Goal: Task Accomplishment & Management: Use online tool/utility

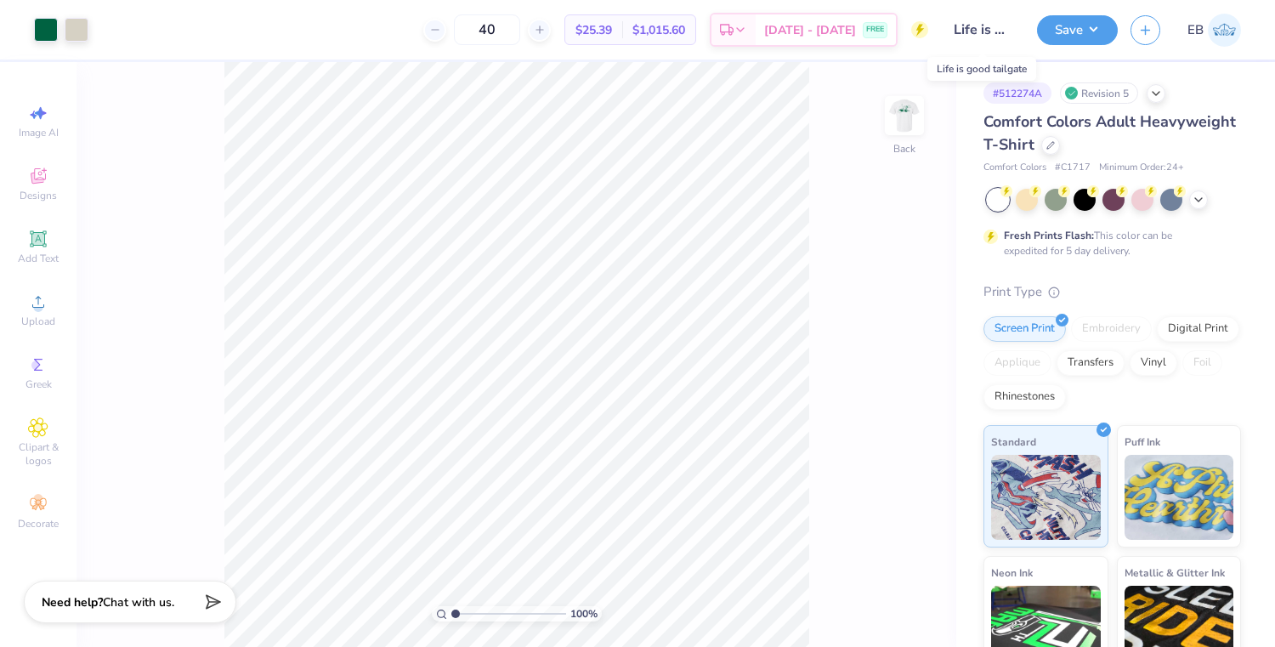
click at [970, 32] on input "Life is good tailgate" at bounding box center [982, 30] width 83 height 34
click at [970, 31] on input "Life is good tailgate" at bounding box center [982, 30] width 83 height 34
click at [905, 125] on img at bounding box center [904, 116] width 68 height 68
click at [898, 127] on img at bounding box center [904, 116] width 68 height 68
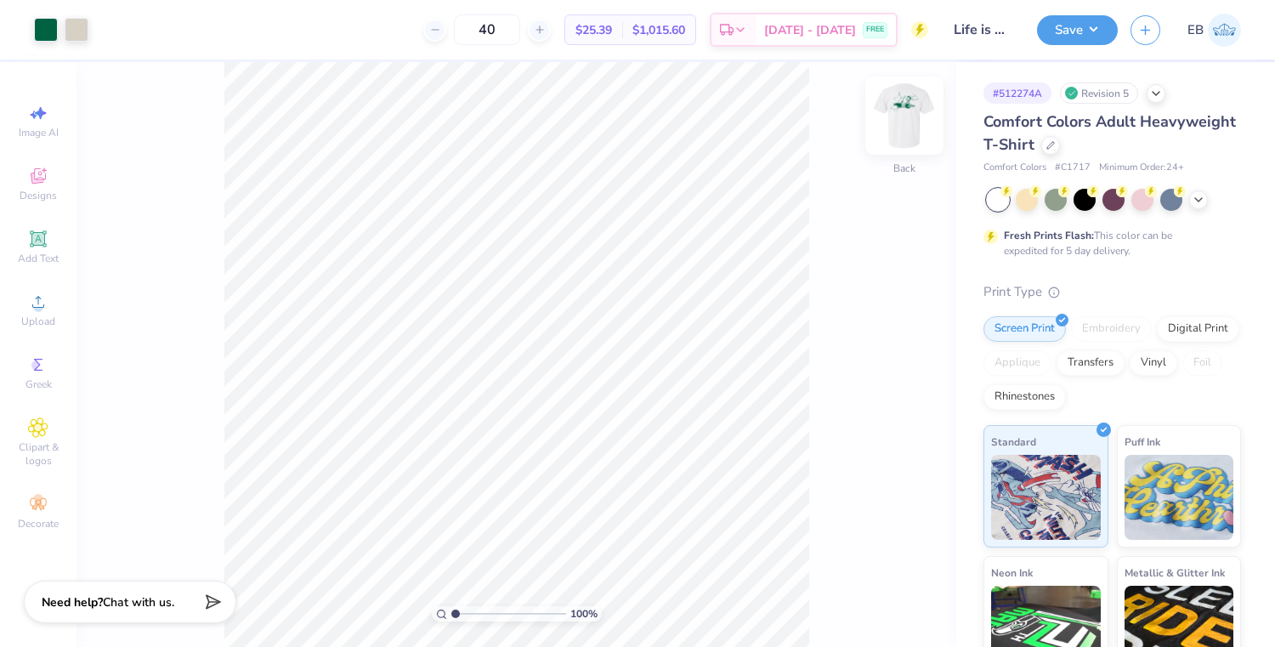
click at [899, 117] on img at bounding box center [904, 116] width 68 height 68
click at [900, 135] on img at bounding box center [904, 116] width 68 height 68
click at [35, 135] on span "Image AI" at bounding box center [39, 133] width 40 height 14
select select "4"
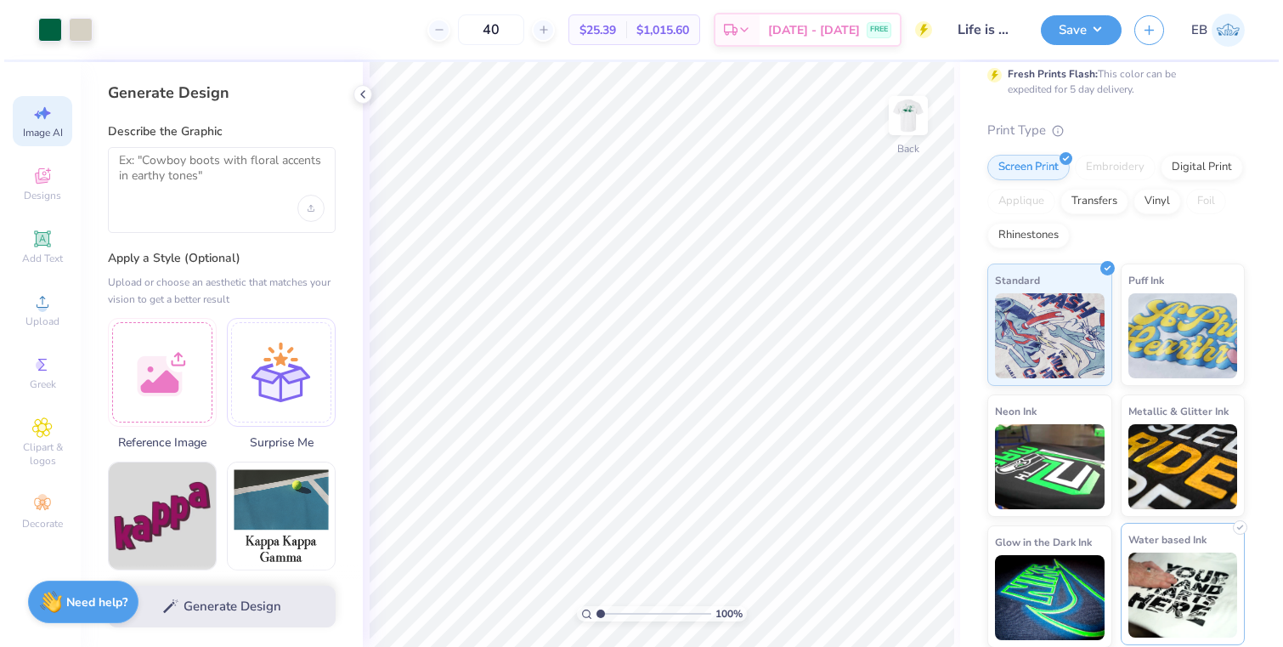
scroll to position [162, 0]
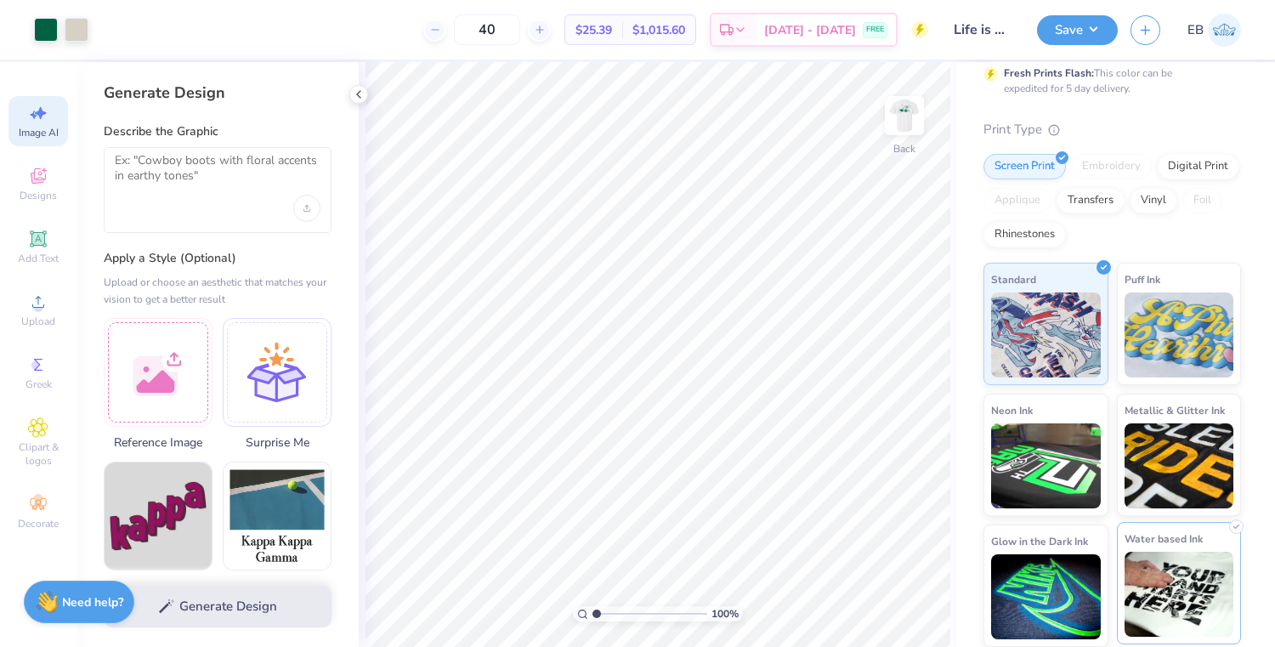
click at [1231, 535] on div "Water based Ink" at bounding box center [1179, 583] width 125 height 122
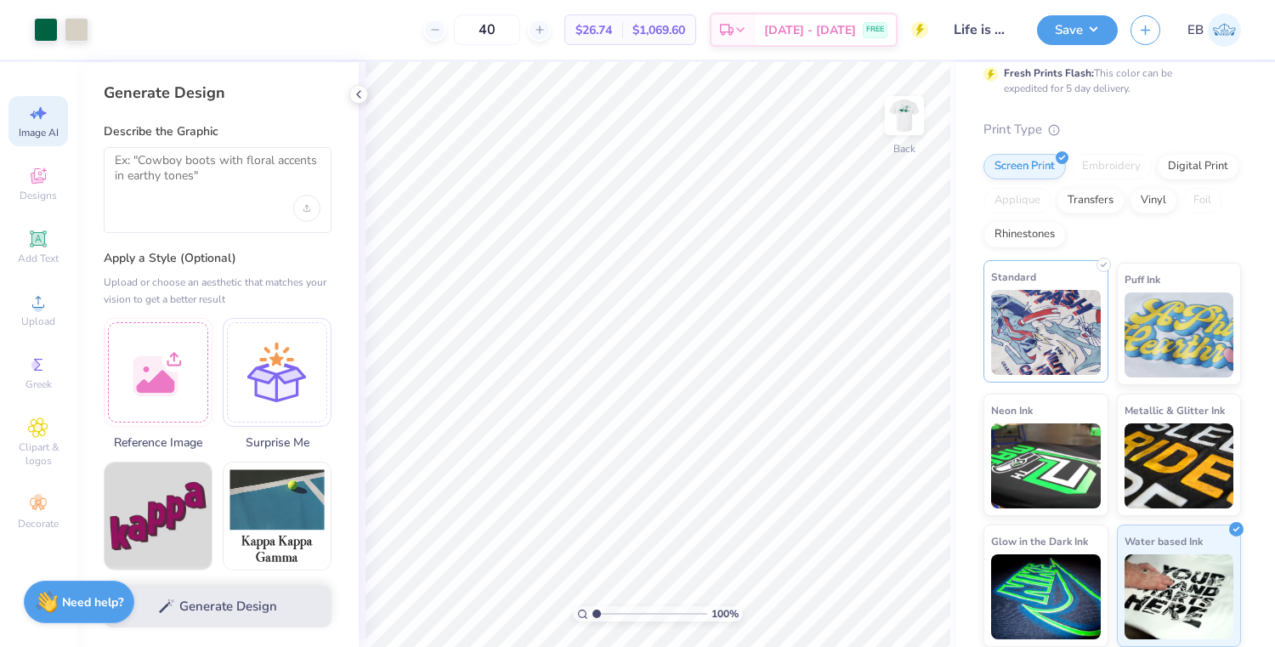
click at [1044, 313] on img at bounding box center [1046, 332] width 110 height 85
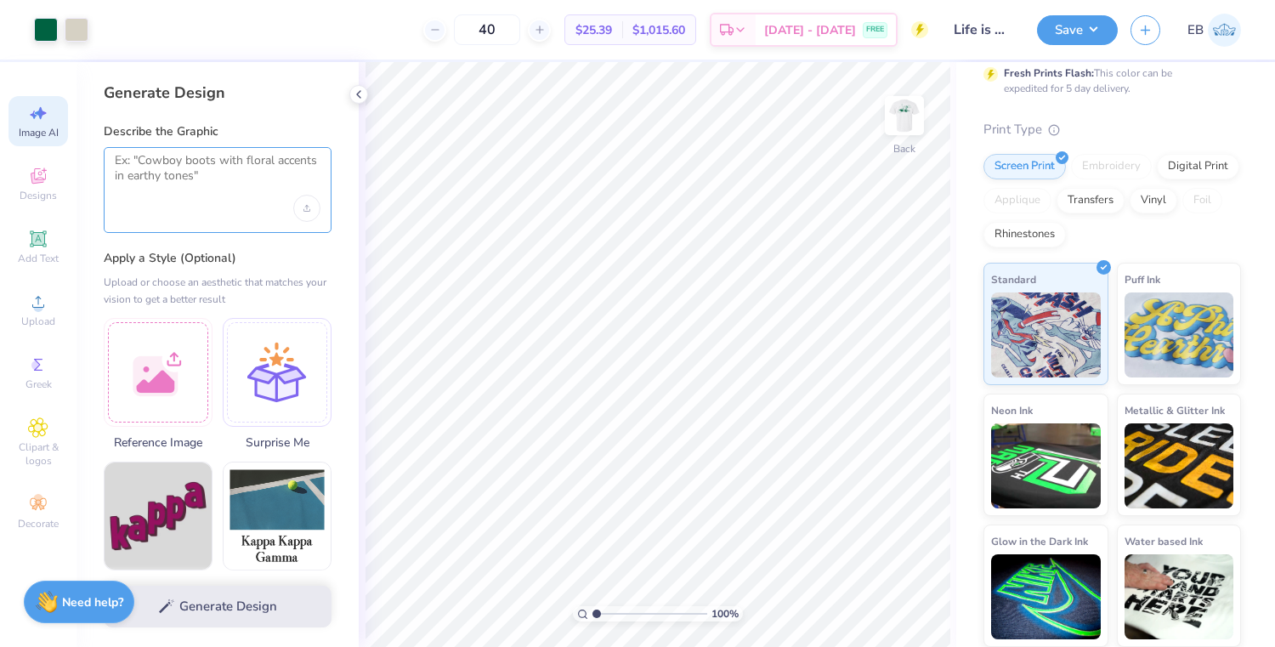
click at [222, 172] on textarea at bounding box center [218, 174] width 206 height 42
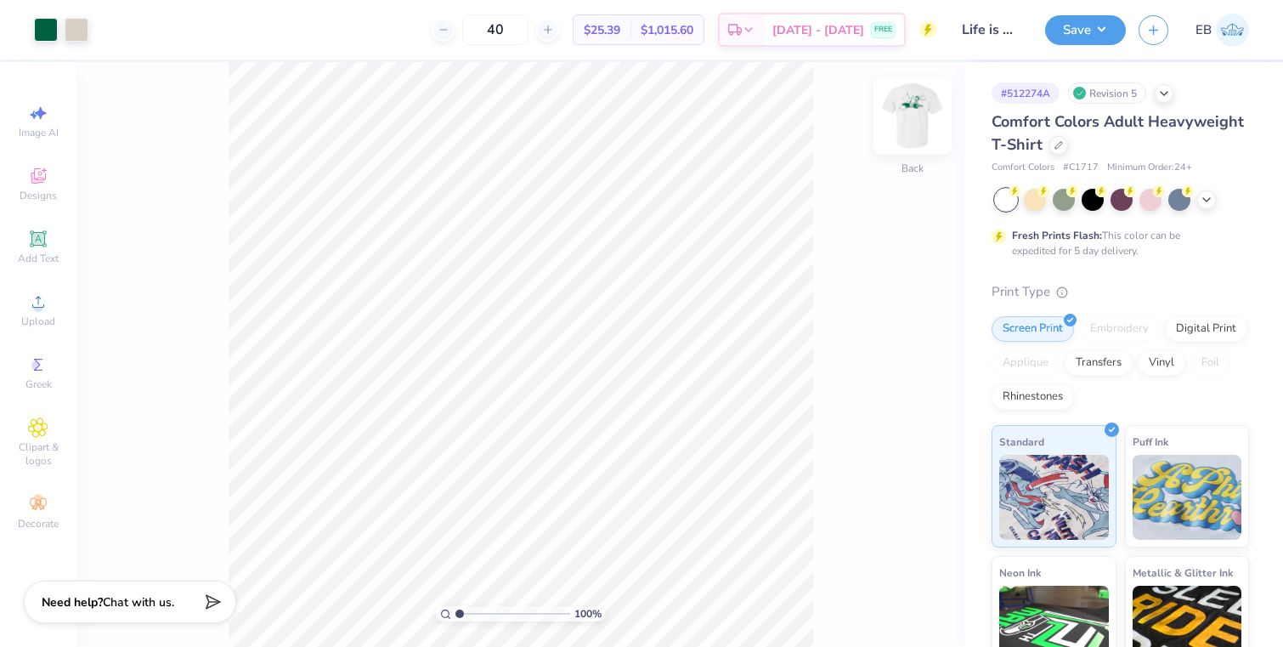
click at [905, 130] on img at bounding box center [913, 116] width 68 height 68
click at [54, 116] on div "Image AI" at bounding box center [37, 121] width 59 height 50
select select "4"
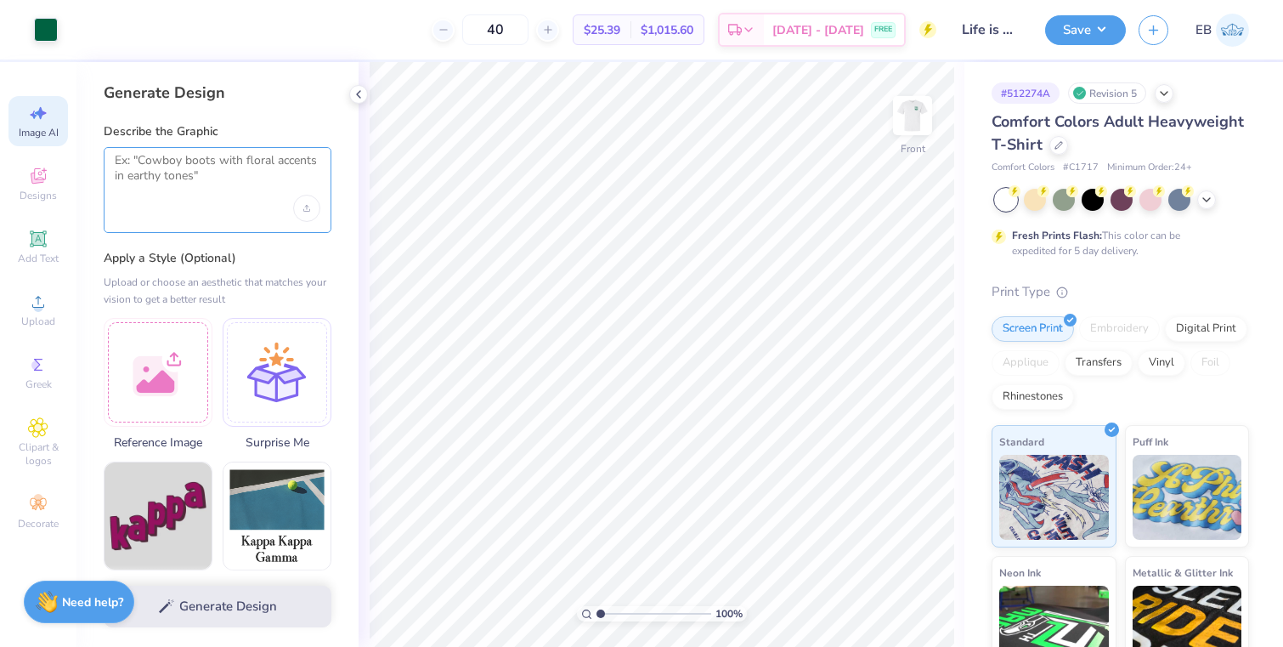
click at [184, 188] on textarea at bounding box center [218, 174] width 206 height 42
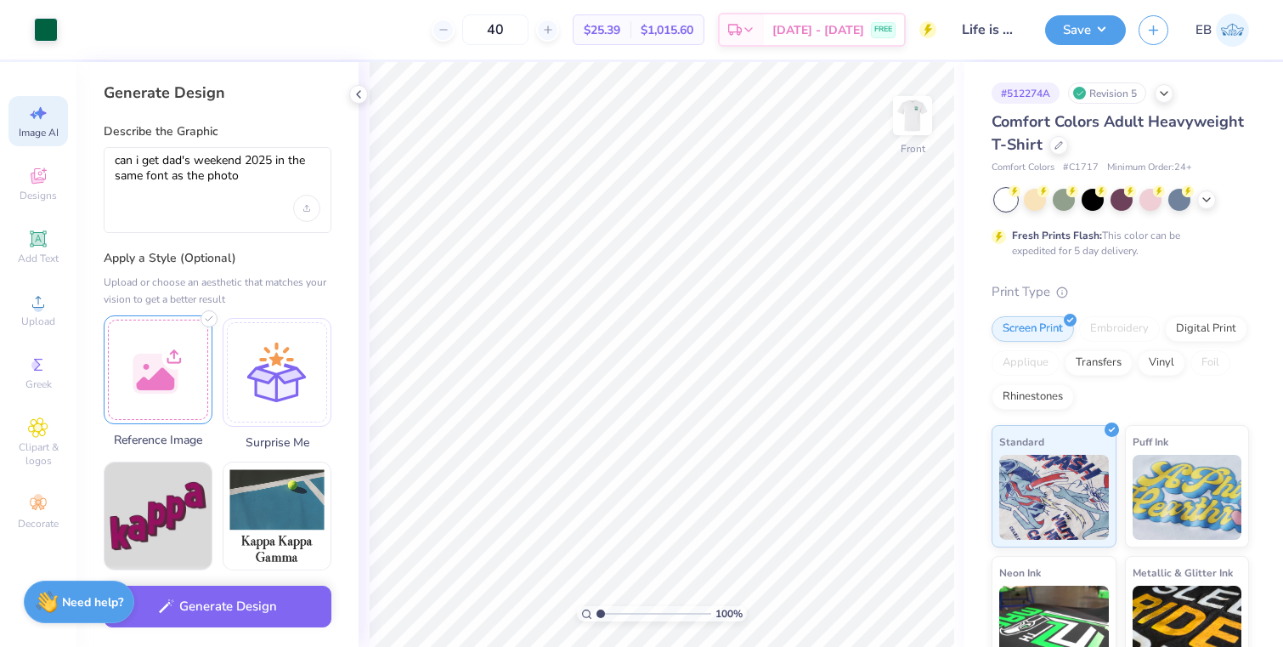
click at [168, 373] on div at bounding box center [158, 369] width 109 height 109
click at [241, 188] on textarea "can i get dad's weekend 2025 in the same font as the photo" at bounding box center [218, 174] width 206 height 42
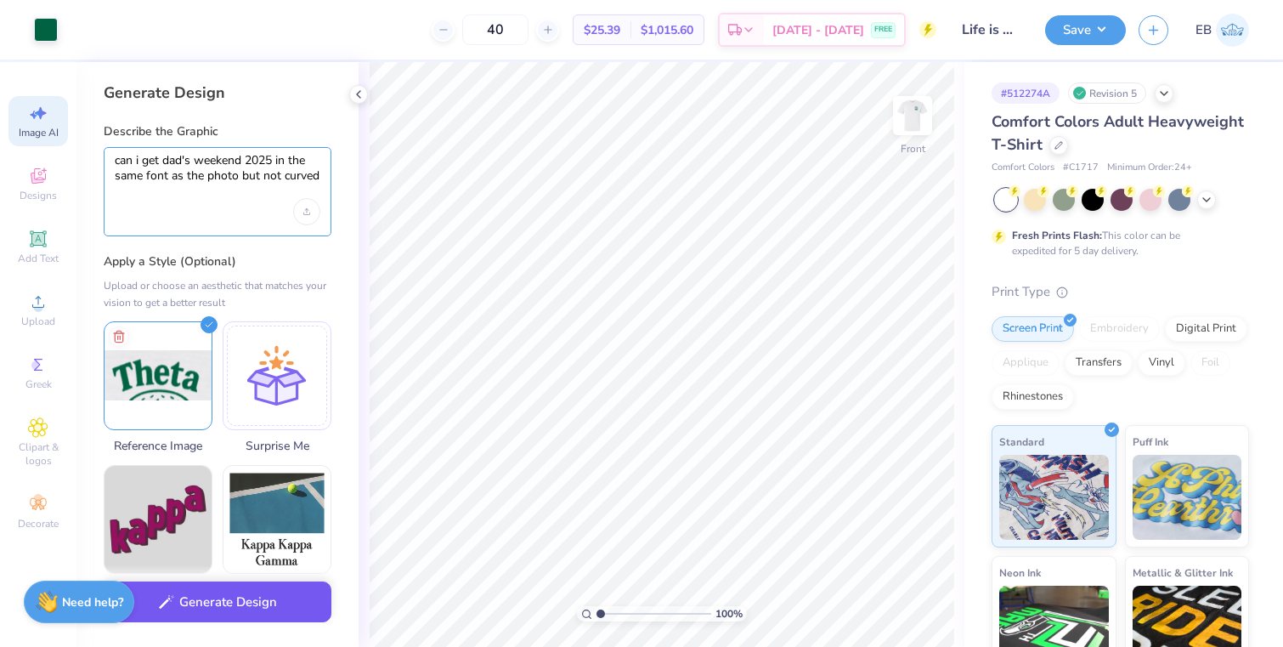
type textarea "can i get dad's weekend 2025 in the same font as the photo but not curved"
click at [222, 610] on button "Generate Design" at bounding box center [218, 602] width 228 height 42
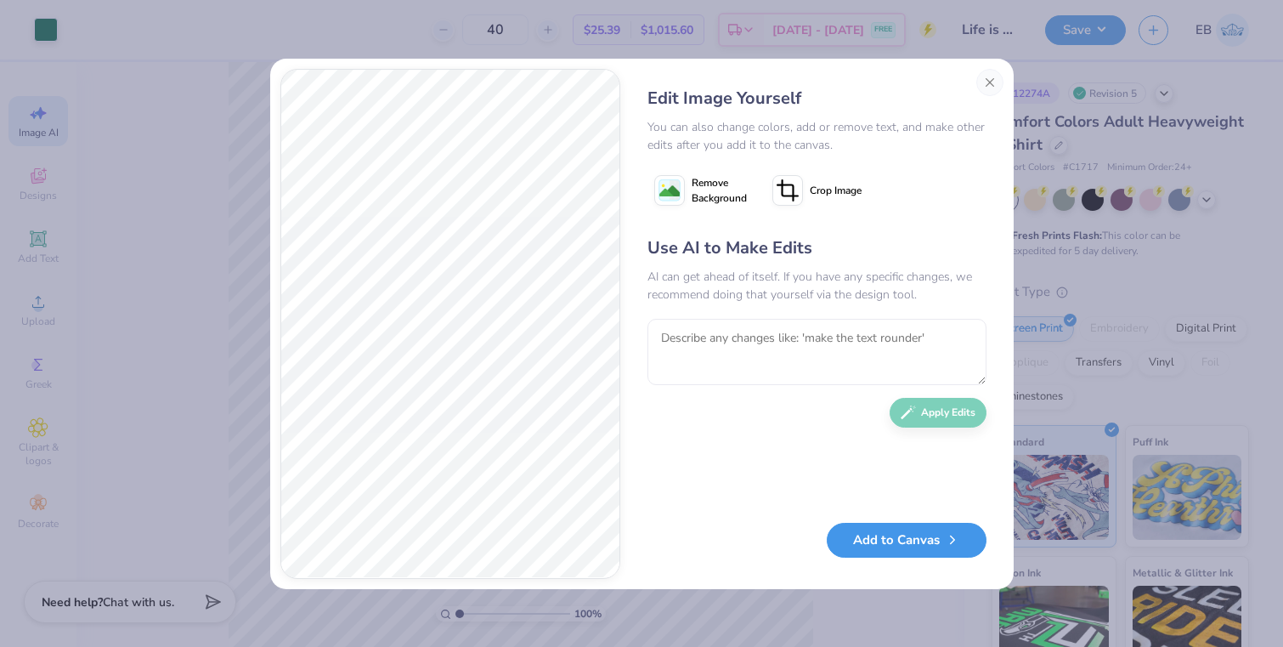
click at [902, 546] on button "Add to Canvas" at bounding box center [907, 540] width 160 height 35
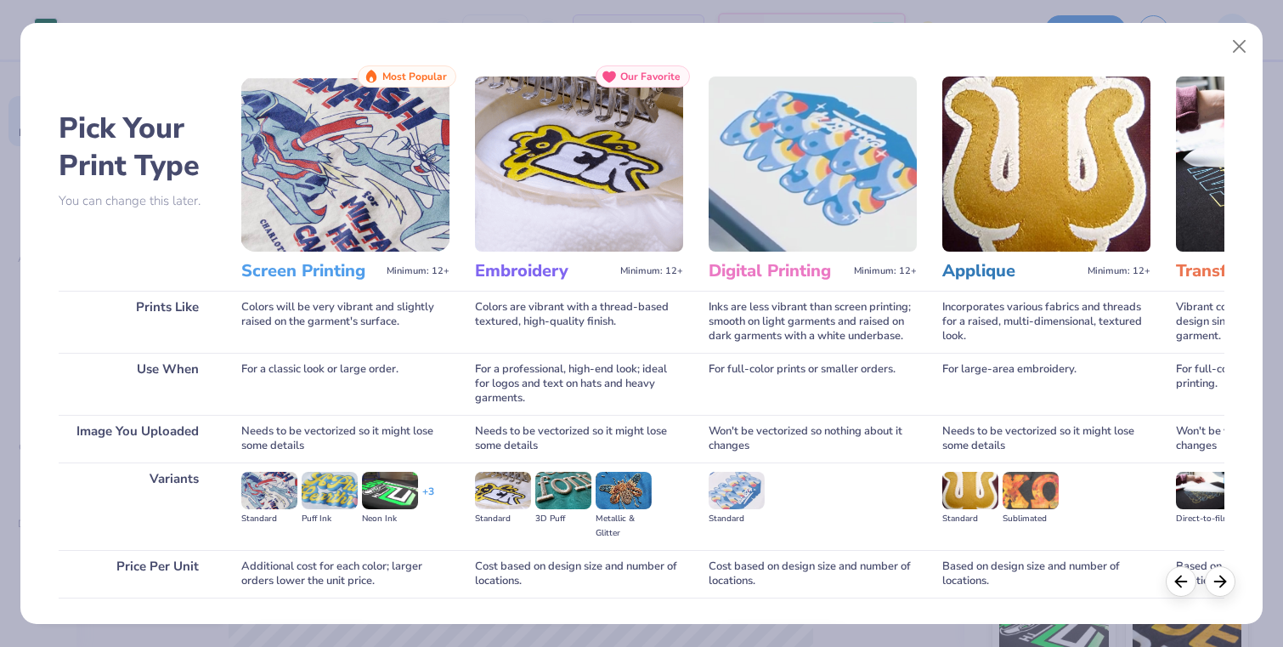
scroll to position [116, 0]
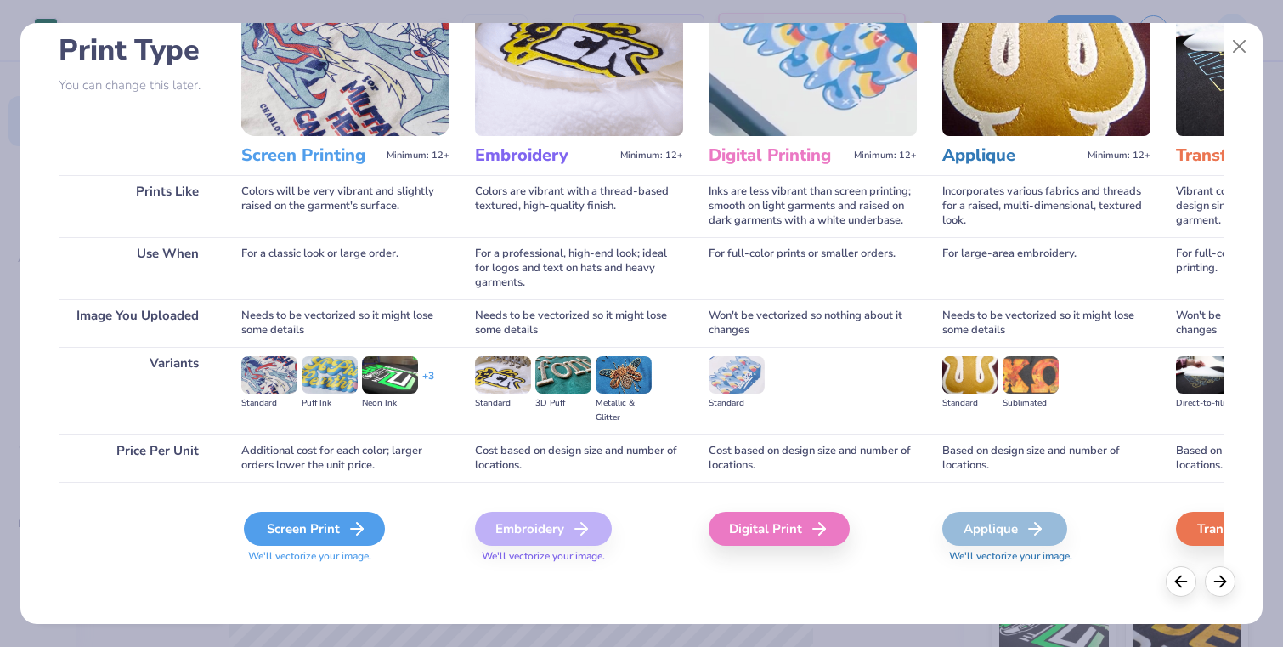
click at [331, 530] on div "Screen Print" at bounding box center [314, 529] width 141 height 34
click at [347, 529] on icon at bounding box center [357, 528] width 20 height 20
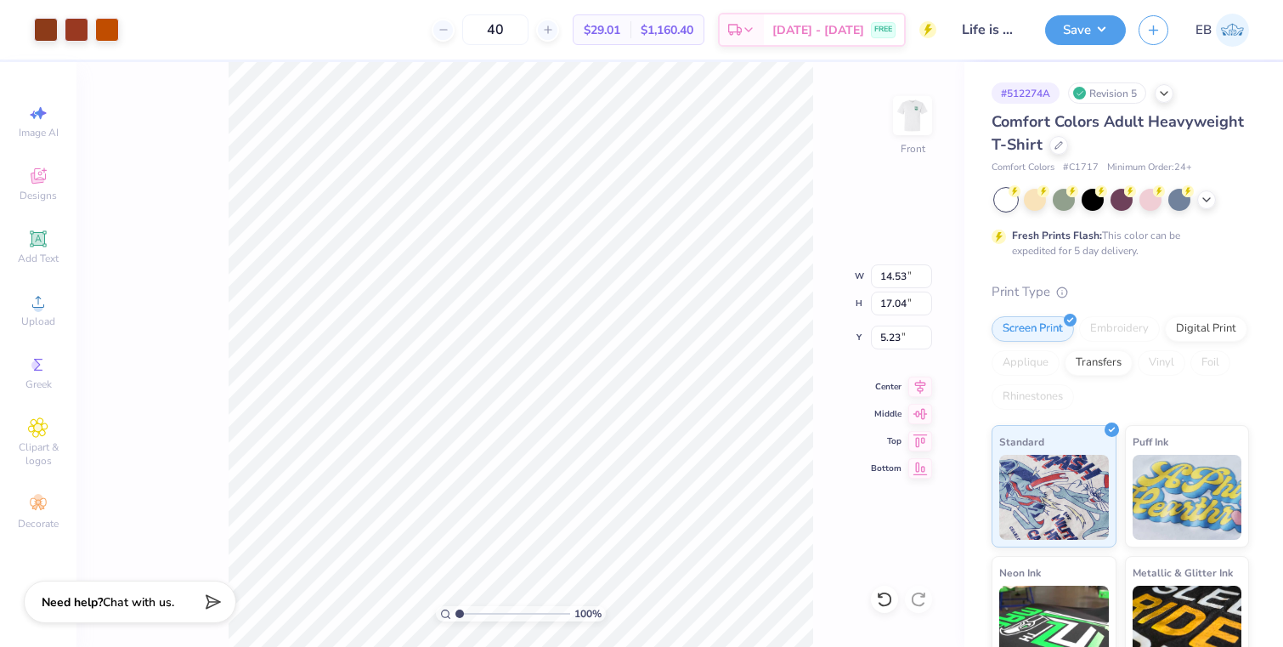
type input "5.83"
type input "6.83"
type input "15.44"
type input "14.53"
type input "17.04"
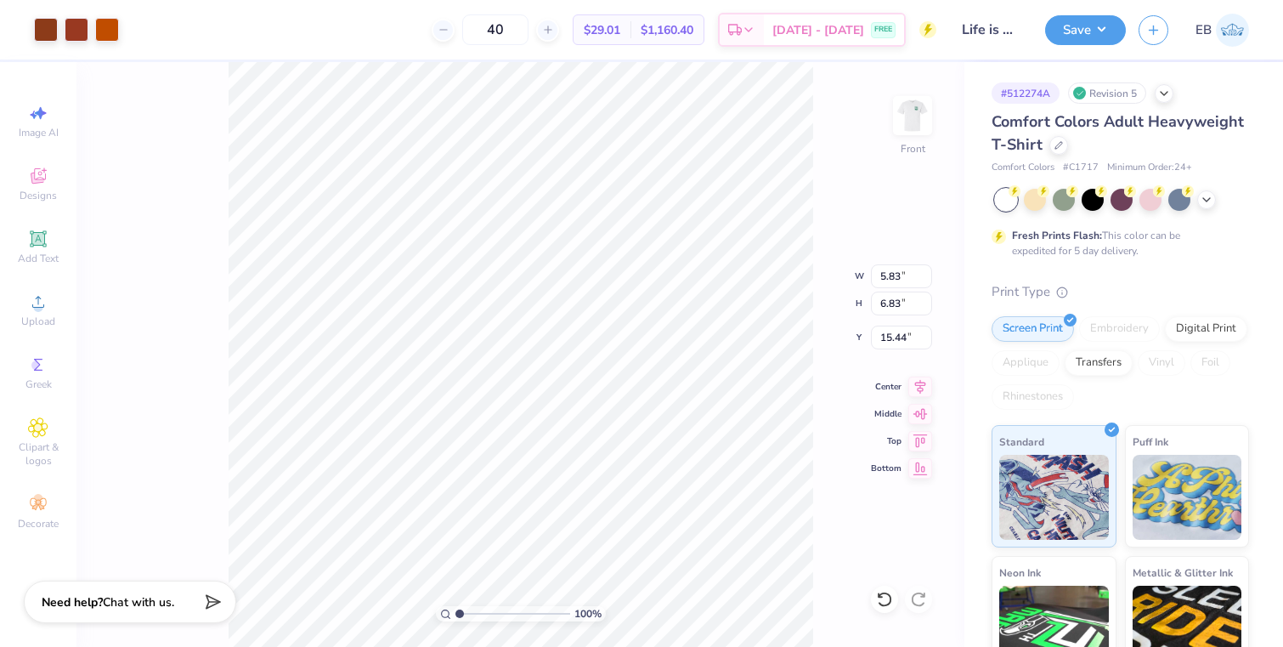
type input "5.23"
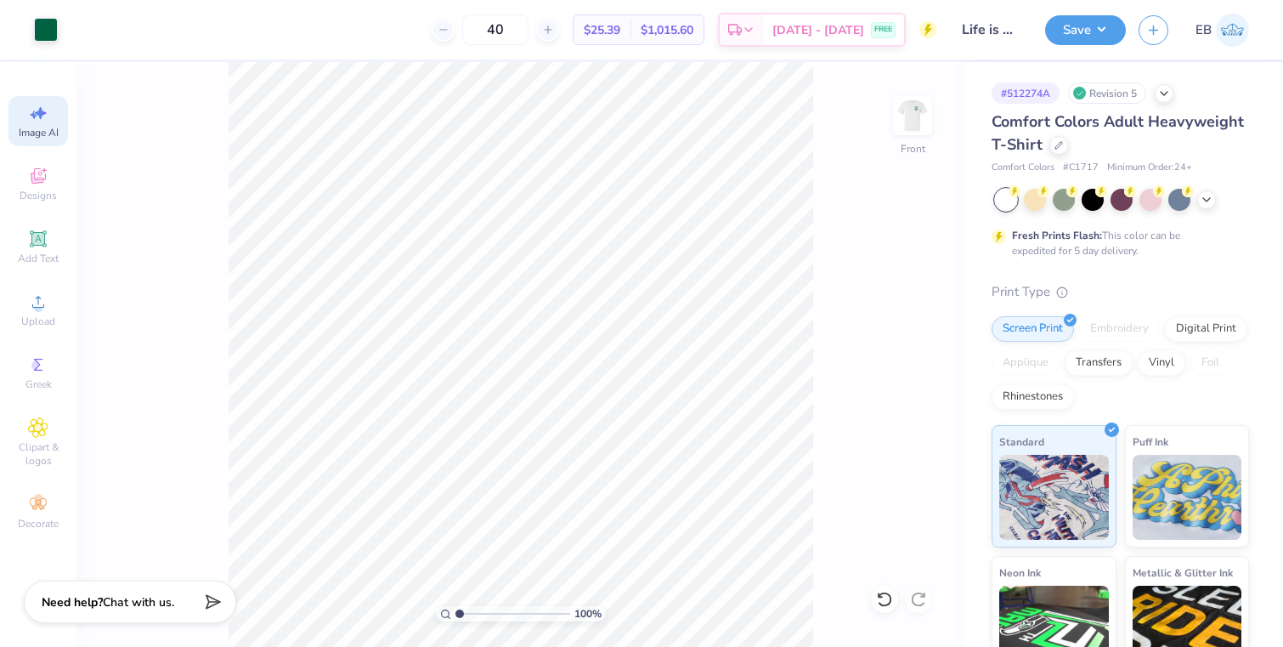
click at [40, 127] on span "Image AI" at bounding box center [39, 133] width 40 height 14
select select "4"
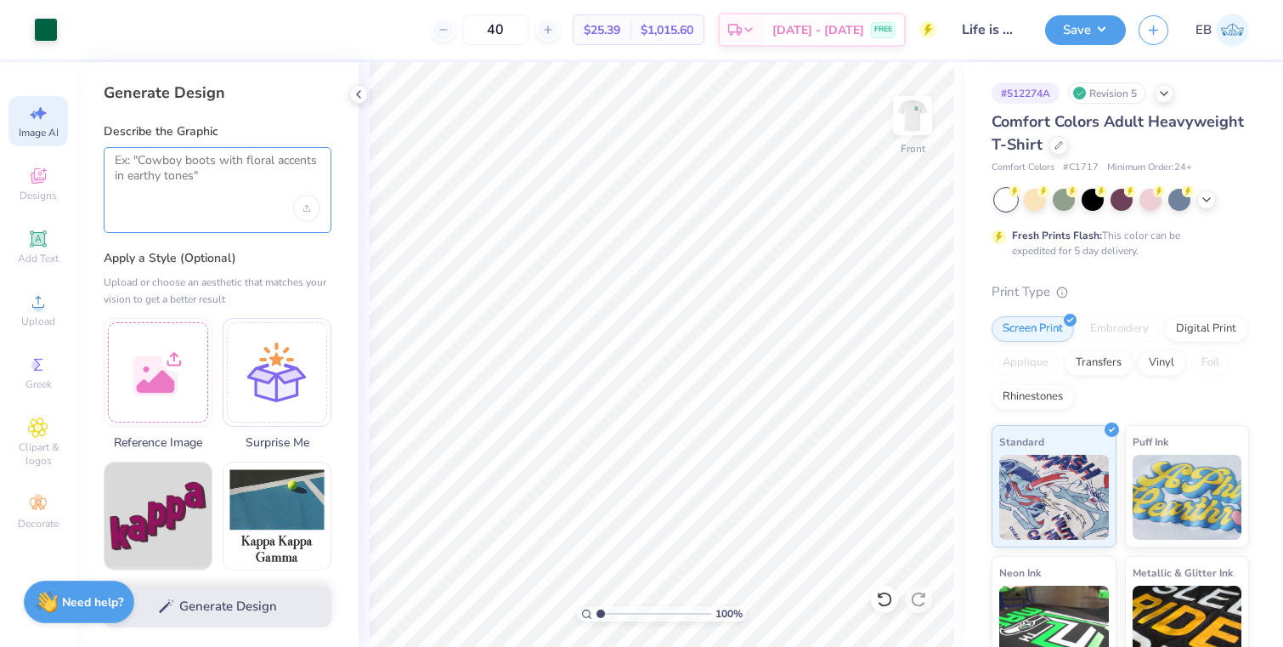
click at [202, 178] on textarea at bounding box center [218, 174] width 206 height 42
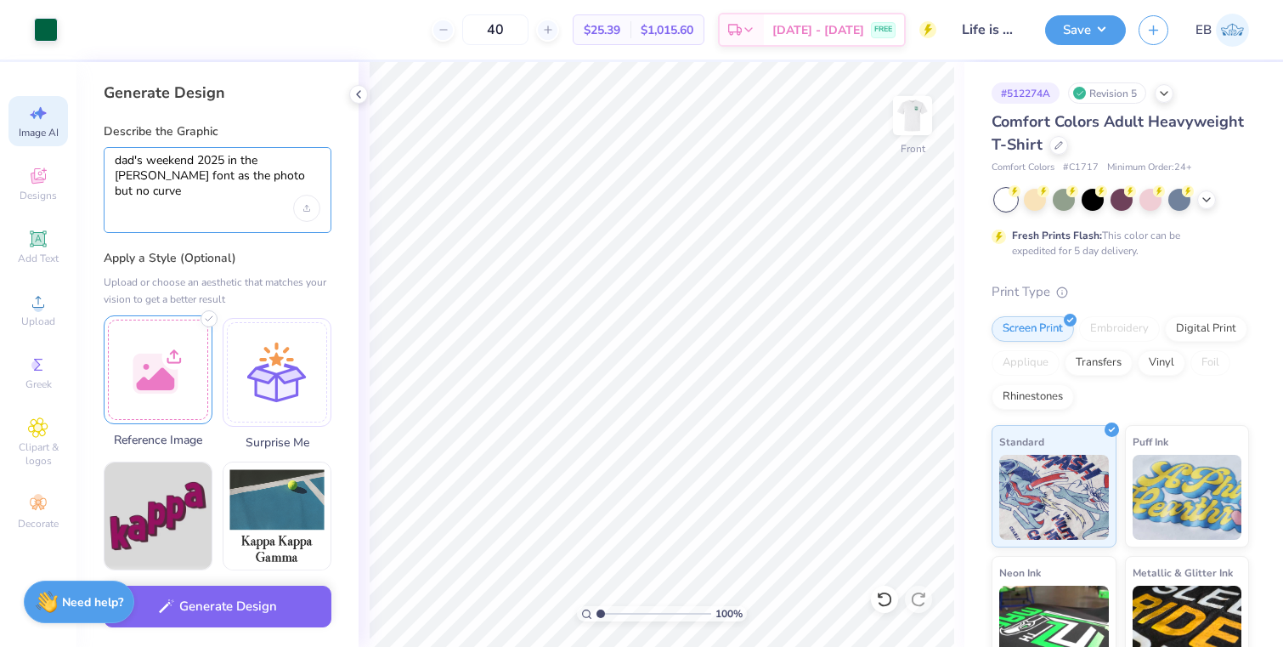
type textarea "dad's weekend 2025 in the sam font as the photo but no curve"
click at [144, 369] on div at bounding box center [158, 369] width 109 height 109
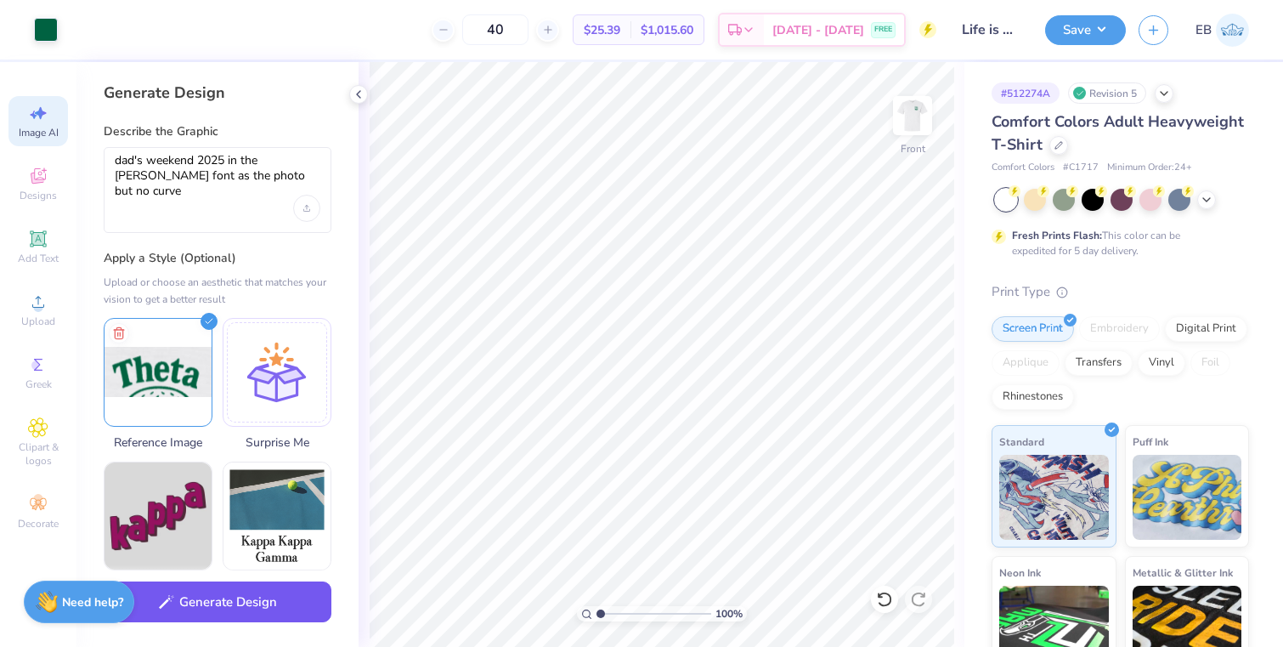
click at [240, 605] on button "Generate Design" at bounding box center [218, 602] width 228 height 42
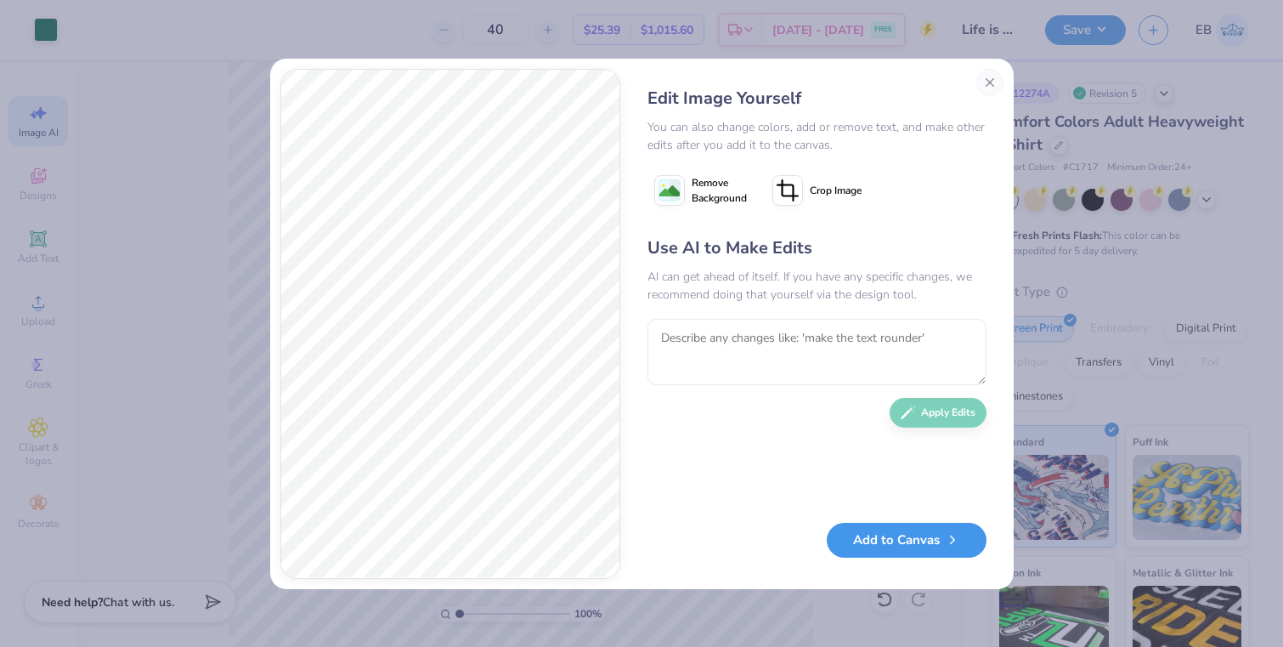
click at [871, 541] on button "Add to Canvas" at bounding box center [907, 540] width 160 height 35
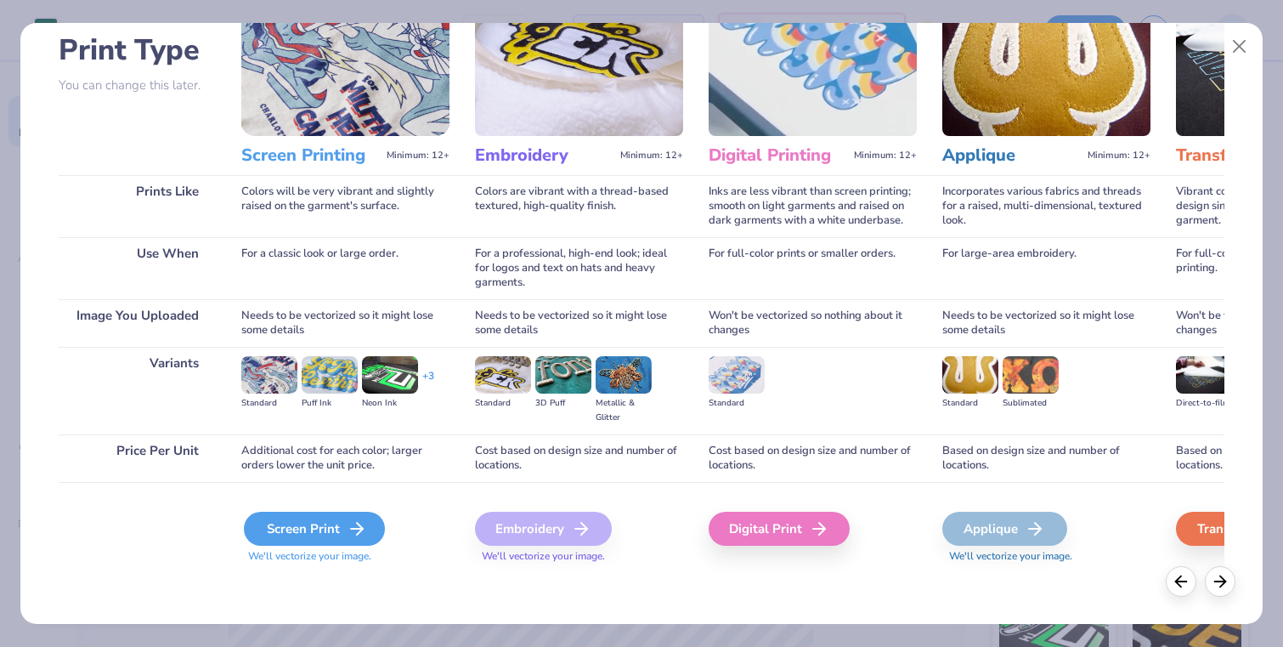
click at [329, 540] on div "Screen Print" at bounding box center [314, 529] width 141 height 34
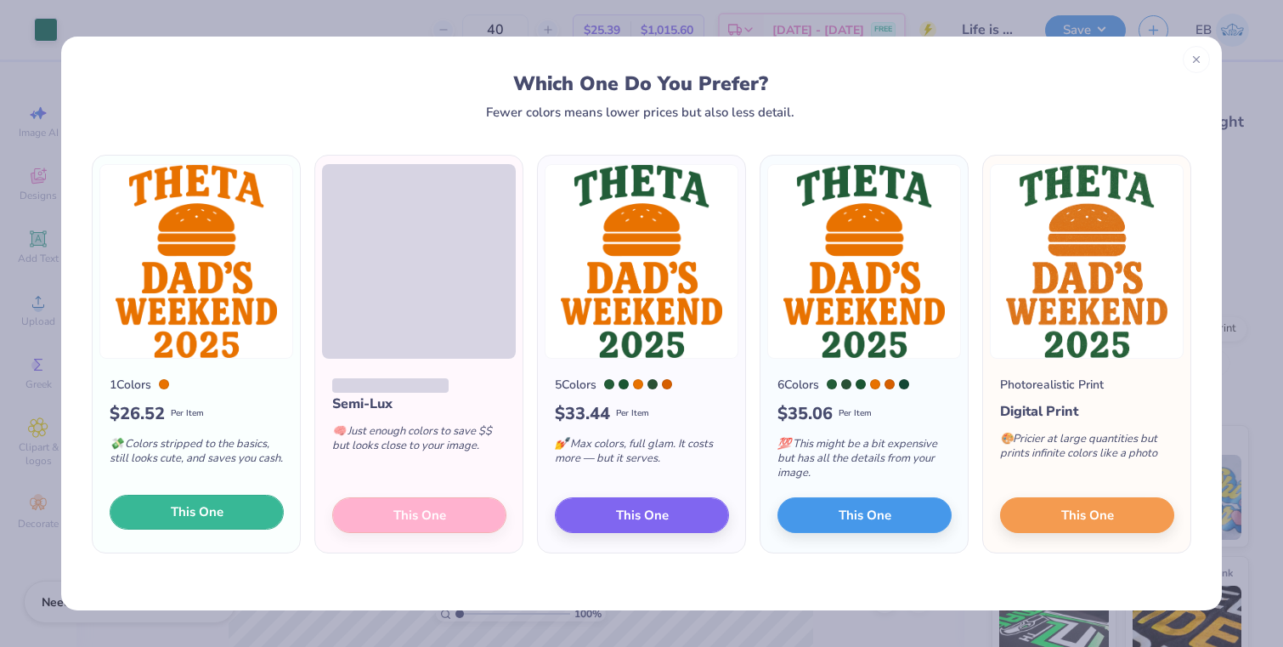
click at [216, 510] on span "This One" at bounding box center [197, 512] width 53 height 20
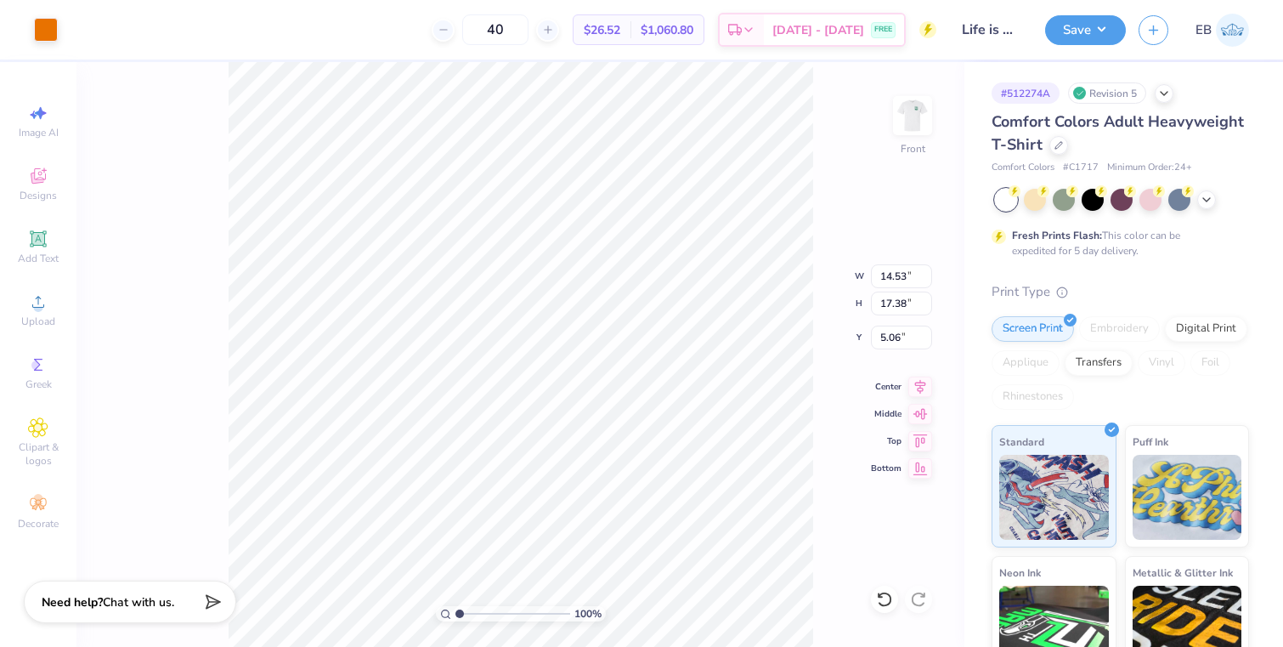
type input "4.54"
type input "5.44"
type input "16.75"
type input "10.57"
type input "2.22"
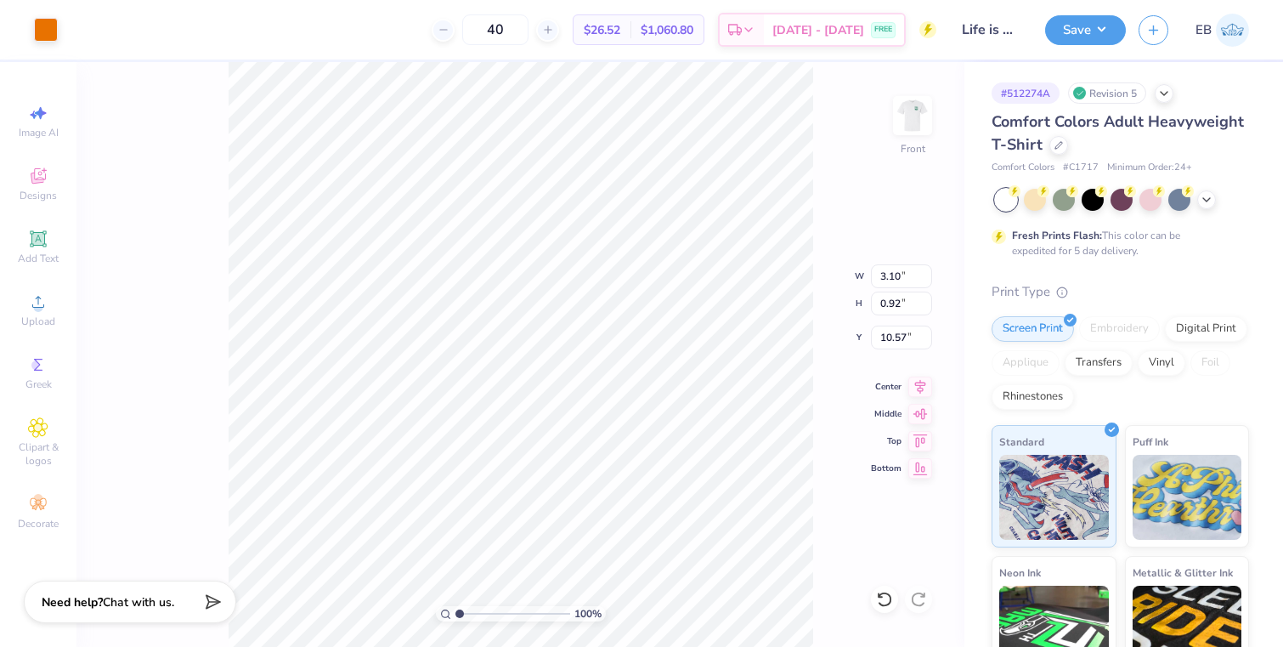
type input "0.66"
type input "10.61"
type input "11.26"
type input "3.85"
type input "0.64"
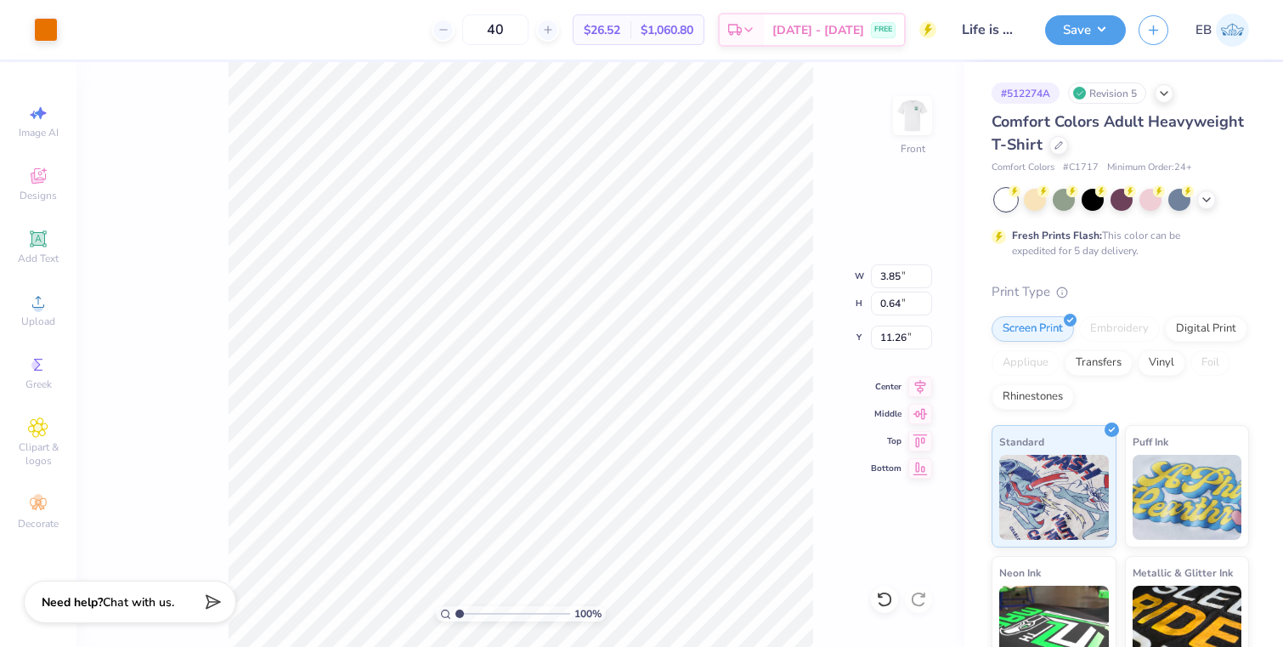
type input "10.62"
click at [524, 462] on li "Group" at bounding box center [551, 460] width 133 height 33
type input "9.86"
type input "1.98"
type input "0.62"
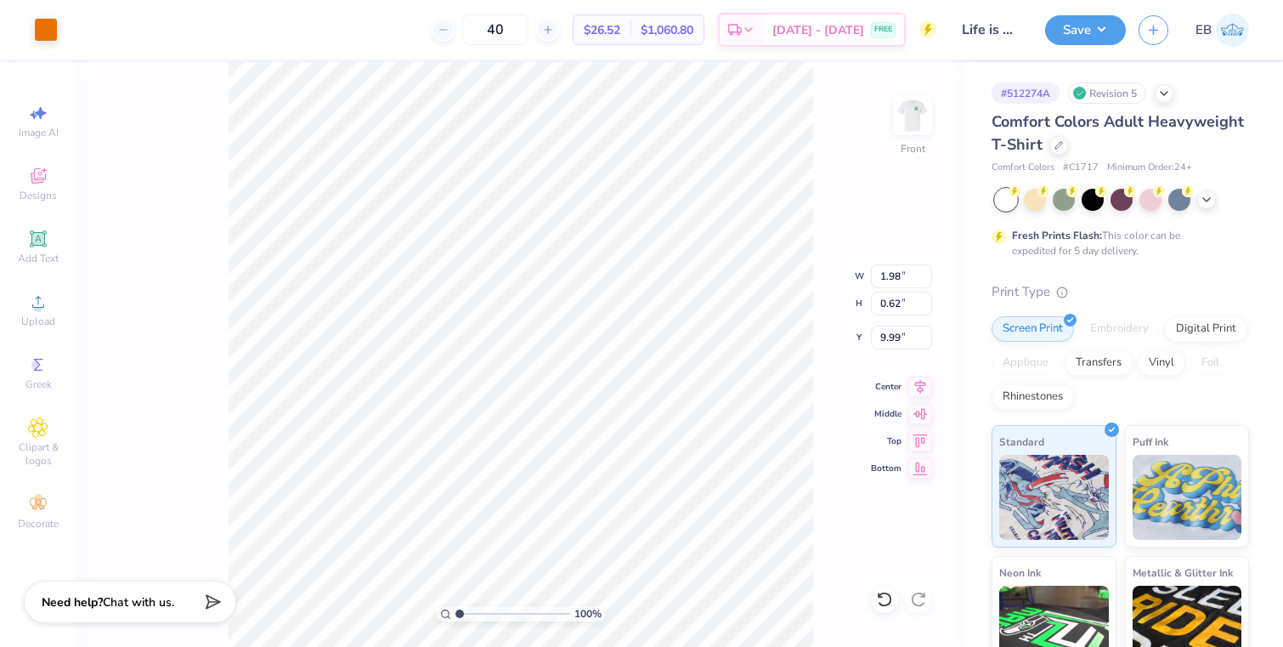
type input "9.74"
type input "2.03"
type input "1.03"
type input "9.54"
drag, startPoint x: 459, startPoint y: 611, endPoint x: 535, endPoint y: 608, distance: 75.7
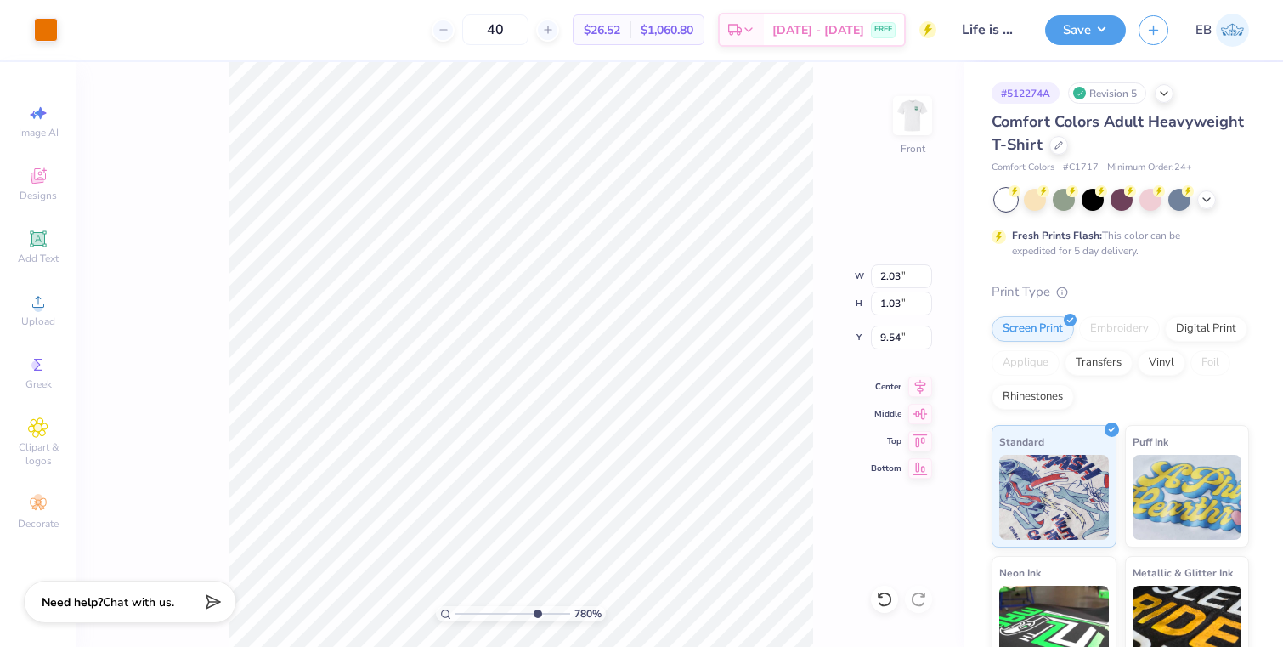
type input "7.63"
click at [535, 608] on input "range" at bounding box center [512, 613] width 115 height 15
type input "9.59"
type input "12.92"
type input "8.49"
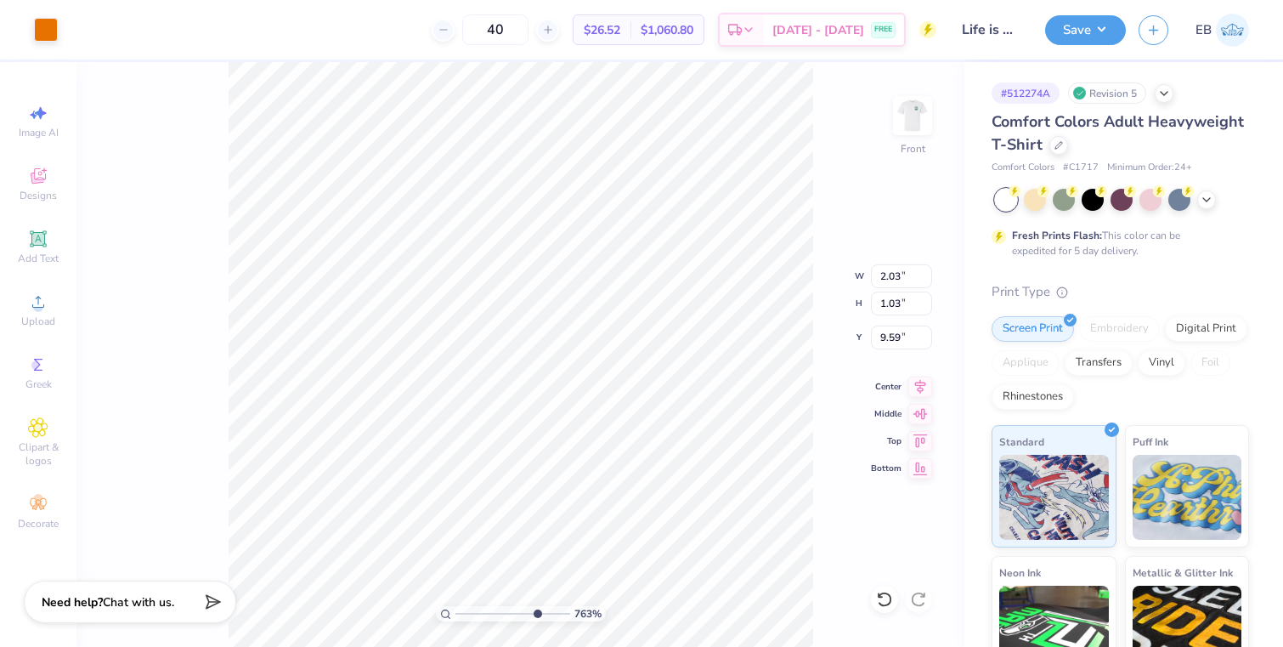
type input "3.31"
type input "2.03"
type input "1.03"
type input "9.59"
type input "1.02"
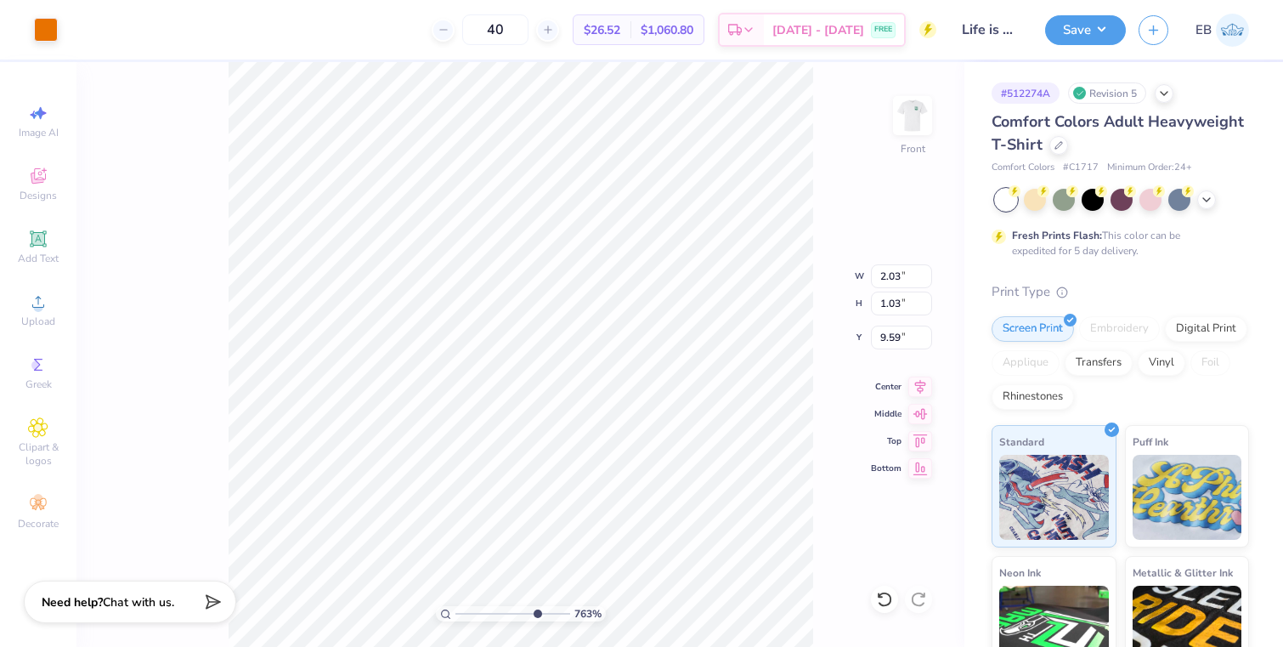
type input "9.60"
type input "12.92"
type input "8.49"
type input "3.31"
type input "2.03"
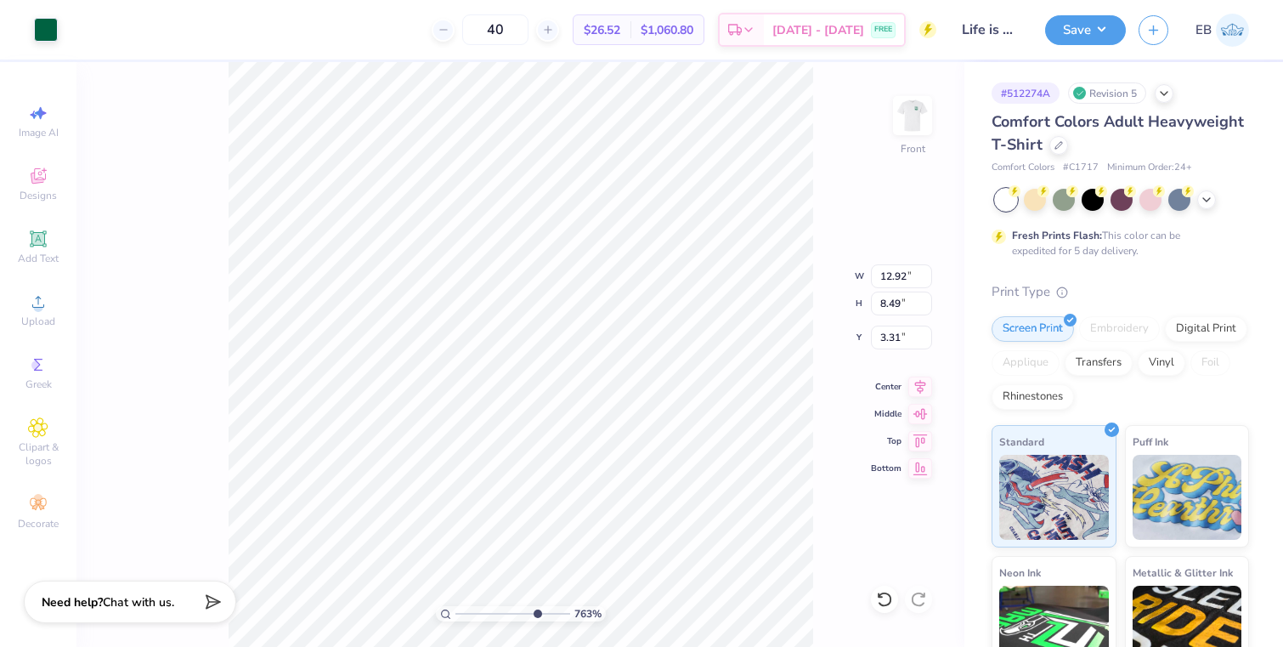
type input "1.02"
type input "9.60"
click at [43, 34] on div at bounding box center [46, 28] width 24 height 24
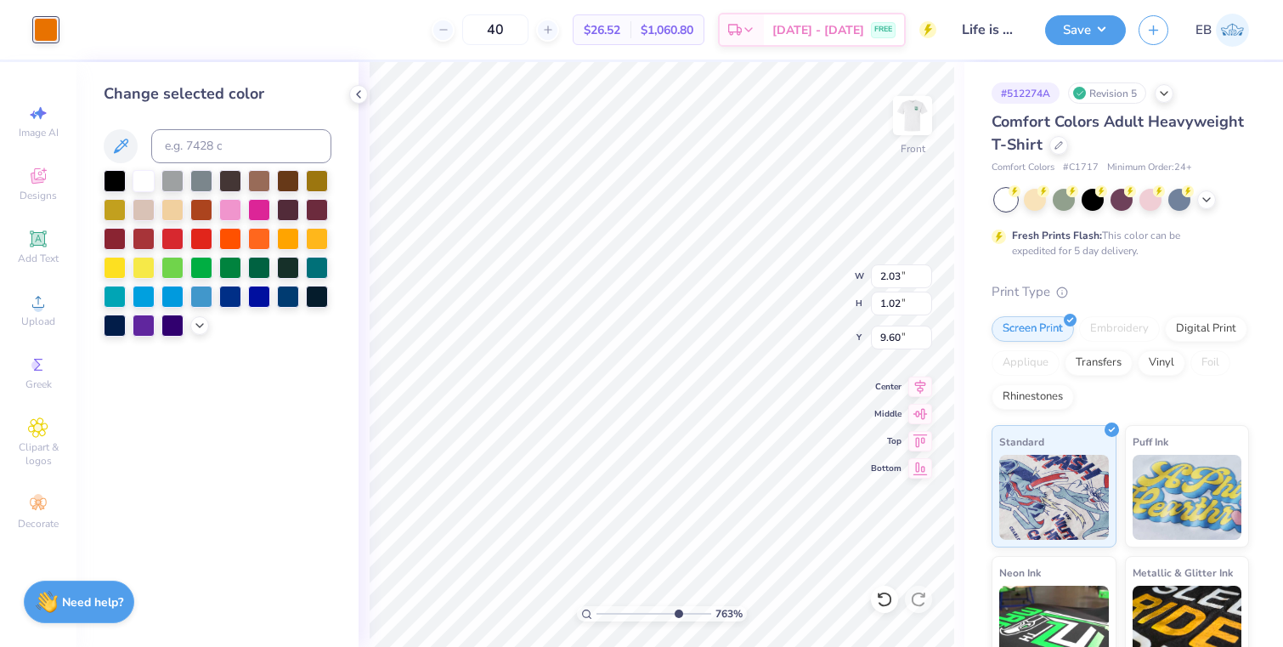
type input "12.92"
type input "8.49"
type input "3.31"
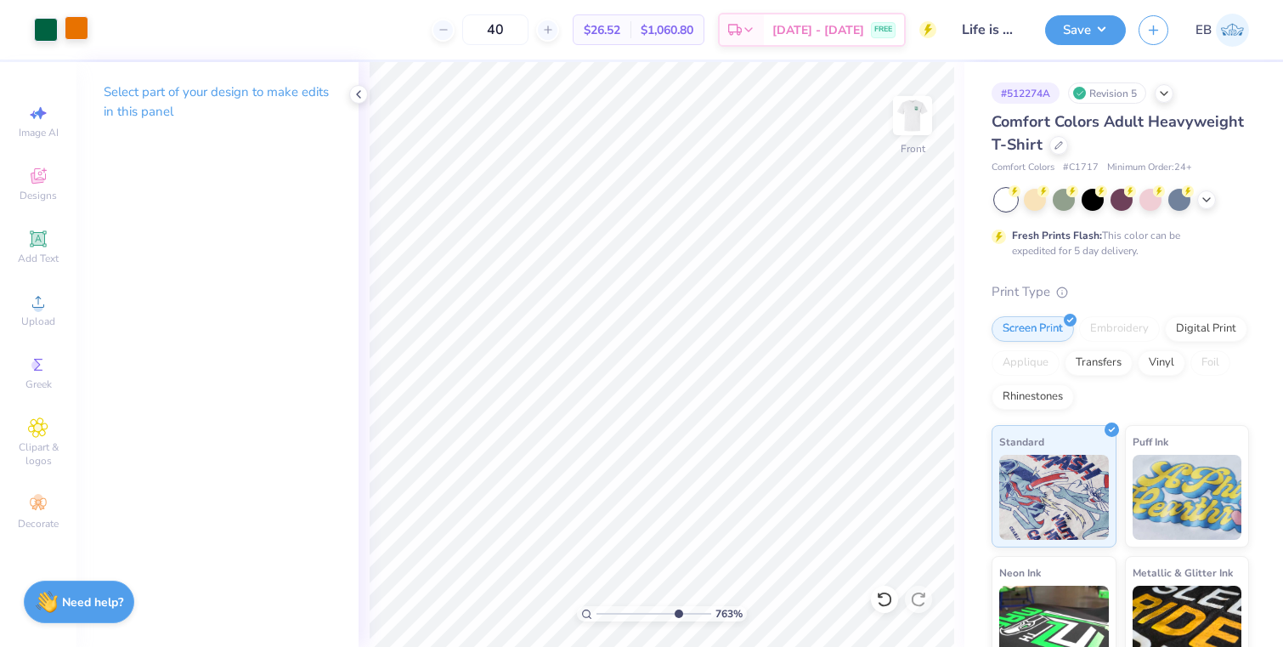
click at [83, 37] on div at bounding box center [77, 28] width 24 height 24
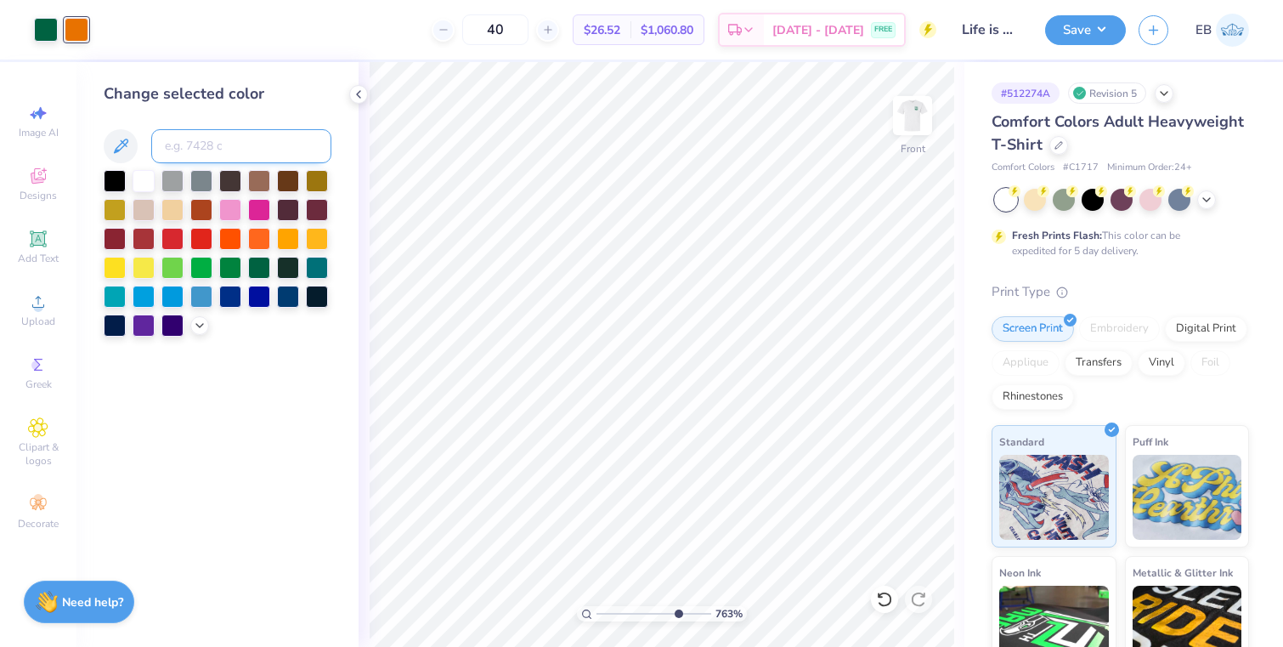
click at [195, 147] on input at bounding box center [241, 146] width 180 height 34
type input "3425"
drag, startPoint x: 676, startPoint y: 614, endPoint x: 580, endPoint y: 611, distance: 95.2
click at [597, 611] on input "range" at bounding box center [654, 613] width 115 height 15
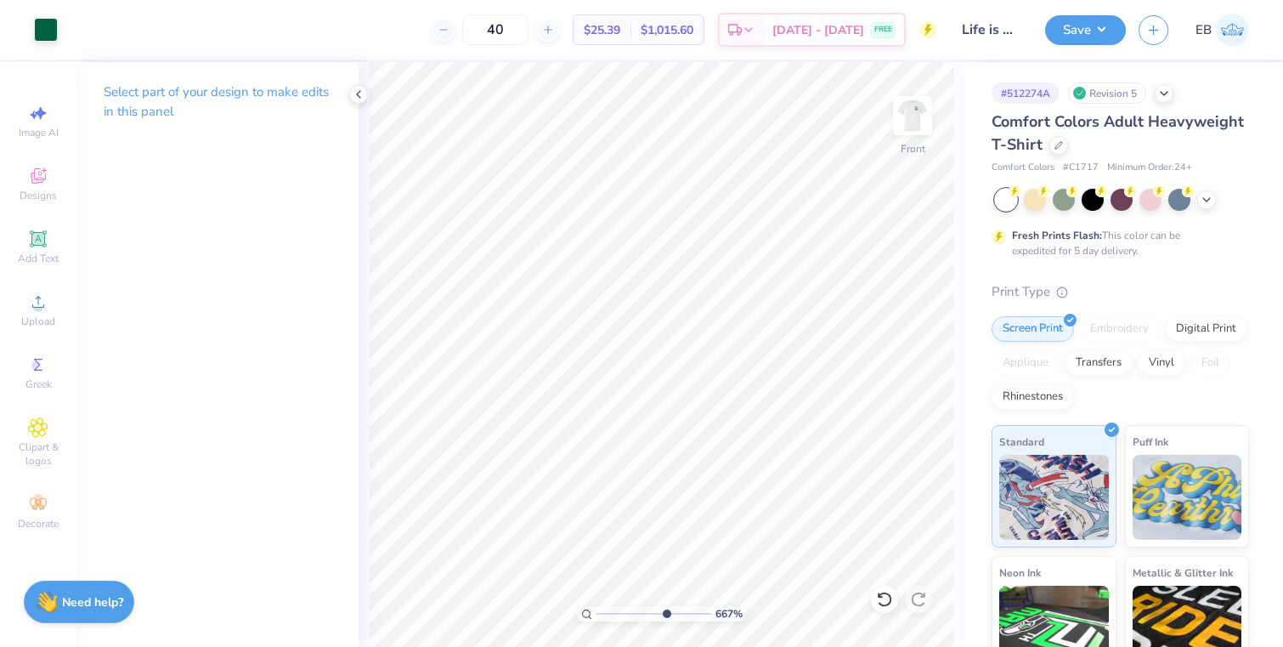
drag, startPoint x: 597, startPoint y: 614, endPoint x: 665, endPoint y: 605, distance: 67.7
type input "6.67"
click at [665, 606] on input "range" at bounding box center [654, 613] width 115 height 15
type input "3.85"
type input "10.66"
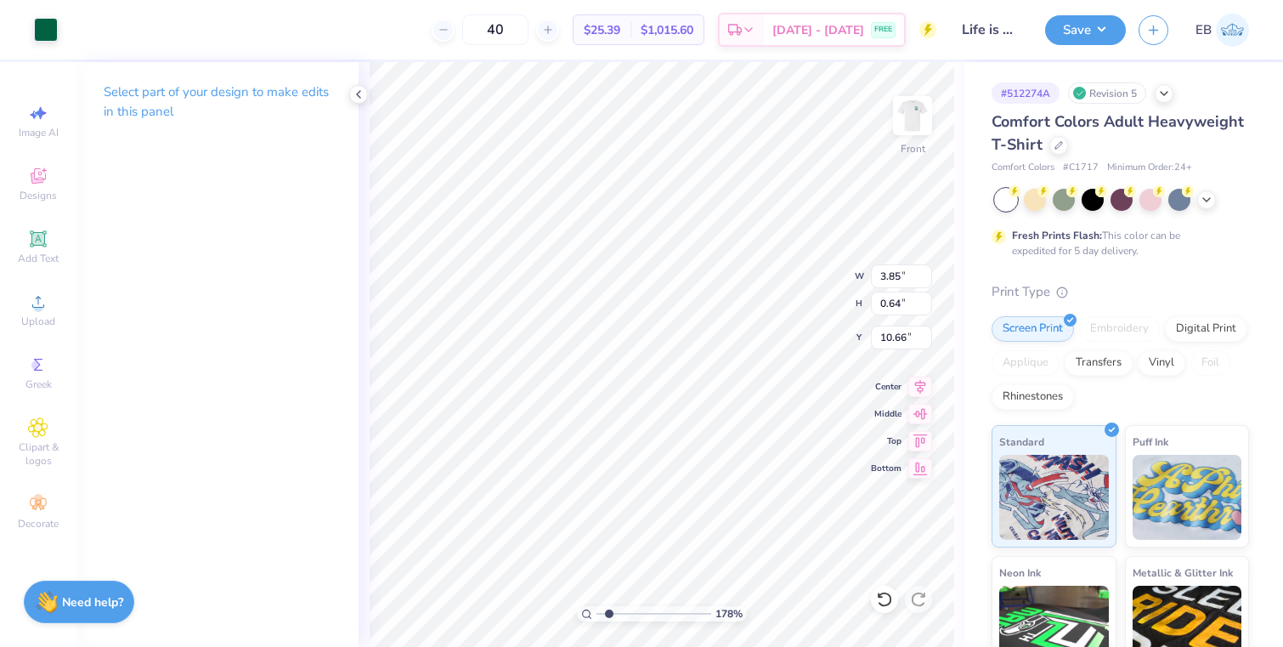
drag, startPoint x: 663, startPoint y: 612, endPoint x: 608, endPoint y: 612, distance: 54.4
click at [608, 612] on input "range" at bounding box center [654, 613] width 115 height 15
type input "2.43"
click at [616, 608] on input "range" at bounding box center [654, 613] width 115 height 15
type input "10.62"
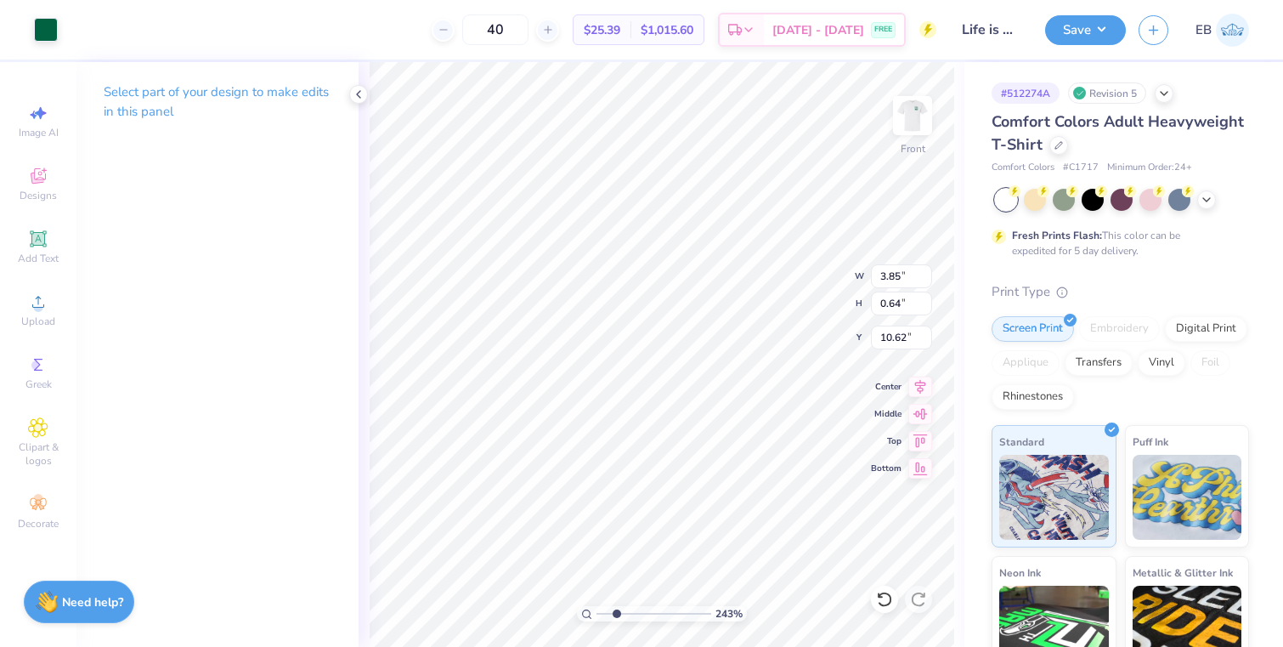
type input "0.58"
type input "0.63"
type input "0.52"
type input "0.64"
type input "10.62"
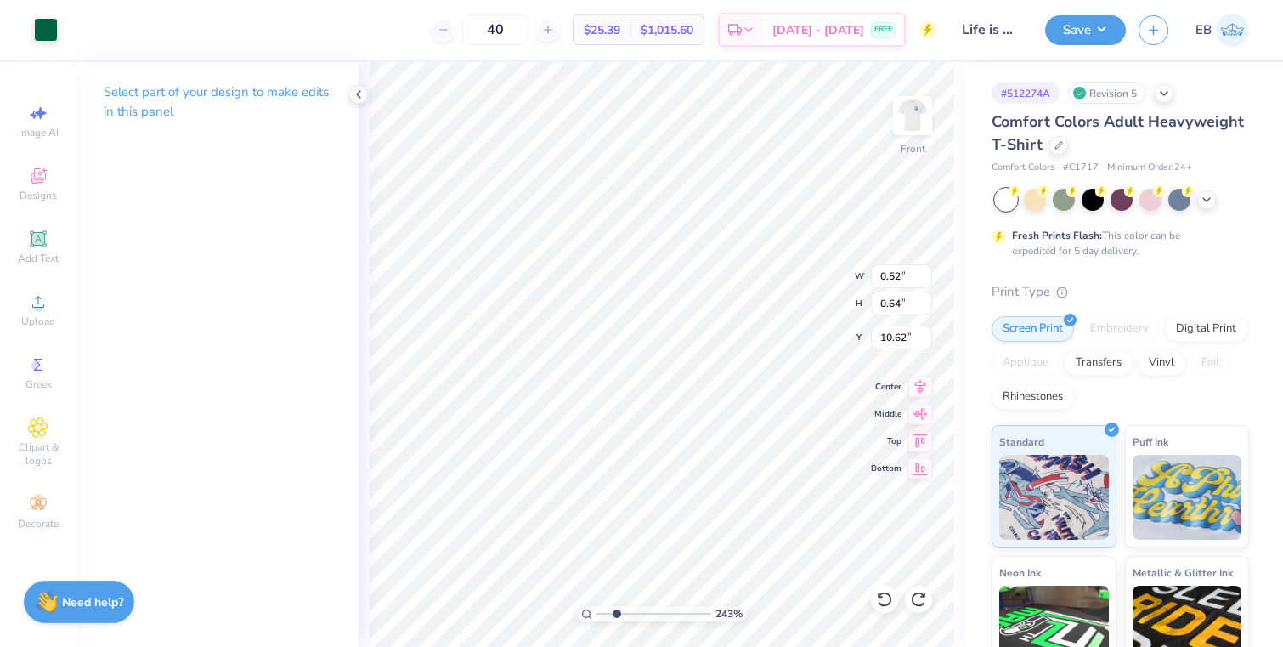
type input "12.92"
type input "8.49"
type input "3.32"
click at [690, 460] on li "Group" at bounding box center [722, 460] width 133 height 33
type input "3.85"
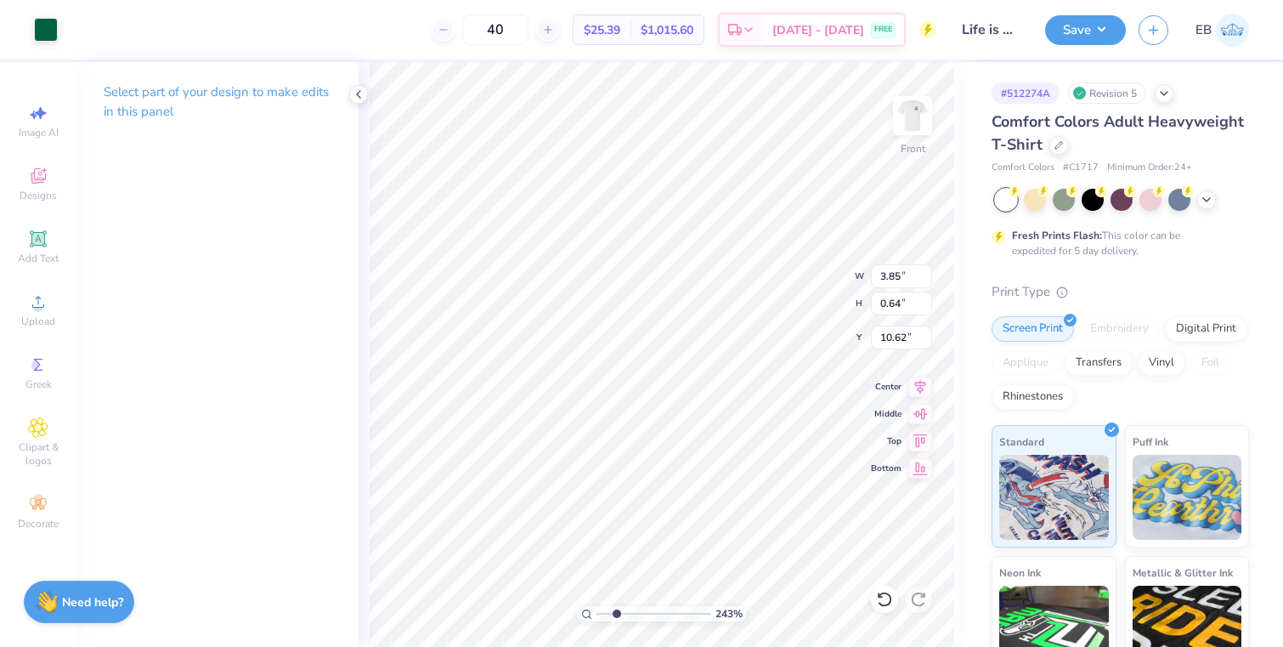
type input "10.73"
drag, startPoint x: 618, startPoint y: 613, endPoint x: 695, endPoint y: 611, distance: 77.4
click at [695, 611] on input "range" at bounding box center [654, 613] width 115 height 15
type input "9.51"
type input "10.67"
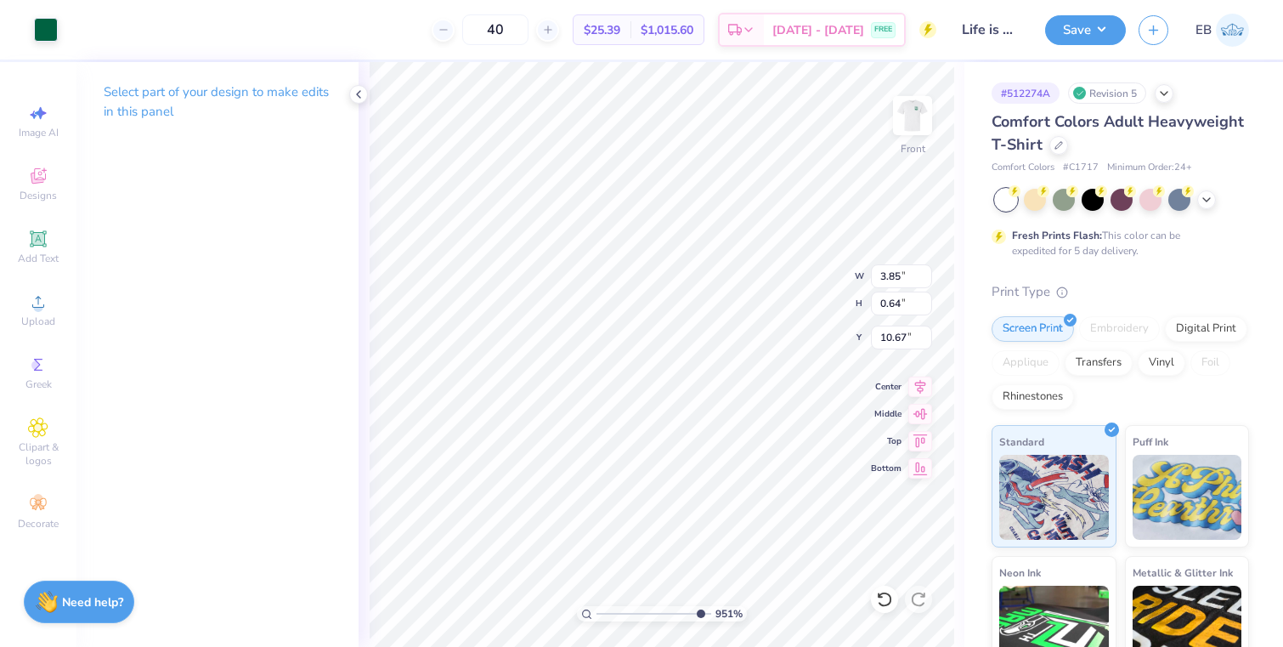
type input "12.92"
type input "8.49"
type input "3.32"
type input "0.39"
type input "0.66"
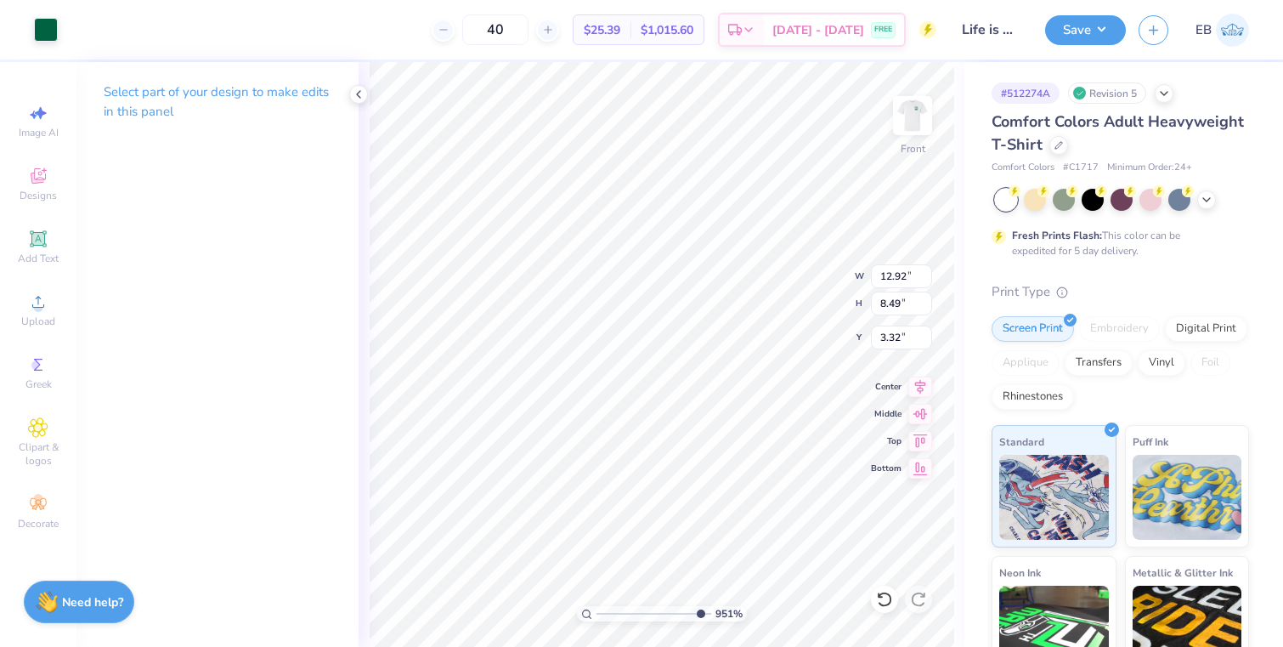
type input "10.61"
click at [521, 461] on li "Group" at bounding box center [549, 460] width 133 height 33
type input "2.22"
type input "10.67"
type input "3.85"
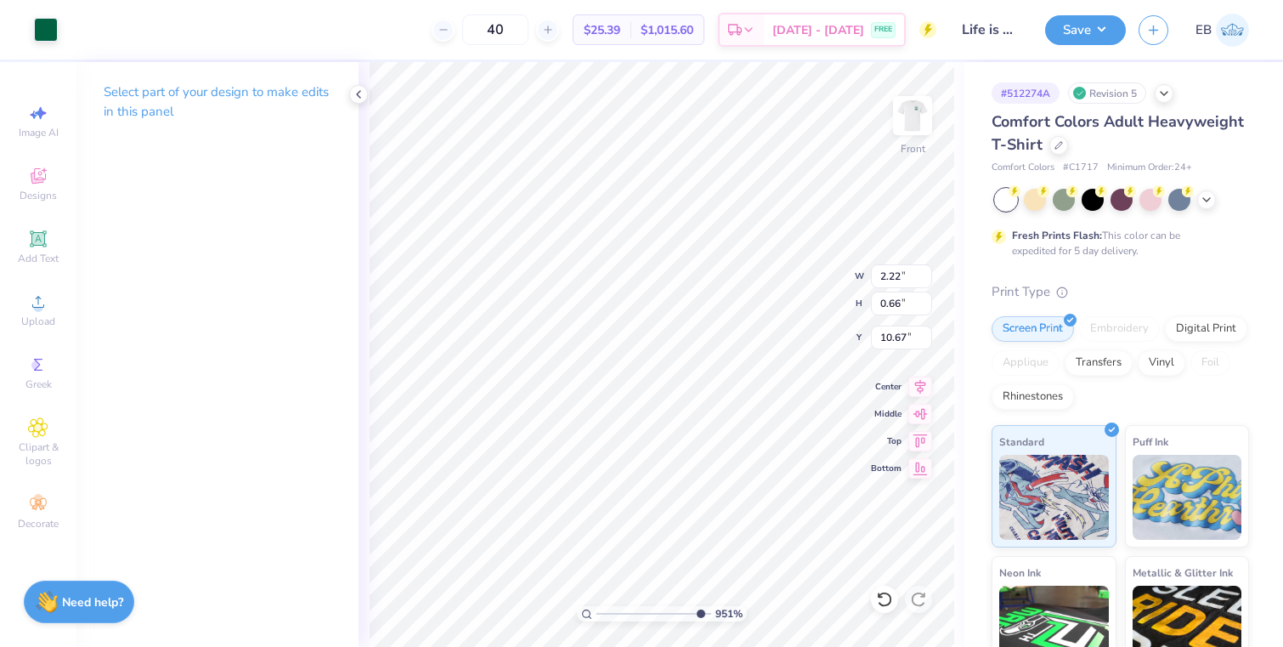
type input "0.64"
type input "10.68"
drag, startPoint x: 696, startPoint y: 615, endPoint x: 584, endPoint y: 612, distance: 112.2
type input "1"
click at [597, 612] on input "range" at bounding box center [654, 613] width 115 height 15
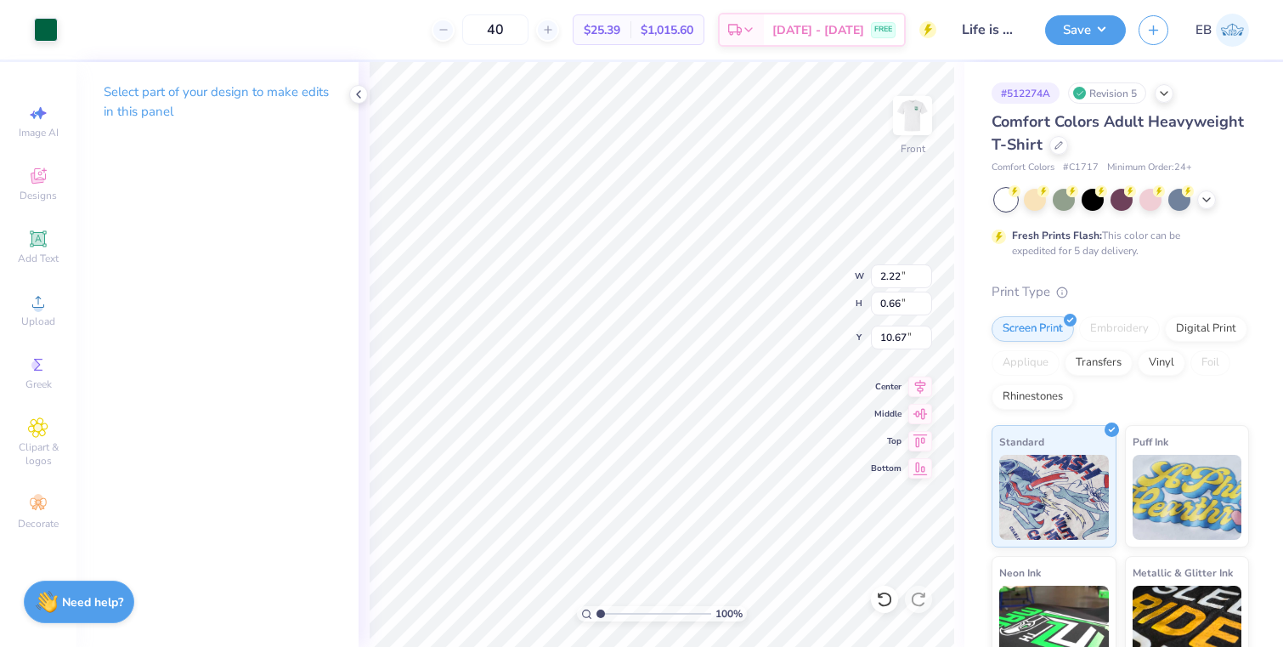
type input "6.33"
type input "1.69"
type input "0.85"
type input "9.82"
drag, startPoint x: 598, startPoint y: 610, endPoint x: 649, endPoint y: 608, distance: 51.0
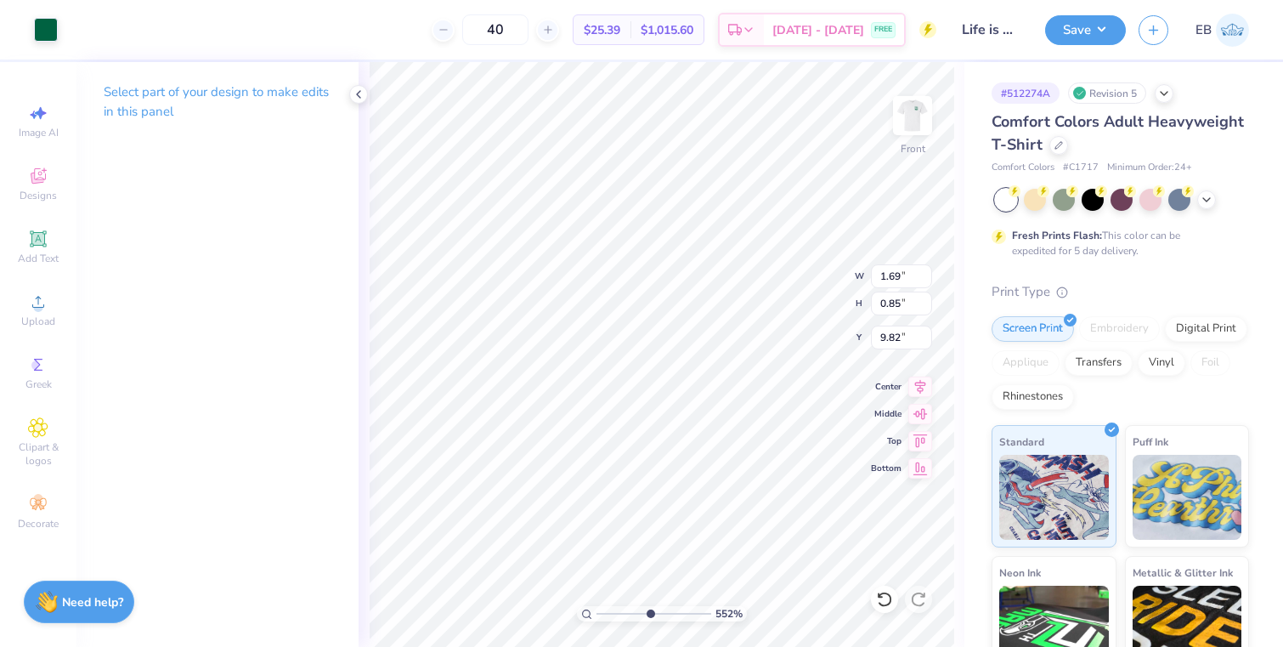
type input "5.29"
click at [649, 608] on input "range" at bounding box center [654, 613] width 115 height 15
type input "9.77"
drag, startPoint x: 648, startPoint y: 611, endPoint x: 529, endPoint y: 608, distance: 119.8
type input "1"
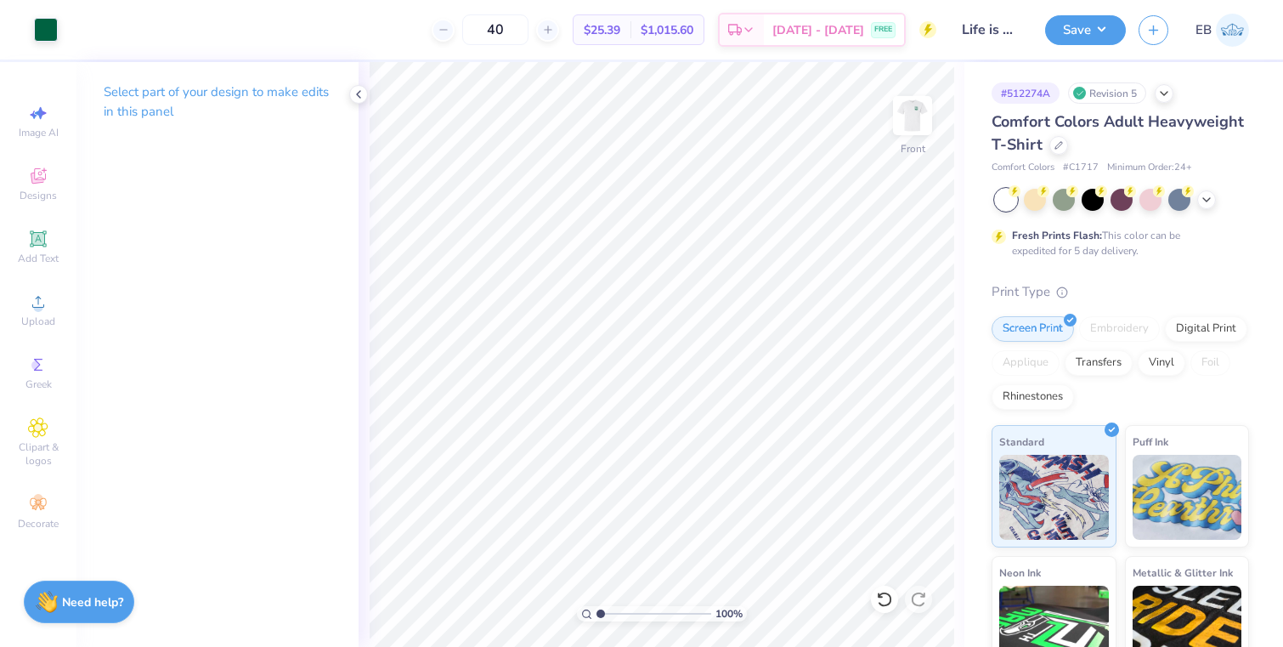
click at [597, 608] on input "range" at bounding box center [654, 613] width 115 height 15
click at [1110, 20] on button "Save" at bounding box center [1085, 28] width 81 height 30
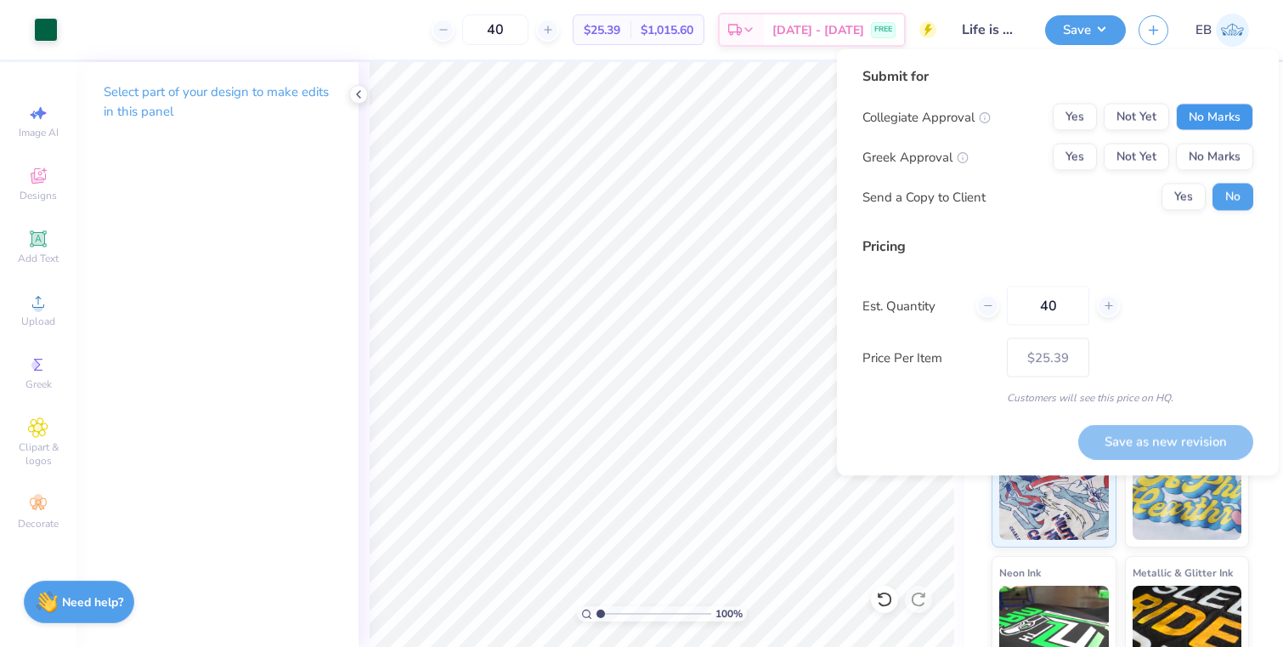
click at [1214, 114] on button "No Marks" at bounding box center [1214, 117] width 77 height 27
click at [1086, 153] on button "Yes" at bounding box center [1075, 157] width 44 height 27
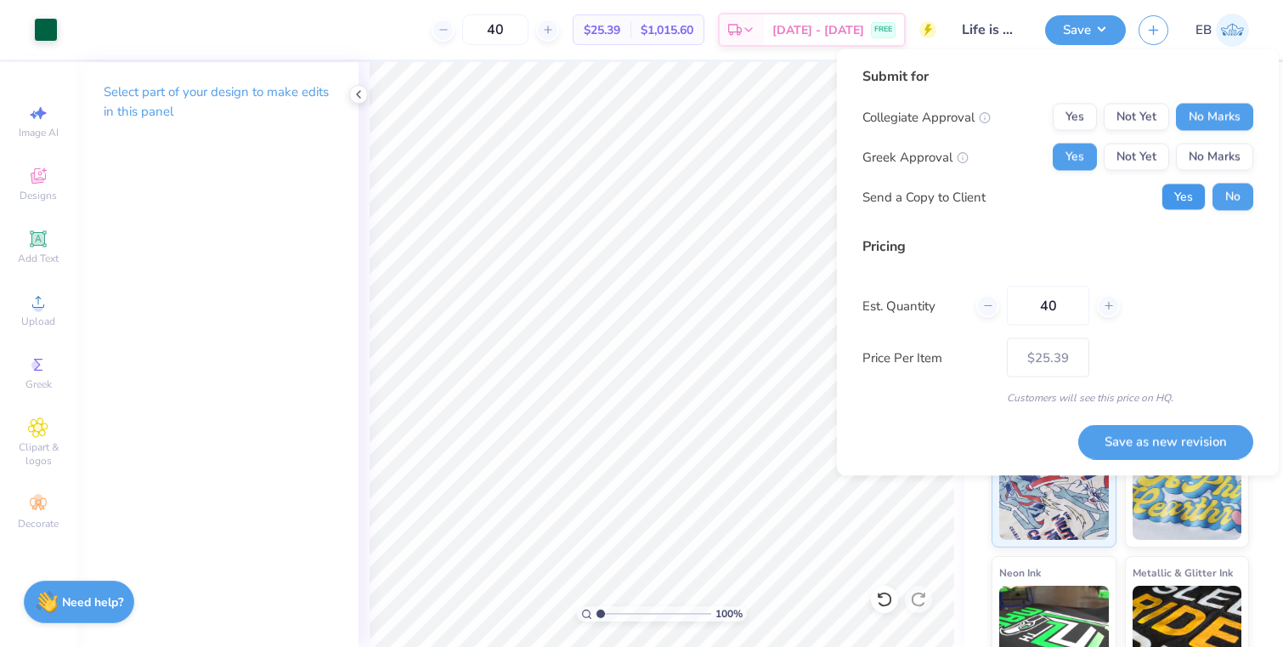
click at [1198, 203] on button "Yes" at bounding box center [1184, 197] width 44 height 27
click at [1146, 446] on button "Save as new revision" at bounding box center [1165, 441] width 175 height 35
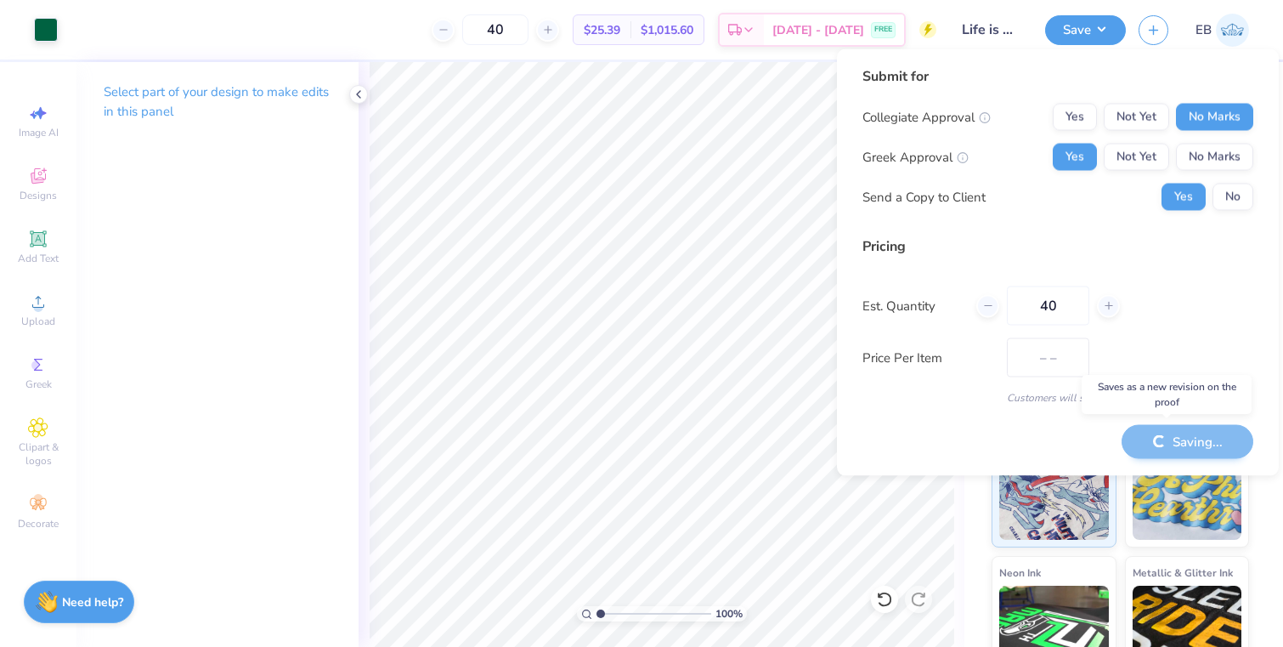
type input "$25.39"
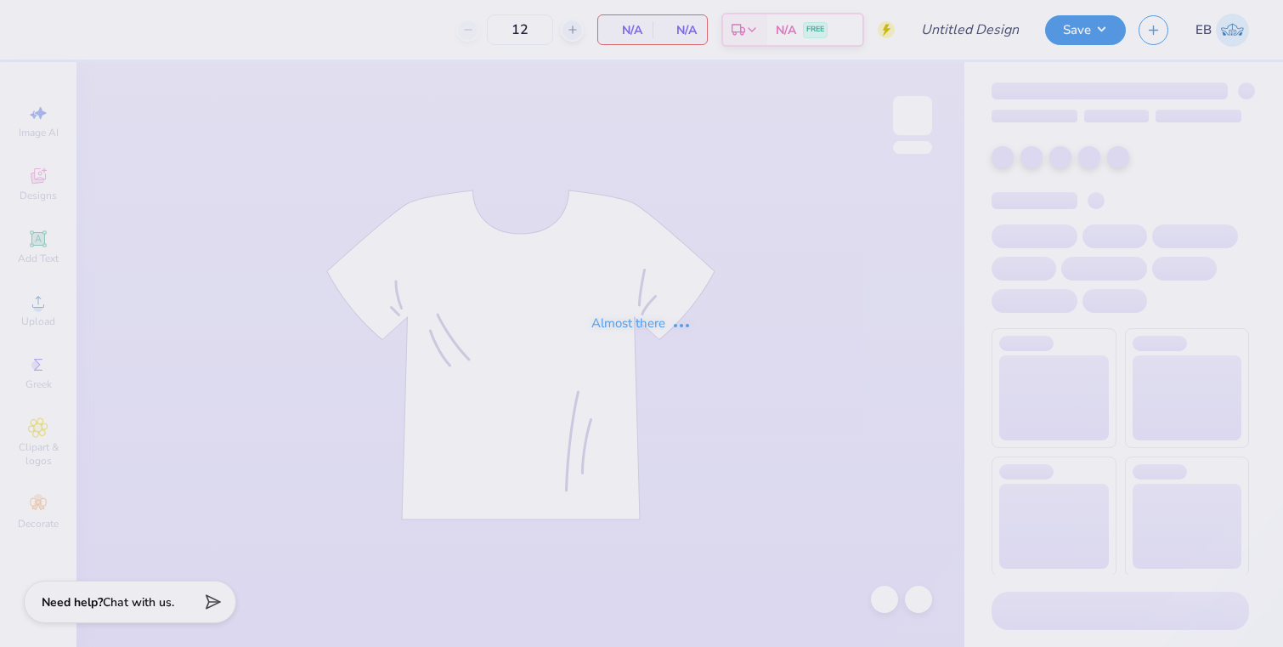
type input "[PERSON_NAME] : [GEOGRAPHIC_DATA]"
type input "24"
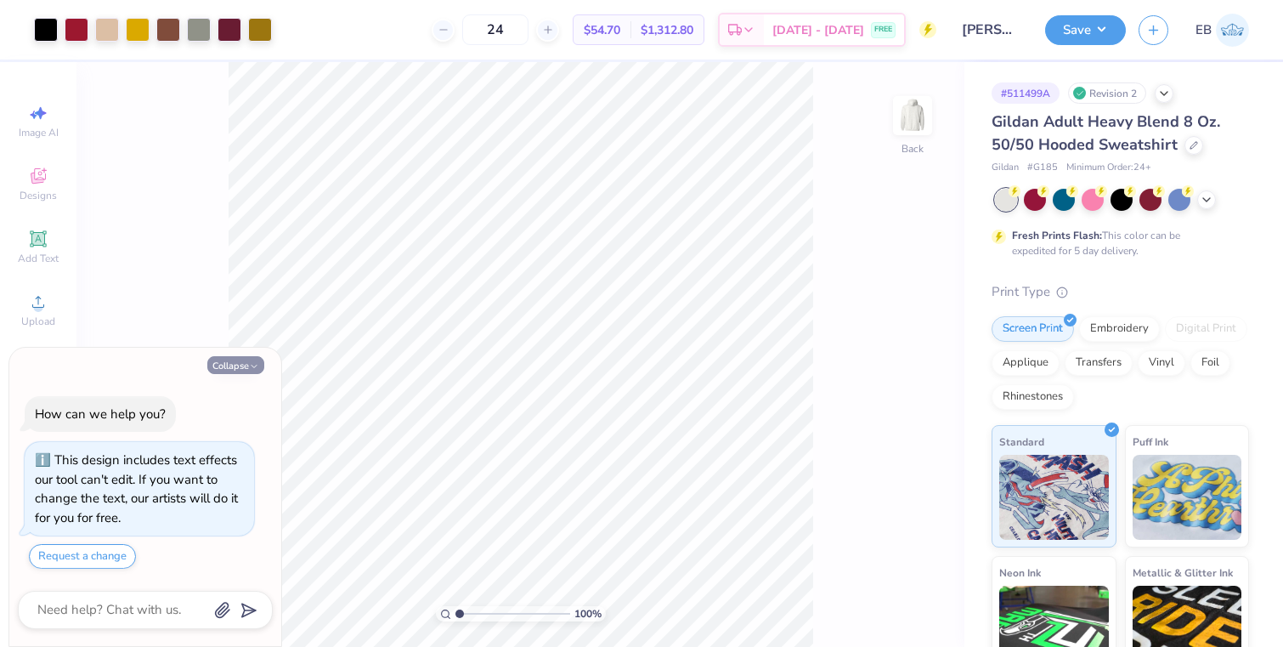
click at [243, 359] on button "Collapse" at bounding box center [235, 365] width 57 height 18
type textarea "x"
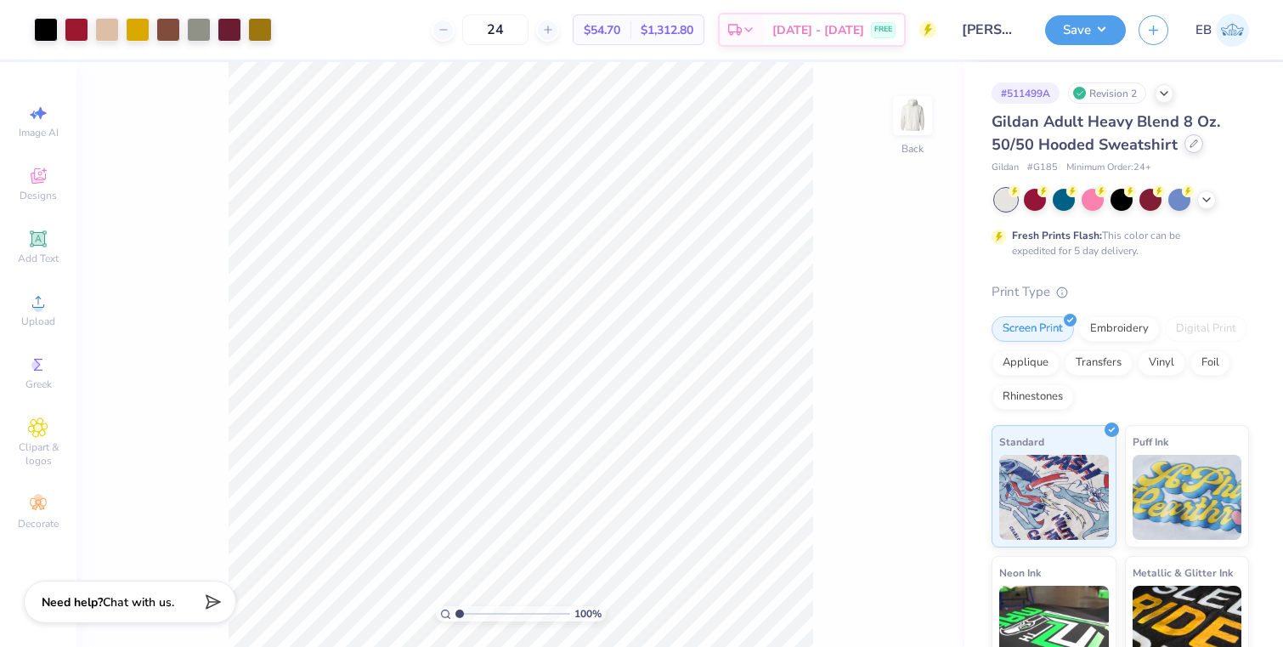
click at [1191, 147] on div at bounding box center [1194, 143] width 19 height 19
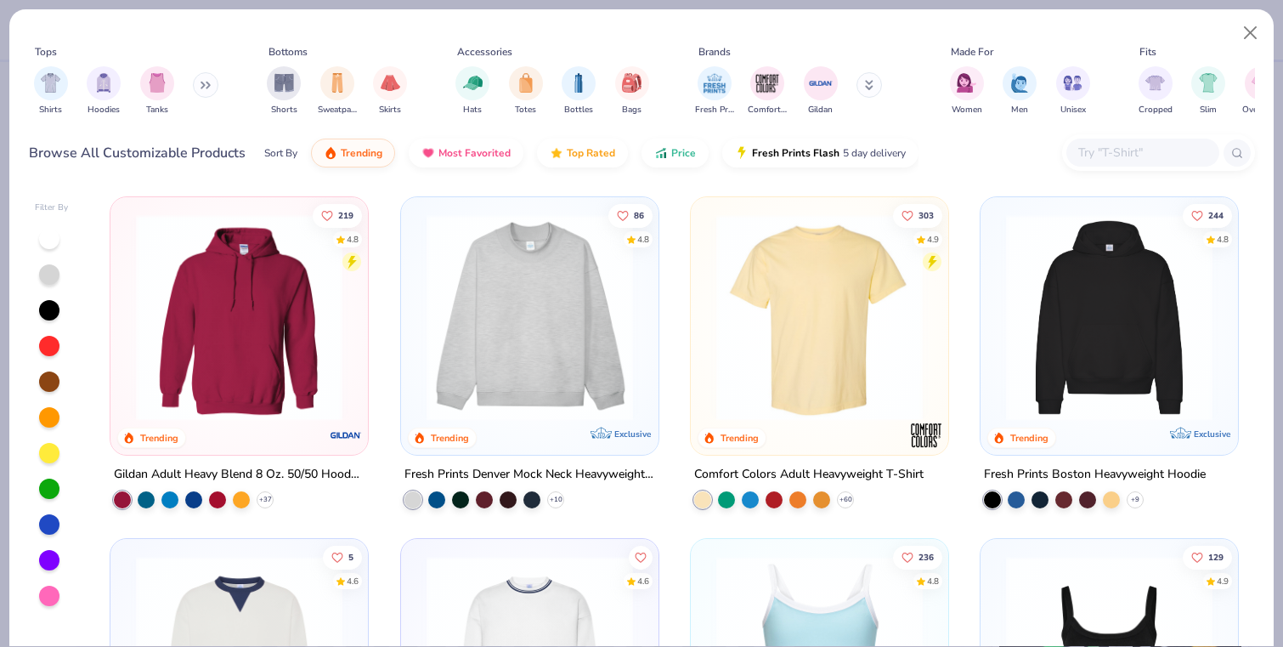
click at [1131, 144] on input "text" at bounding box center [1142, 153] width 131 height 20
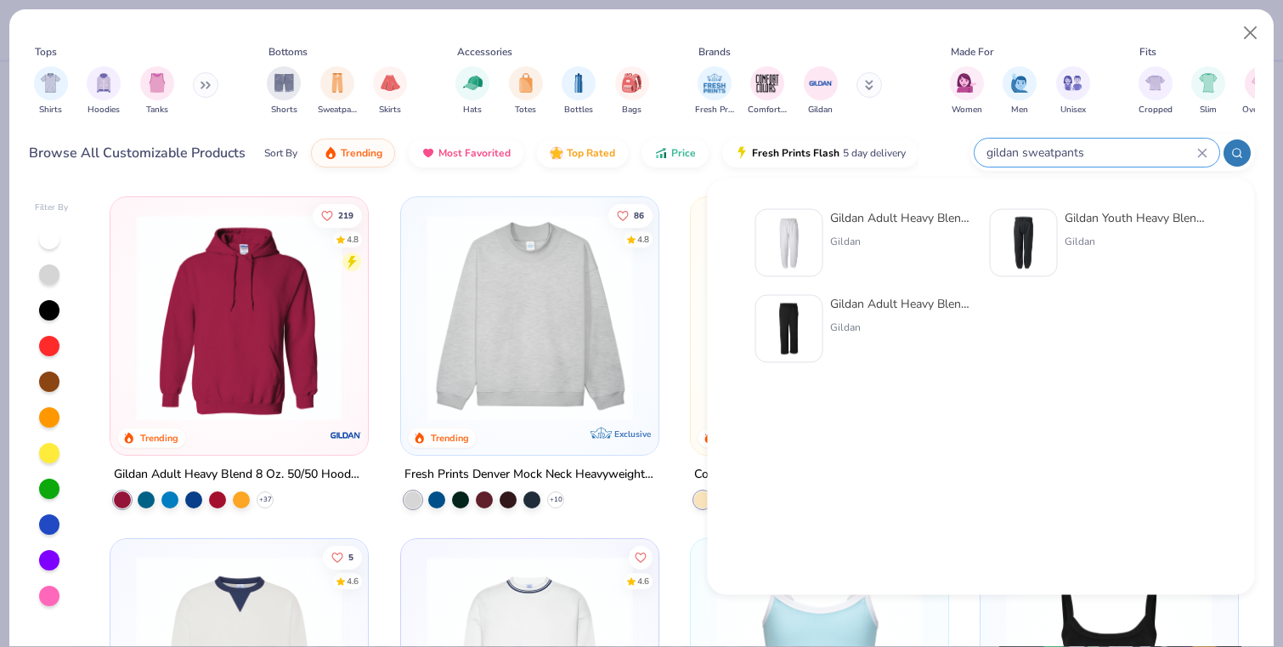
type input "gildan sweatpants"
click at [886, 219] on div "Gildan Adult Heavy Blend Adult 8 Oz. 50/50 Sweatpants" at bounding box center [901, 218] width 143 height 18
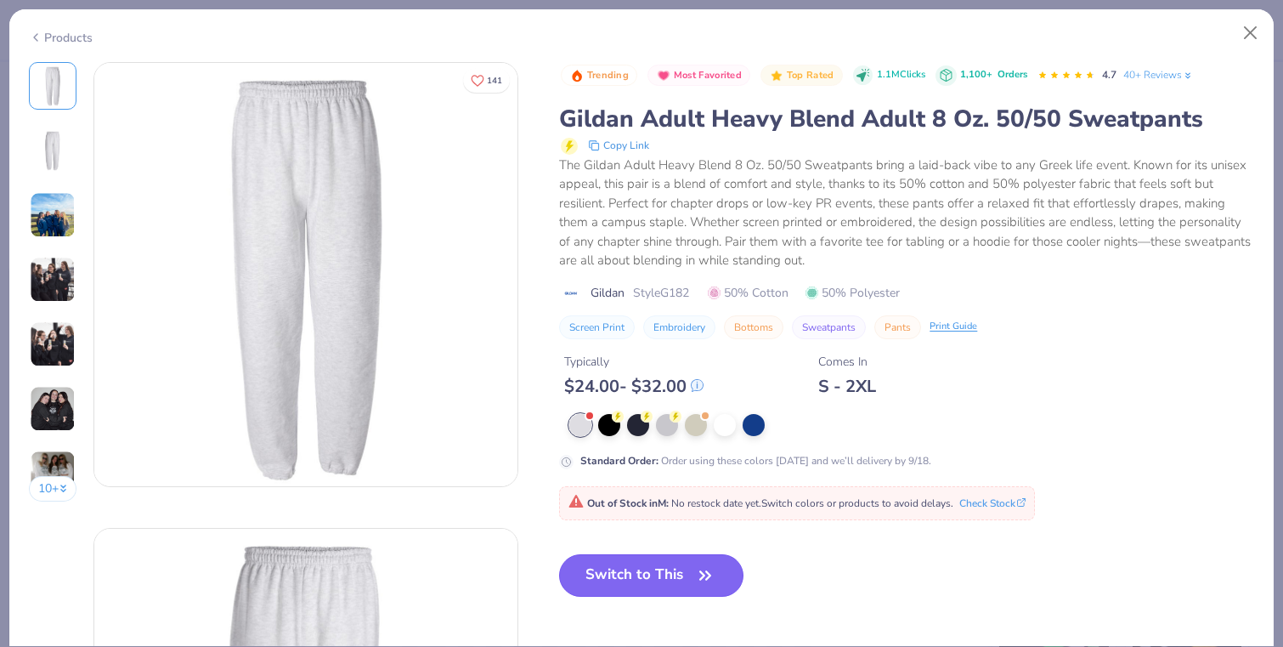
click at [648, 563] on button "Switch to This" at bounding box center [651, 575] width 184 height 42
type textarea "x"
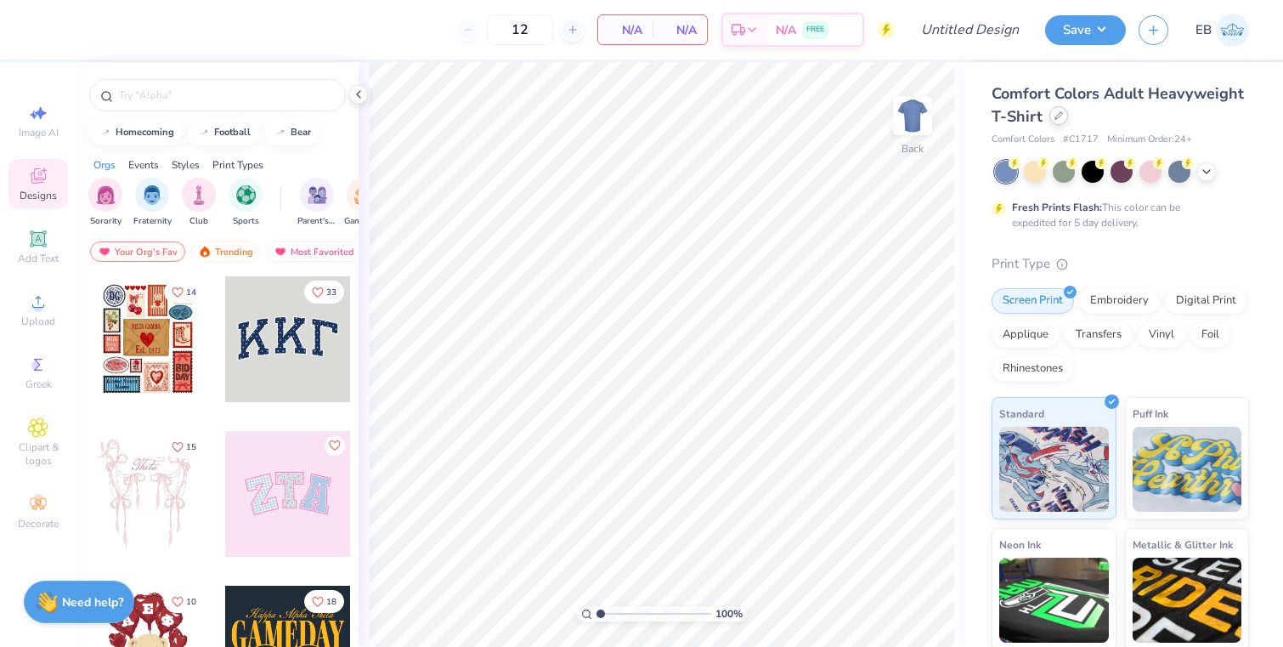
click at [1059, 119] on icon at bounding box center [1059, 115] width 8 height 8
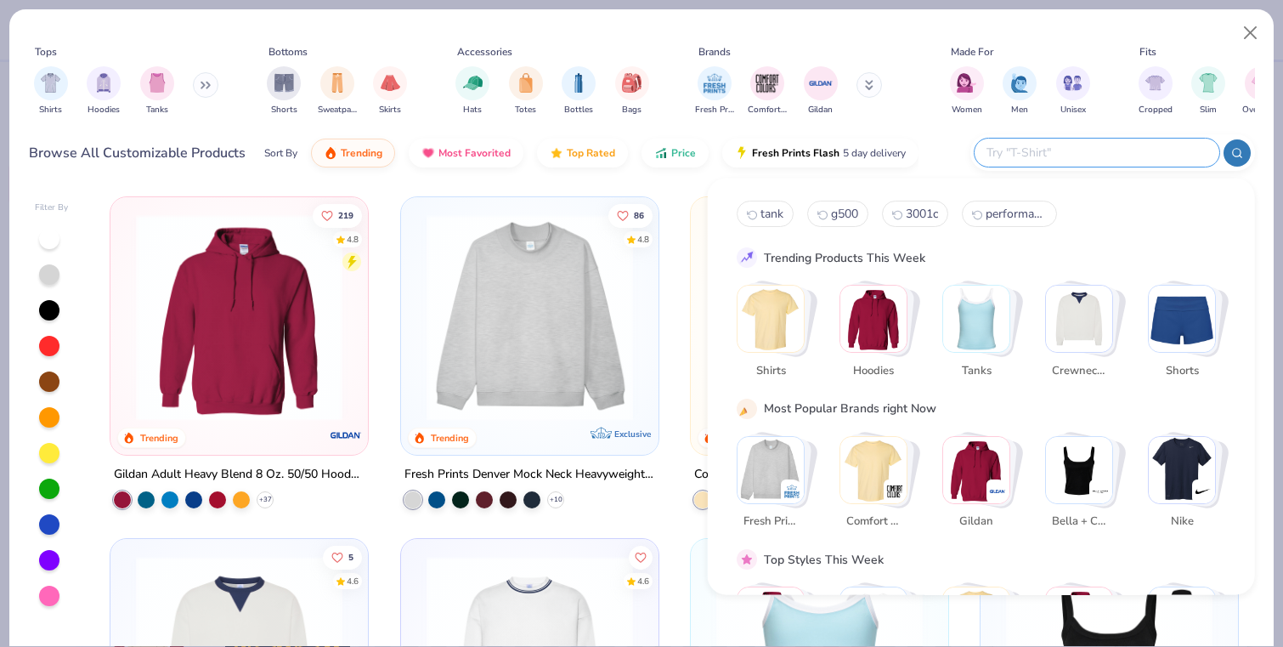
click at [1096, 146] on input "text" at bounding box center [1096, 153] width 223 height 20
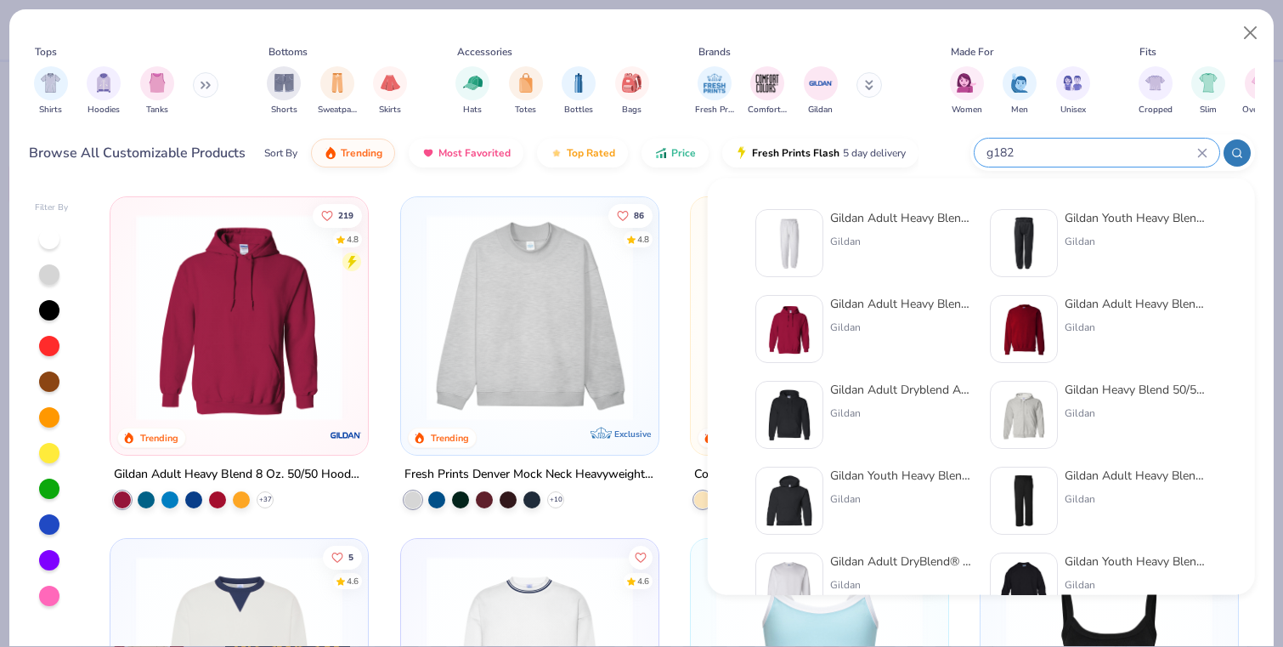
type input "g182"
click at [880, 213] on div "Gildan Adult Heavy Blend Adult 8 Oz. 50/50 Sweatpants" at bounding box center [901, 218] width 143 height 18
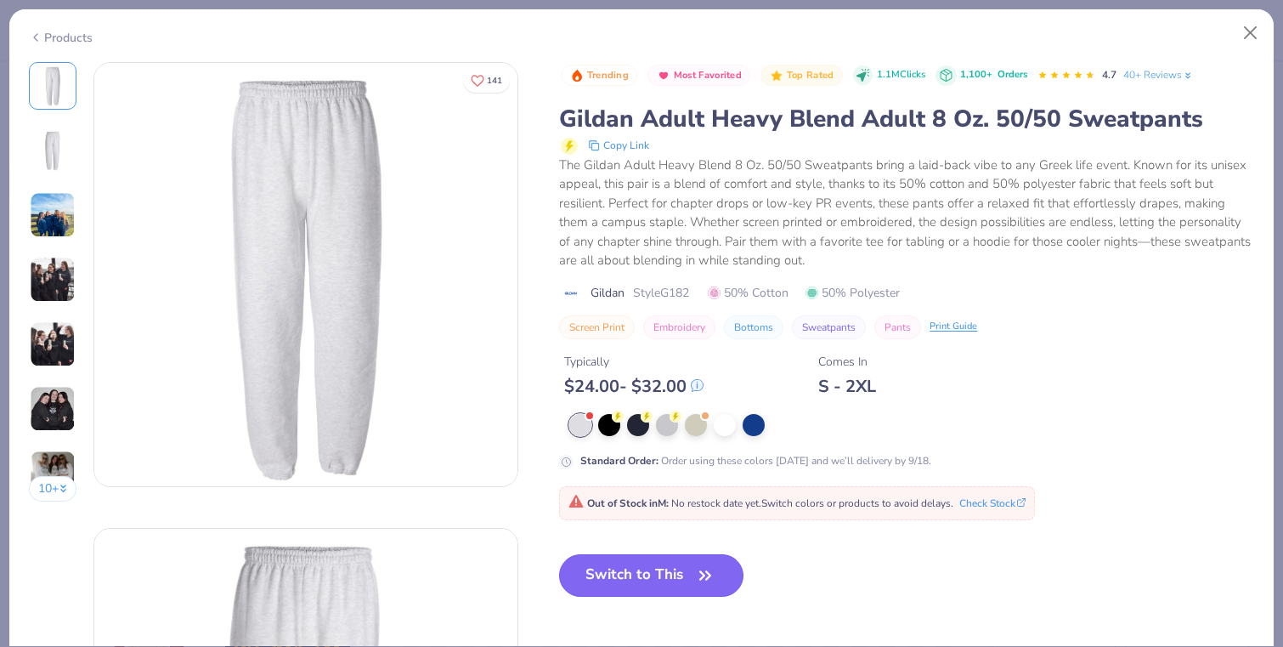
click at [676, 574] on button "Switch to This" at bounding box center [651, 575] width 184 height 42
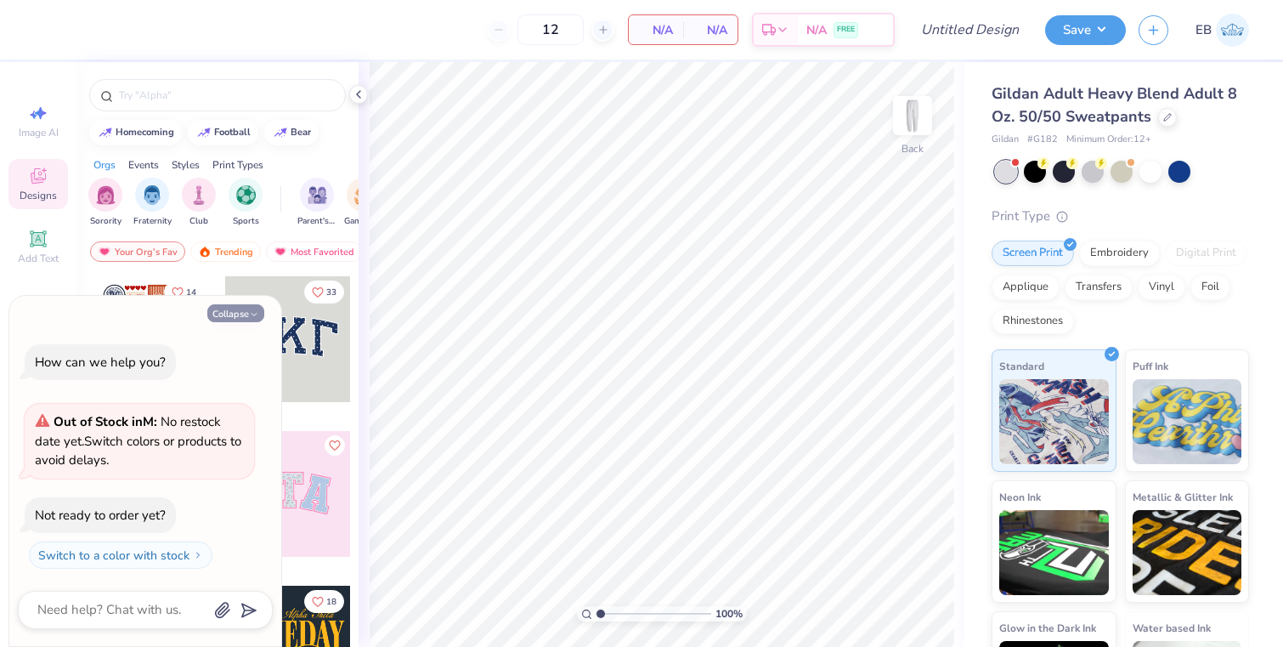
click at [246, 315] on button "Collapse" at bounding box center [235, 313] width 57 height 18
type textarea "x"
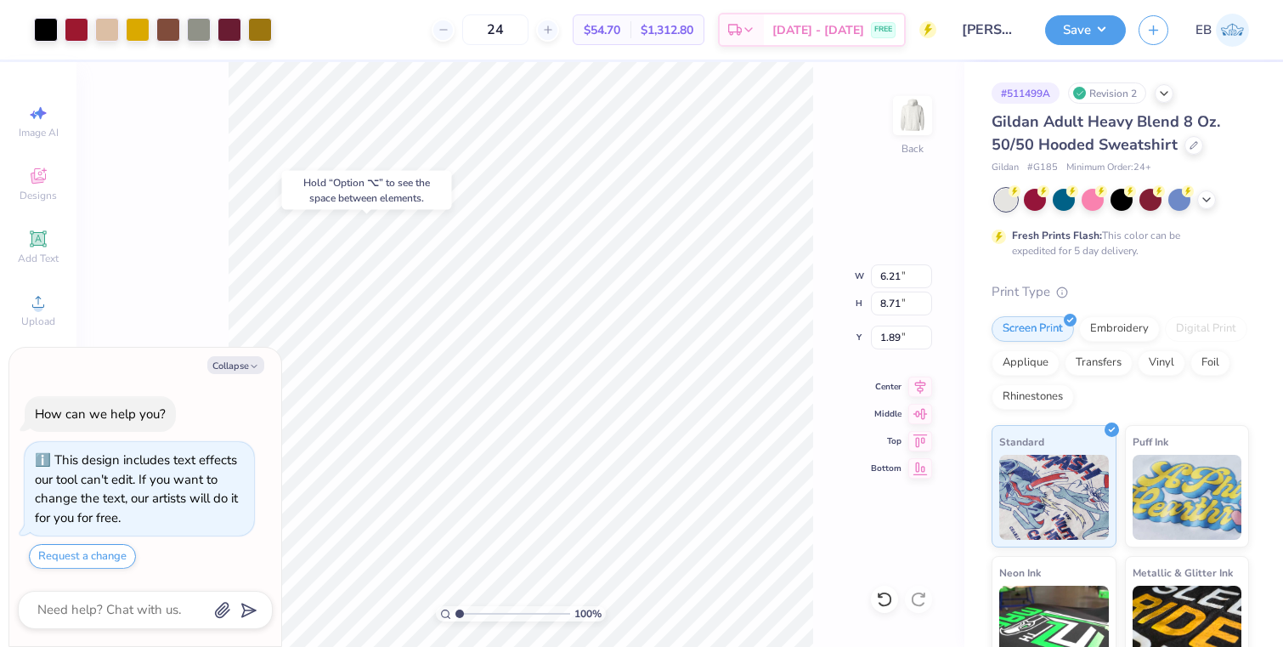
type textarea "x"
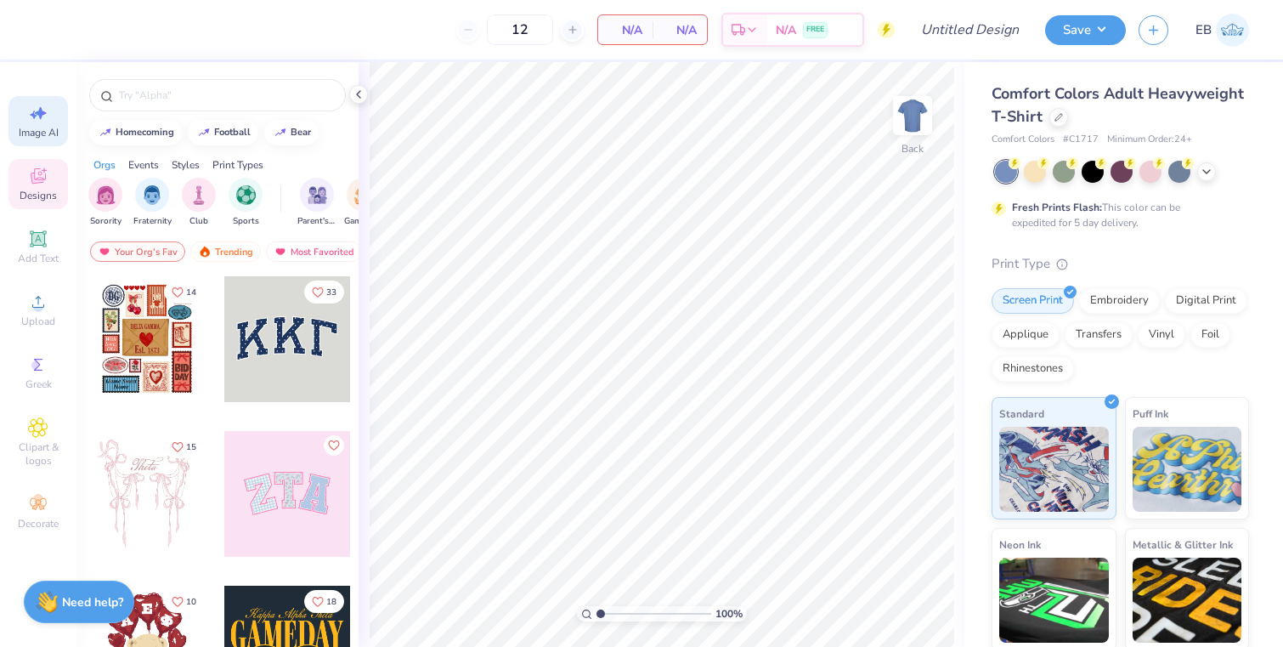
click at [24, 130] on span "Image AI" at bounding box center [39, 133] width 40 height 14
select select "4"
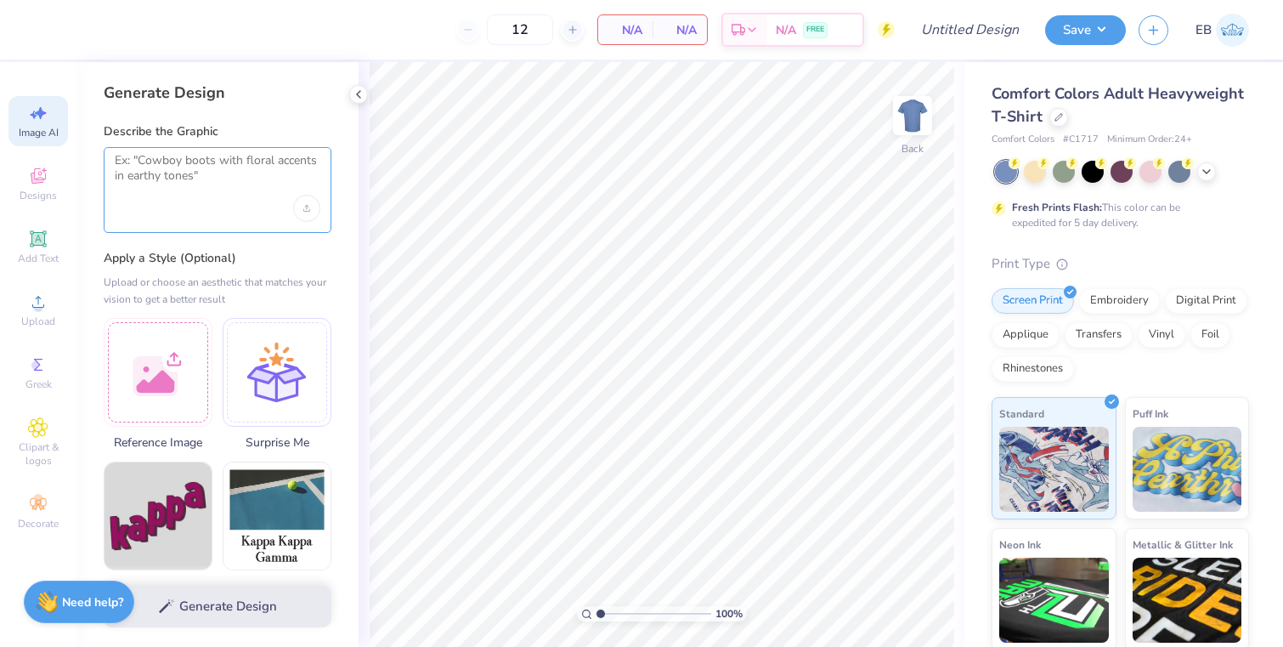
click at [168, 159] on textarea at bounding box center [218, 174] width 206 height 42
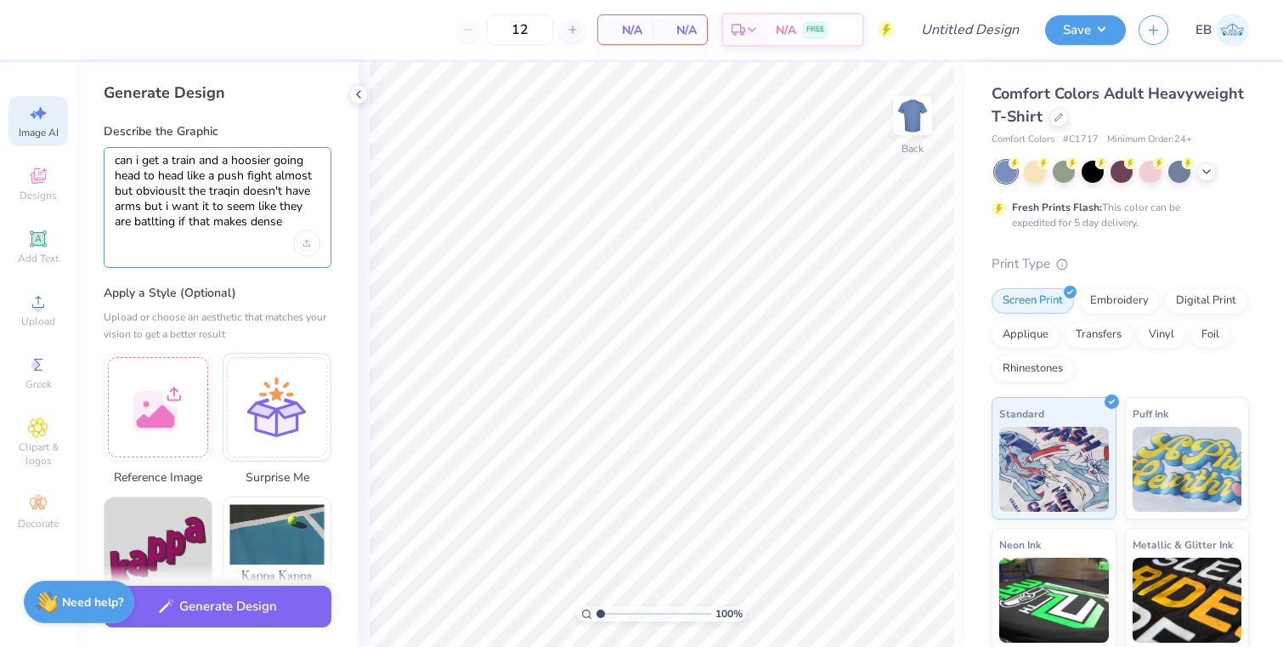
click at [260, 221] on textarea "can i get a train and a hoosier going head to head like a push fight almost but…" at bounding box center [218, 191] width 206 height 77
click at [154, 220] on textarea "can i get a train and a hoosier going head to head like a push fight almost but…" at bounding box center [218, 191] width 206 height 77
click at [155, 192] on textarea "can i get a train and a hoosier going head to head like a push fight almost but…" at bounding box center [218, 191] width 206 height 77
click at [223, 187] on textarea "can i get a train and a hoosier going head to head like a push fight almost but…" at bounding box center [218, 191] width 206 height 77
type textarea "can i get a train and a hoosier going head to head like a push fight almost but…"
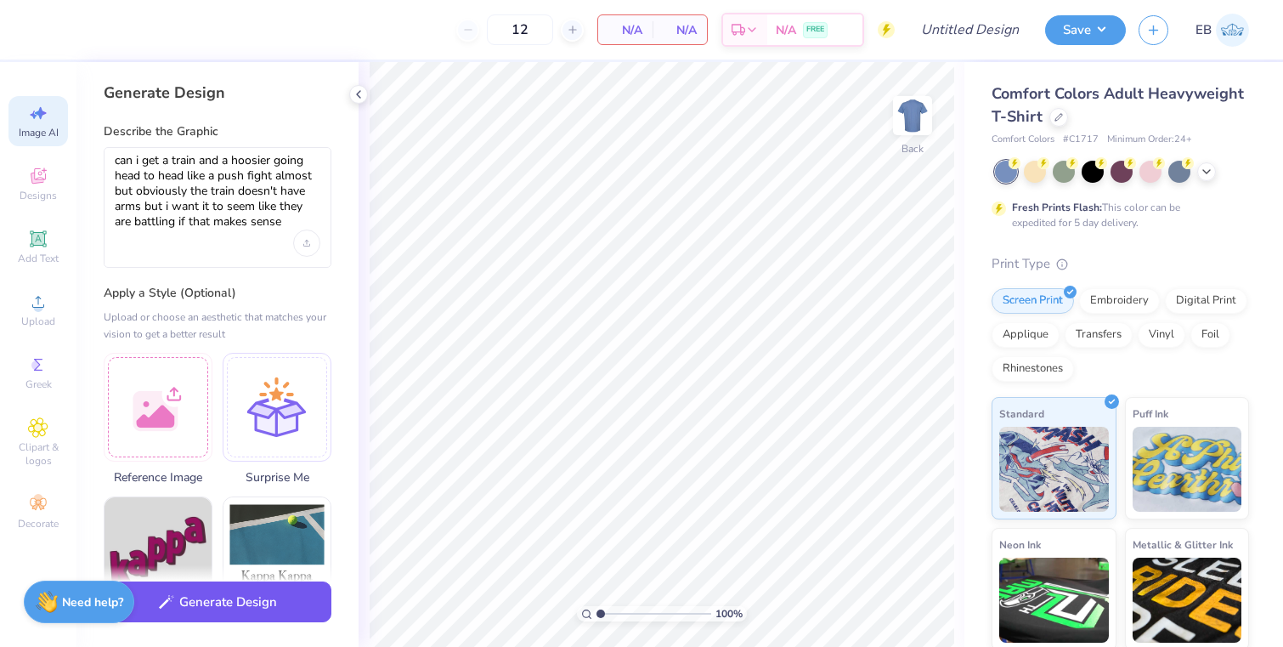
click at [243, 613] on button "Generate Design" at bounding box center [218, 602] width 228 height 42
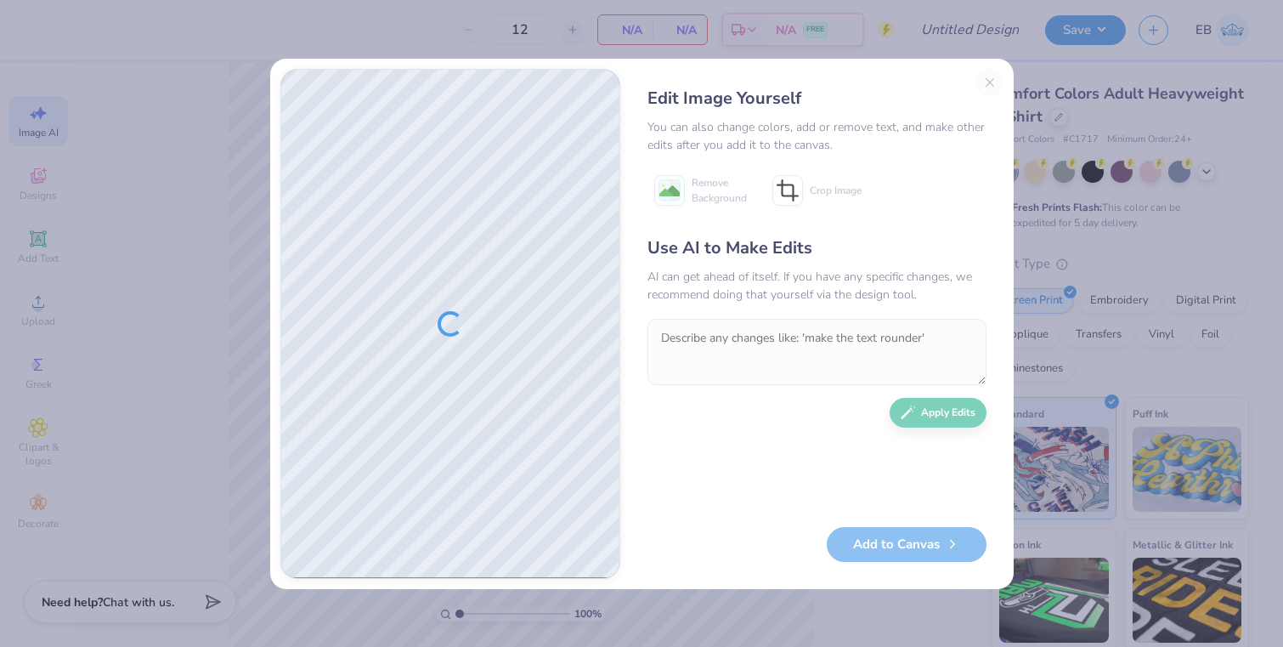
click at [388, 417] on div at bounding box center [450, 324] width 338 height 508
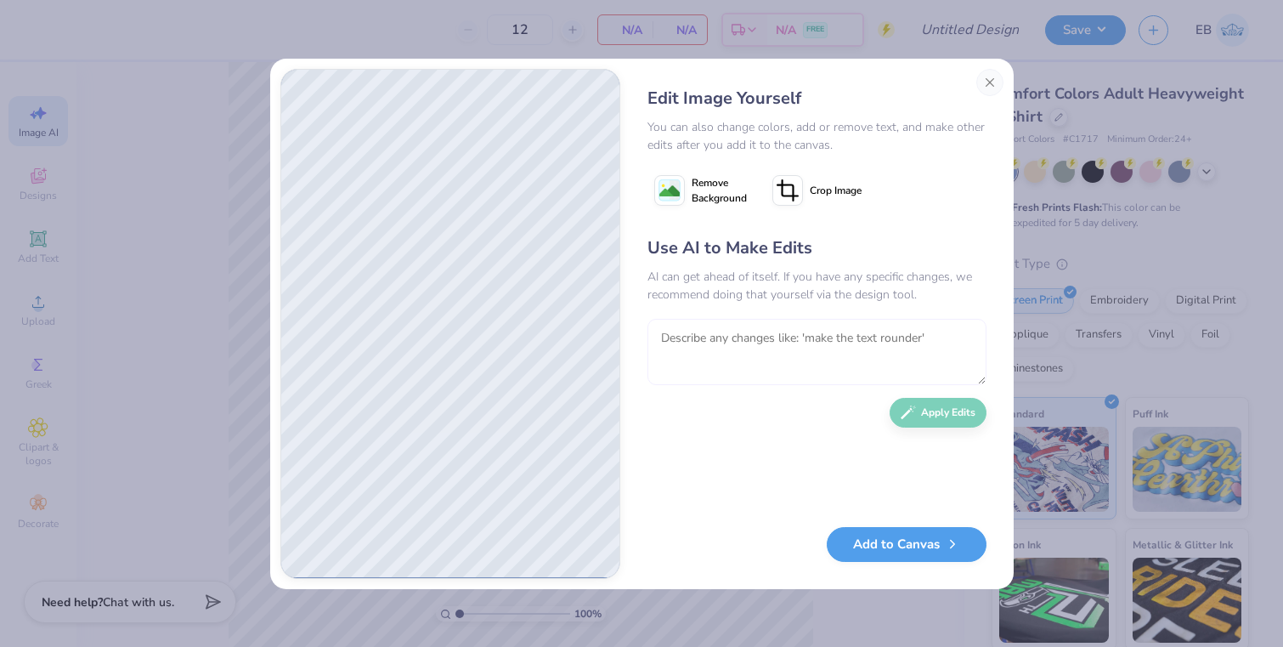
click at [748, 337] on textarea at bounding box center [817, 352] width 339 height 66
type textarea "ok but it needs to be"
click at [982, 85] on button "Close" at bounding box center [989, 82] width 27 height 27
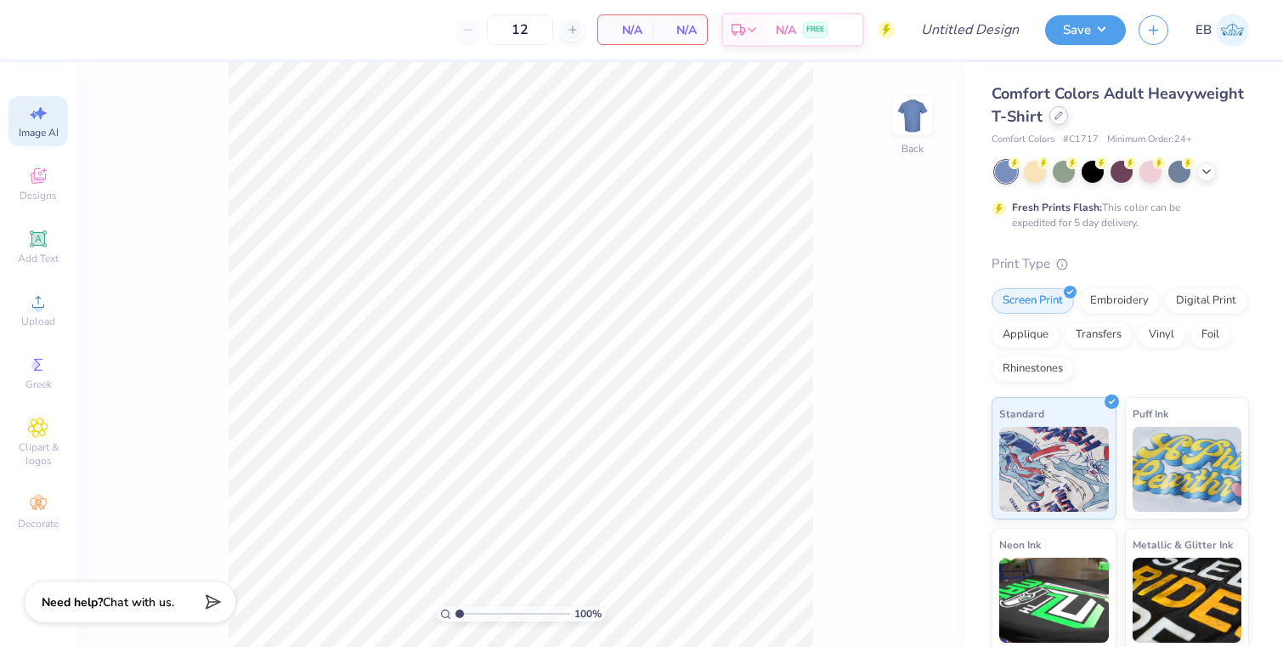
click at [1061, 116] on icon at bounding box center [1059, 115] width 8 height 8
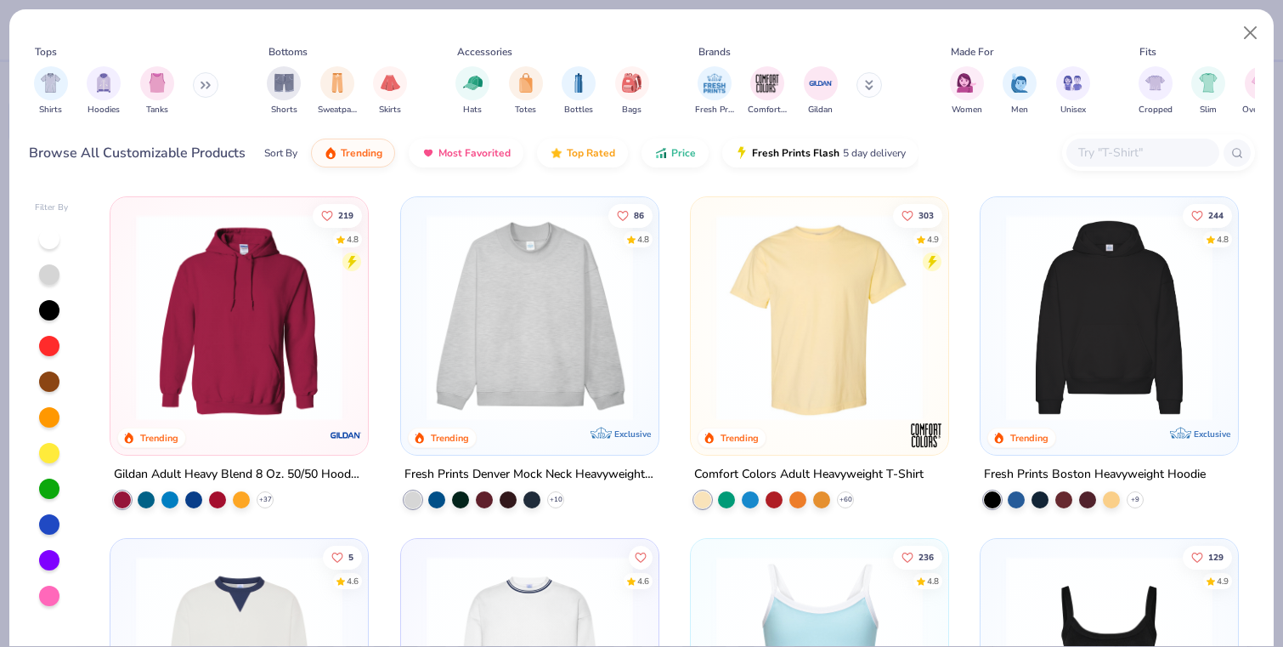
click at [1131, 160] on input "text" at bounding box center [1142, 153] width 131 height 20
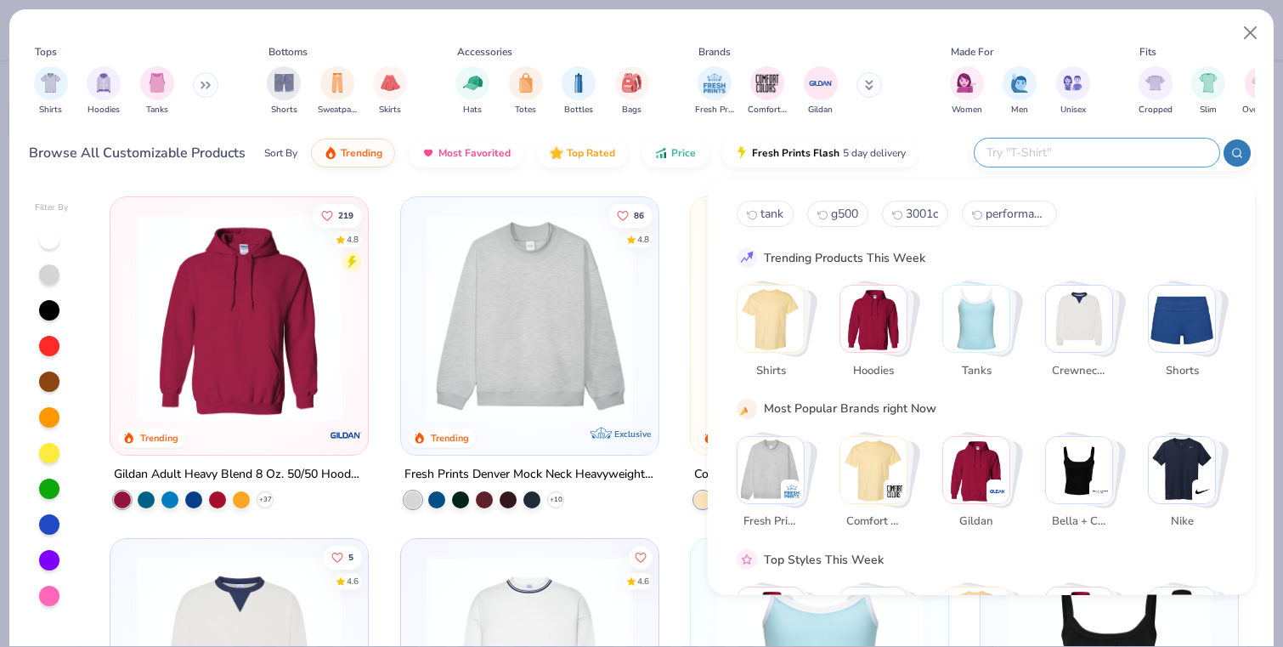
click at [879, 321] on img "Stack Card Button Hoodies" at bounding box center [873, 319] width 66 height 66
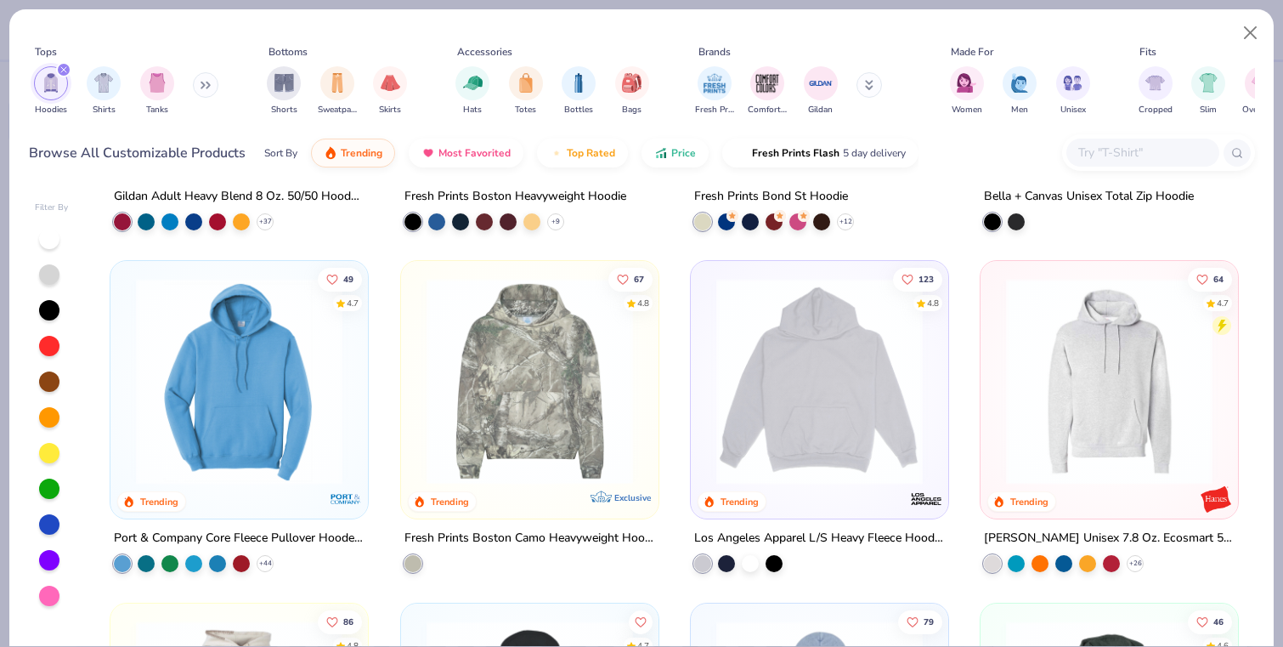
scroll to position [286, 0]
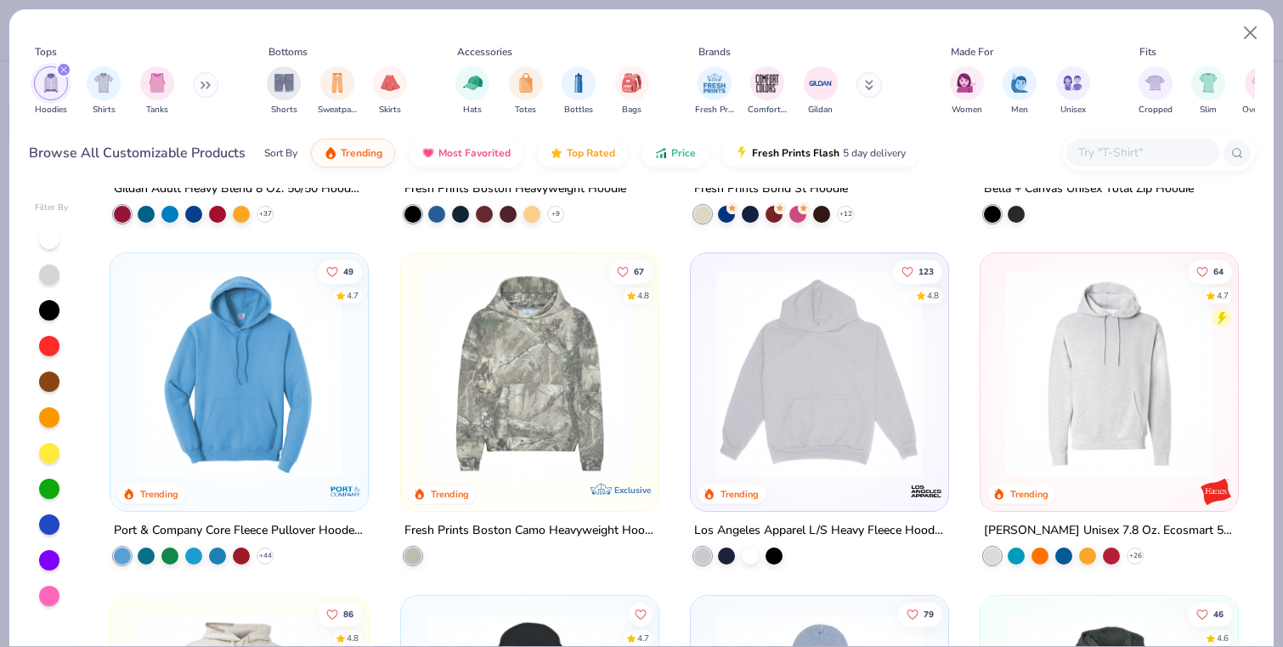
click at [1102, 438] on img at bounding box center [1109, 373] width 223 height 207
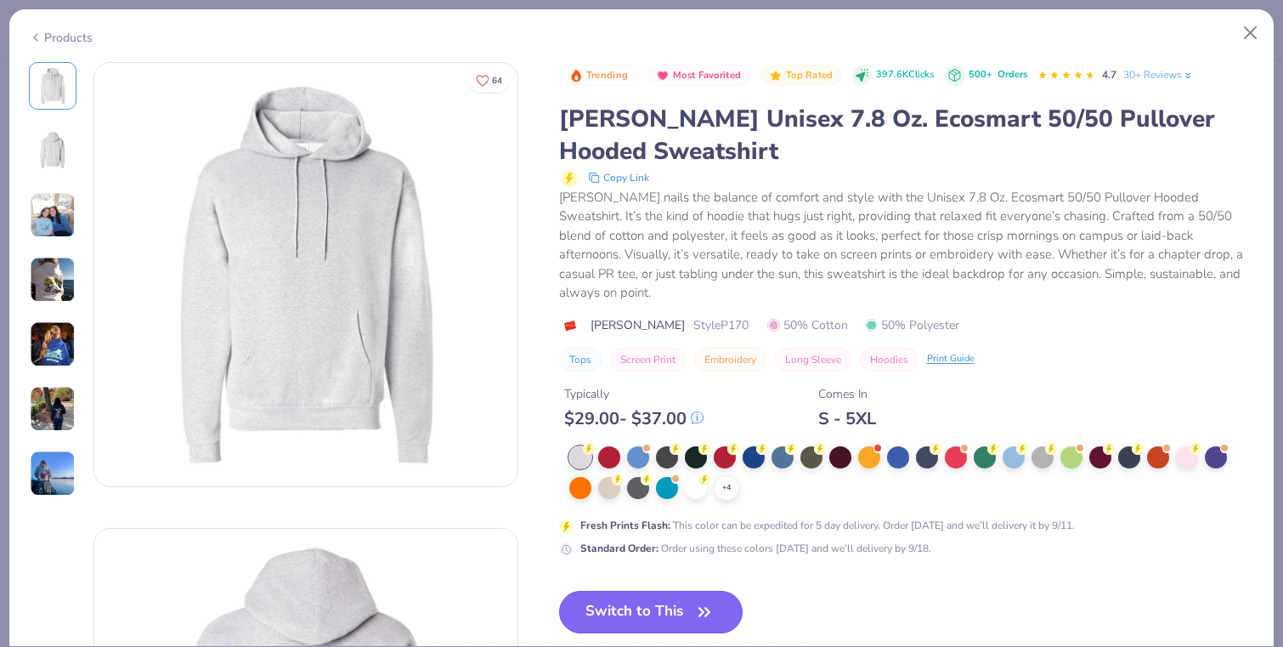
click at [650, 603] on button "Switch to This" at bounding box center [651, 612] width 184 height 42
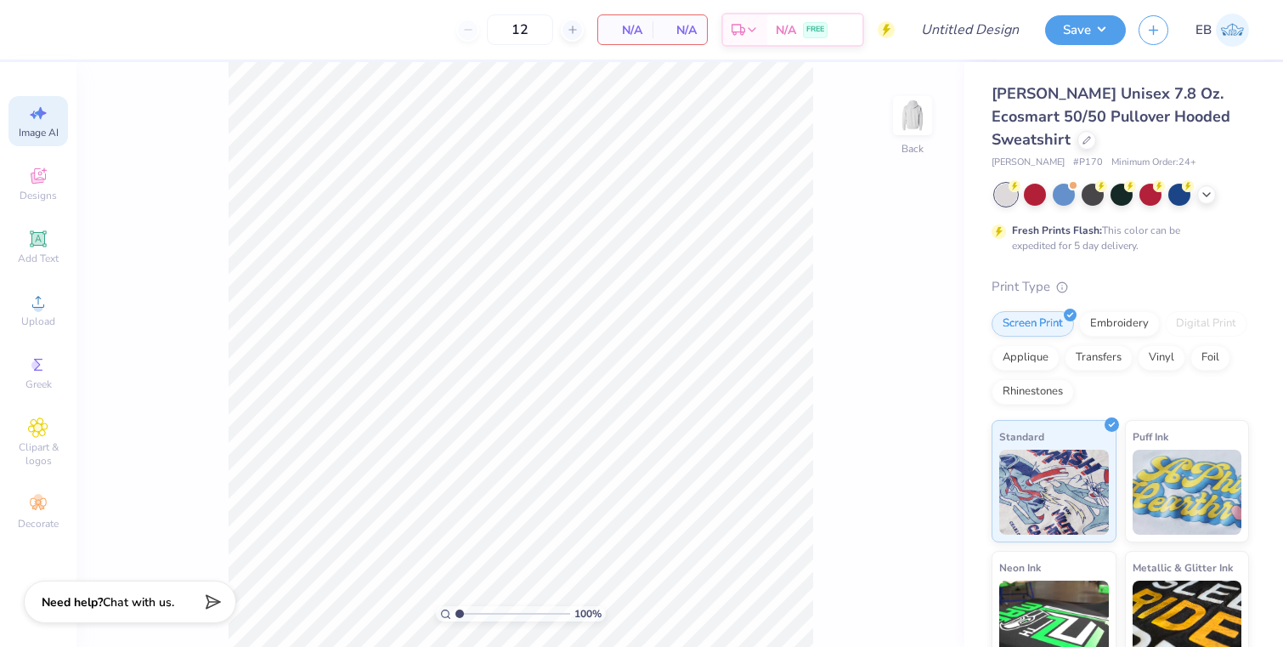
click at [39, 127] on span "Image AI" at bounding box center [39, 133] width 40 height 14
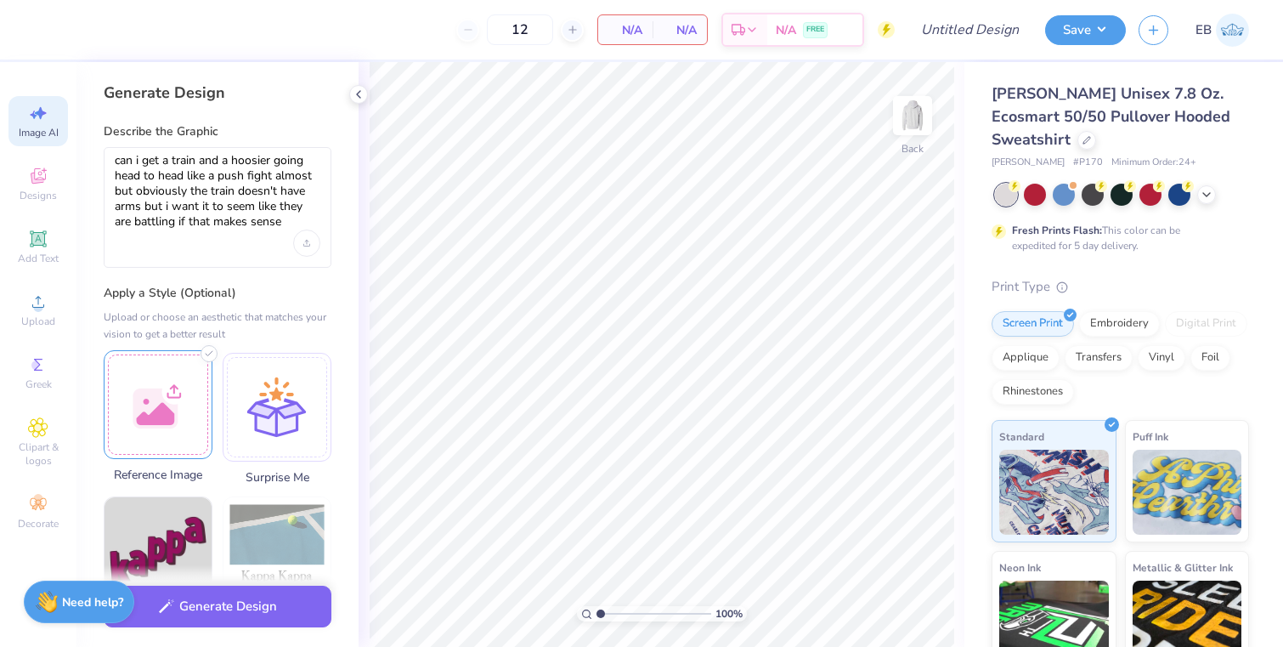
click at [161, 394] on div at bounding box center [158, 404] width 109 height 109
click at [172, 394] on img at bounding box center [158, 404] width 107 height 107
click at [298, 240] on div "Upload image" at bounding box center [306, 242] width 27 height 27
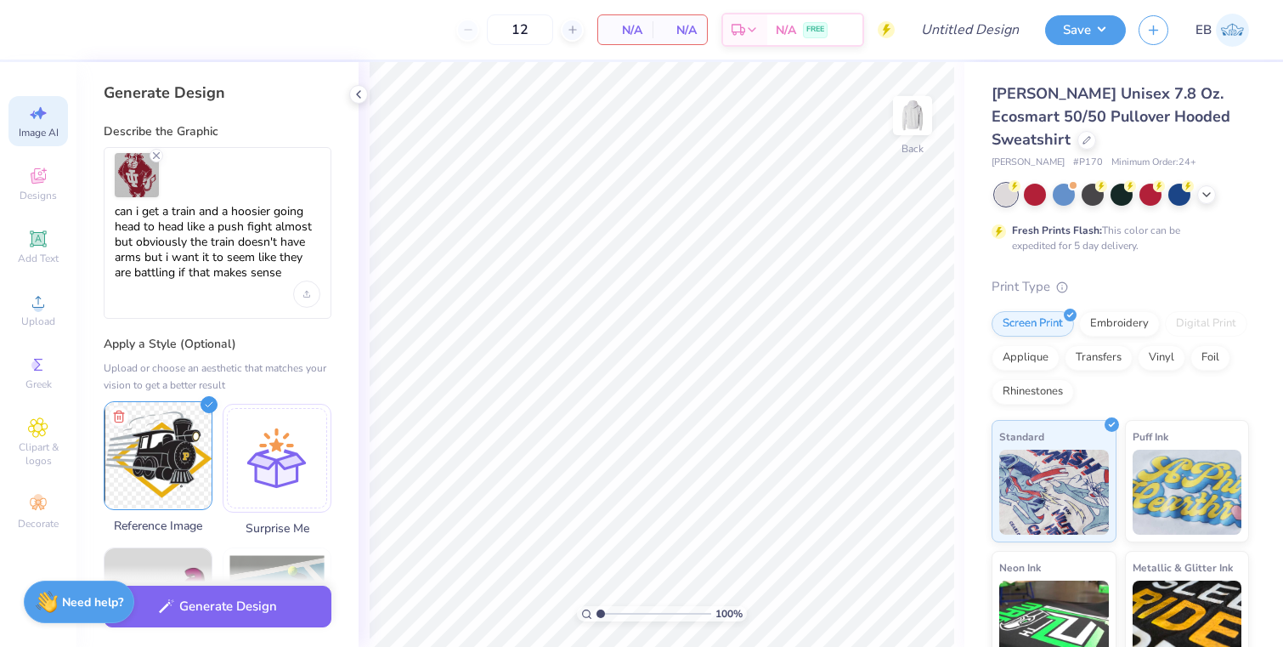
click at [207, 410] on icon at bounding box center [209, 404] width 17 height 17
click at [118, 416] on line at bounding box center [118, 417] width 0 height 3
click at [303, 292] on icon "Upload image" at bounding box center [306, 294] width 7 height 7
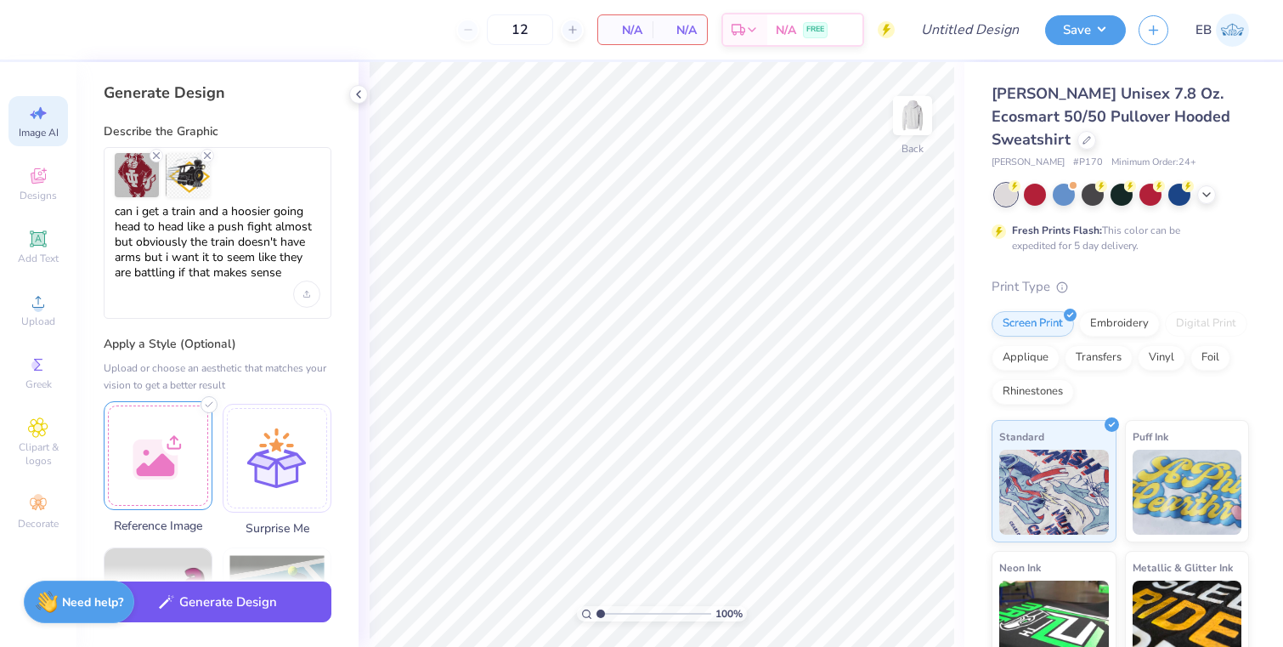
click at [247, 596] on button "Generate Design" at bounding box center [218, 602] width 228 height 42
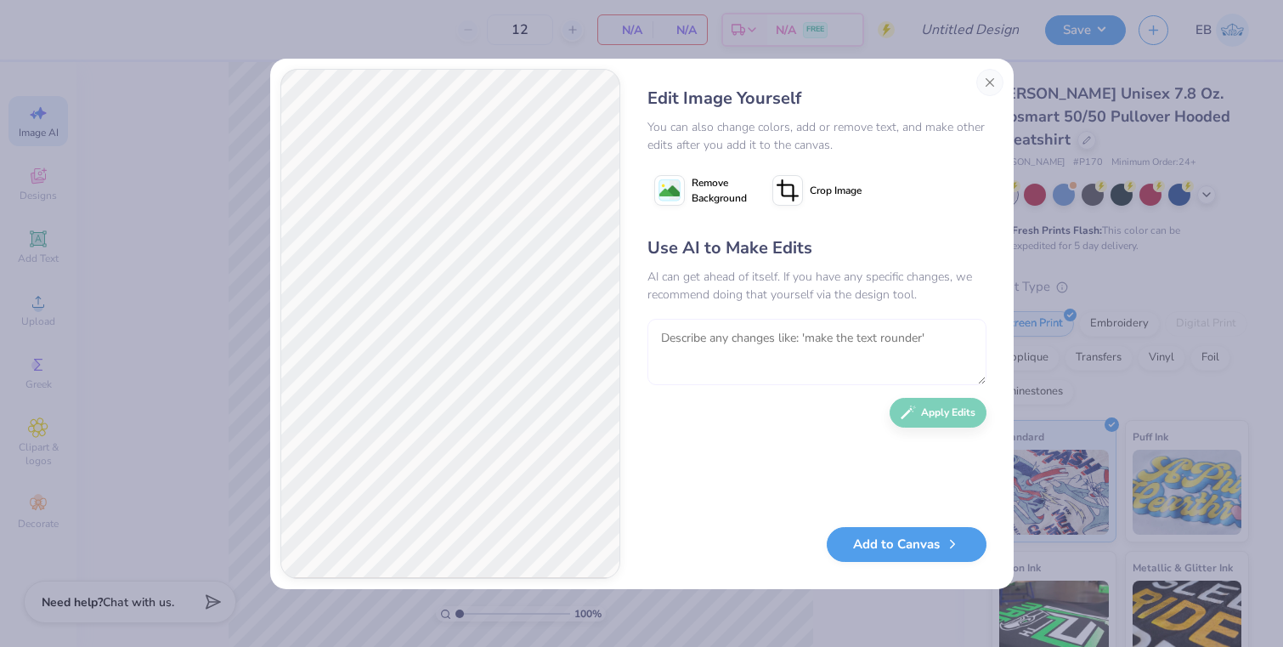
click at [776, 366] on textarea at bounding box center [817, 352] width 339 height 66
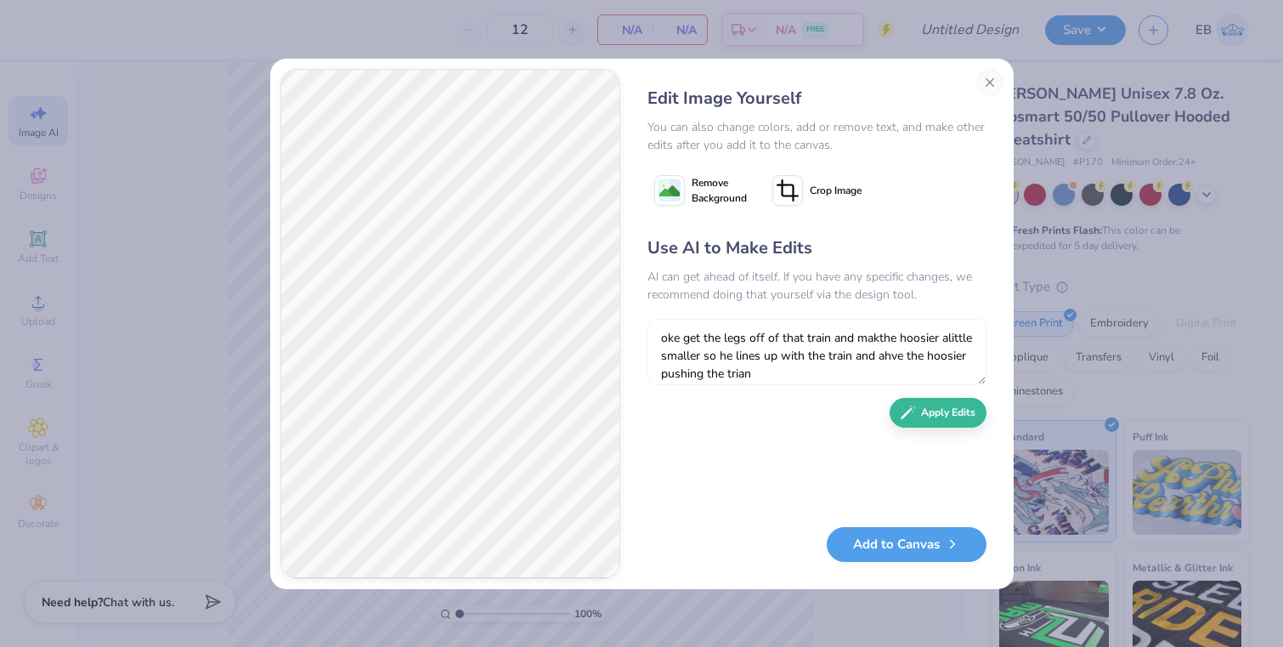
click at [727, 373] on textarea "oke get the legs off of that train and makthe hoosier alittle smaller so he lin…" at bounding box center [817, 352] width 339 height 66
click at [891, 358] on textarea "oke get the legs off of that train and makthe hoosier alittle smaller so he lin…" at bounding box center [817, 352] width 339 height 66
click at [883, 336] on textarea "oke get the legs off of that train and makthe hoosier alittle smaller so he lin…" at bounding box center [817, 352] width 339 height 66
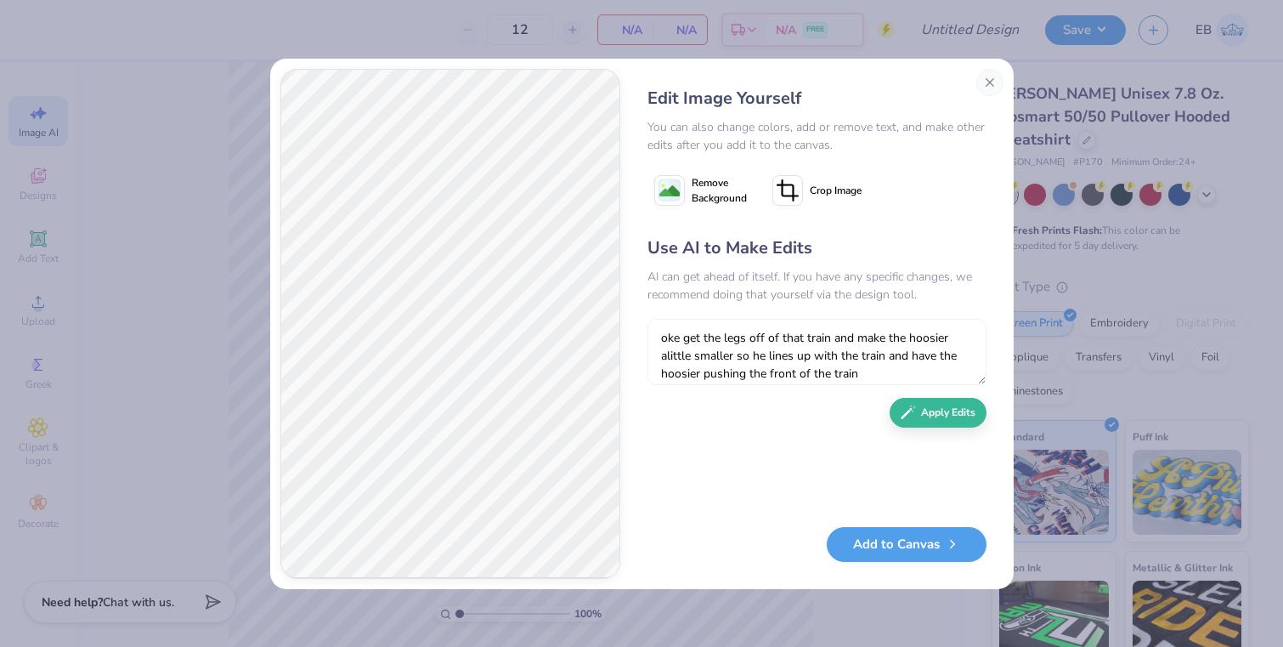
click at [668, 356] on textarea "oke get the legs off of that train and make the hoosier alittle smaller so he l…" at bounding box center [817, 352] width 339 height 66
click at [676, 337] on textarea "oke get the legs off of that train and make the hoosier a little smaller so he …" at bounding box center [817, 352] width 339 height 66
type textarea "ok get the legs off of that train and make the hoosier a little smaller so he l…"
click at [937, 416] on button "Apply Edits" at bounding box center [938, 408] width 97 height 30
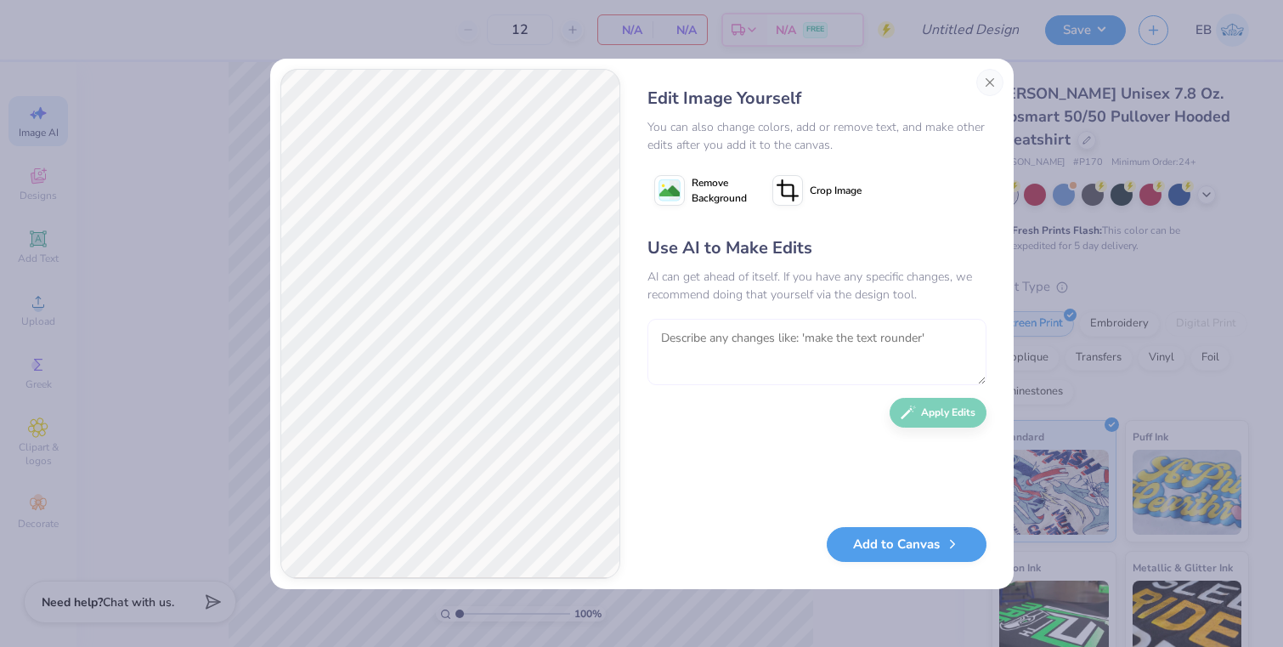
click at [783, 359] on textarea at bounding box center [817, 352] width 339 height 66
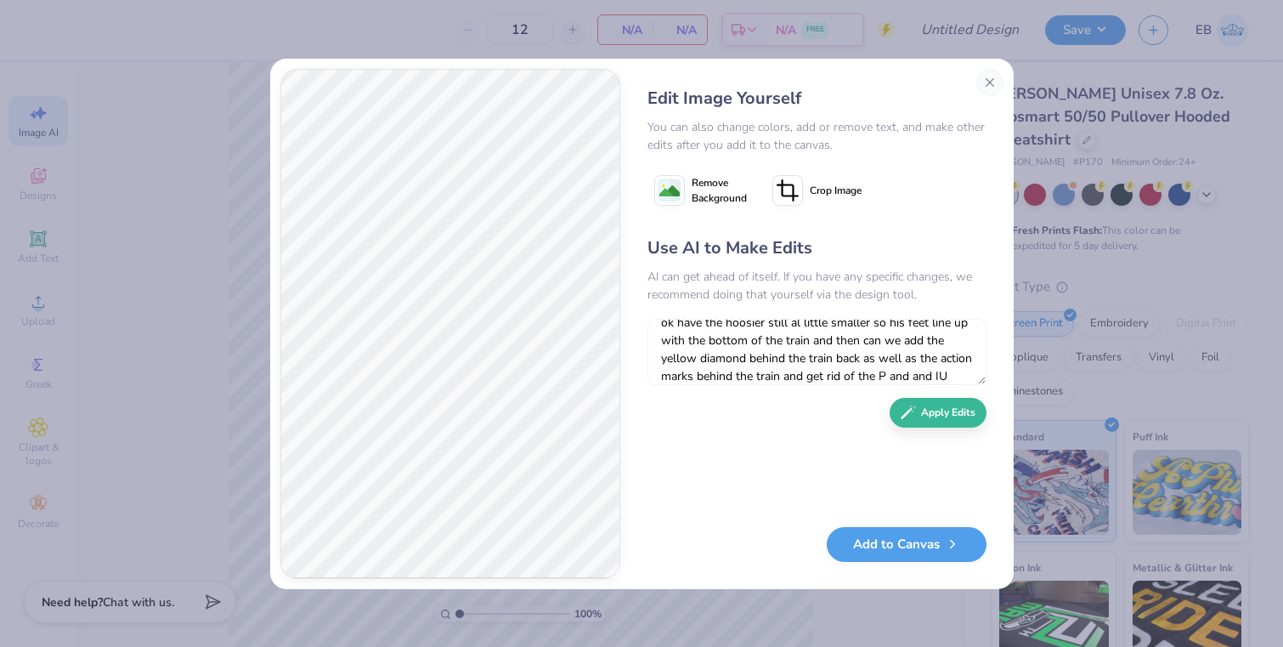
scroll to position [33, 0]
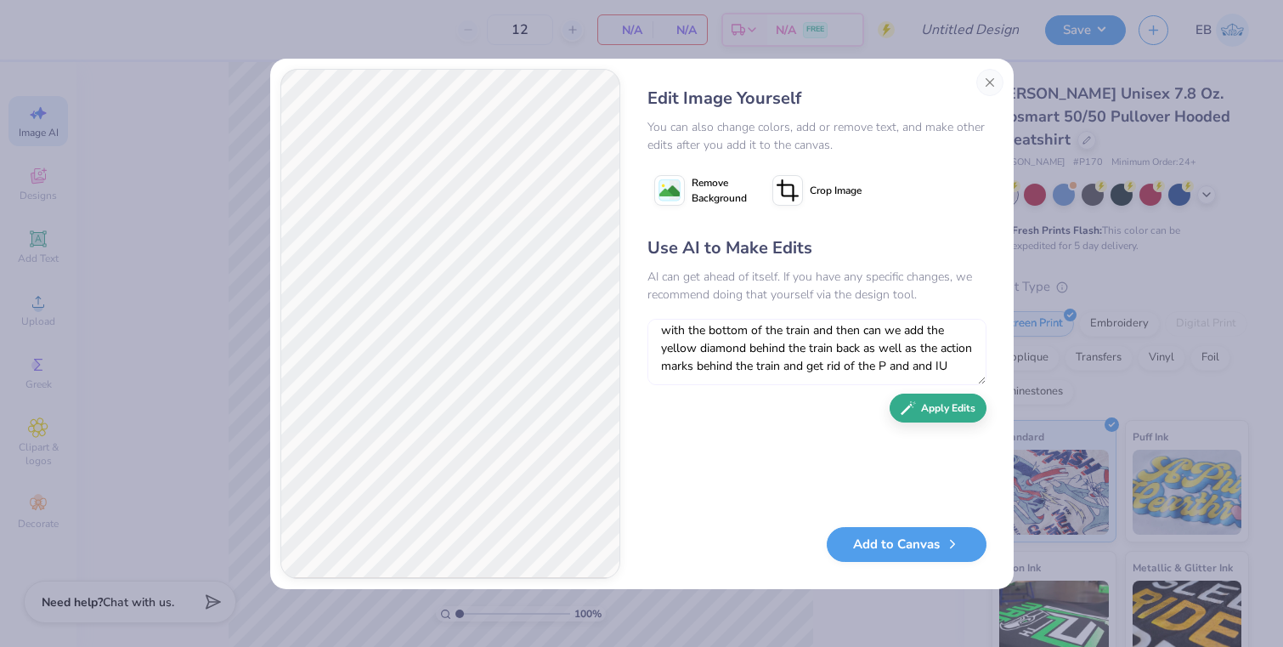
type textarea "ok have the hoosier still al little smaller so his feet line up with the bottom…"
click at [930, 406] on button "Apply Edits" at bounding box center [938, 408] width 97 height 30
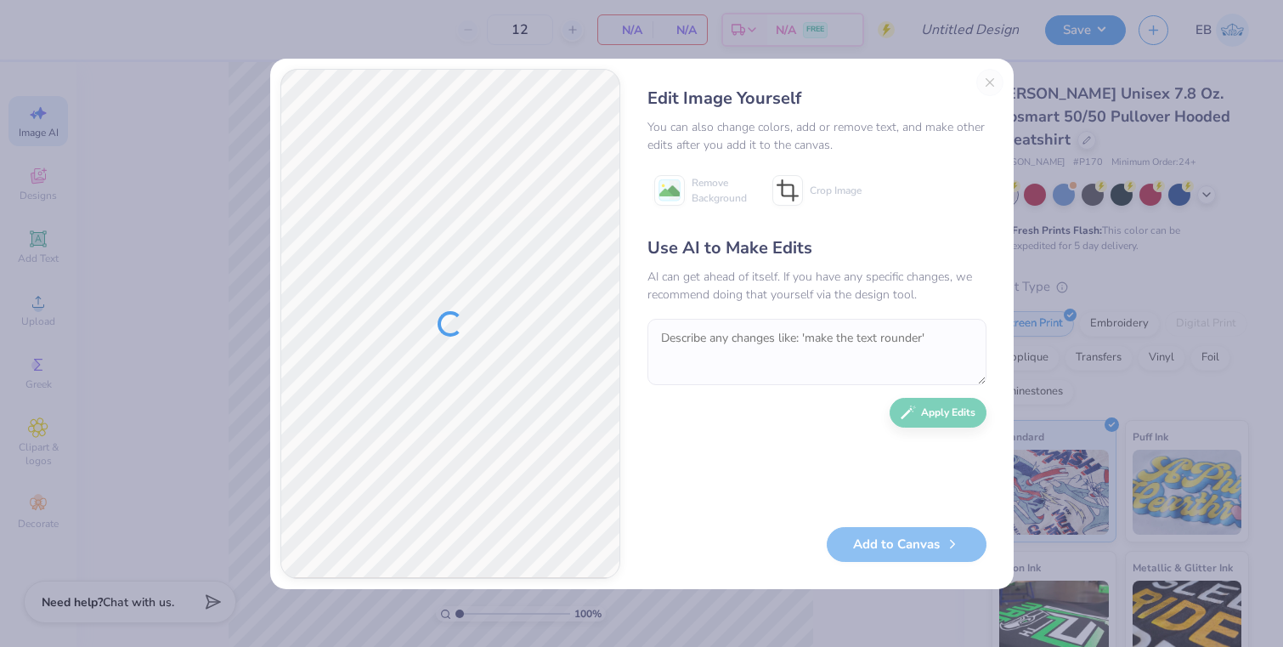
scroll to position [0, 0]
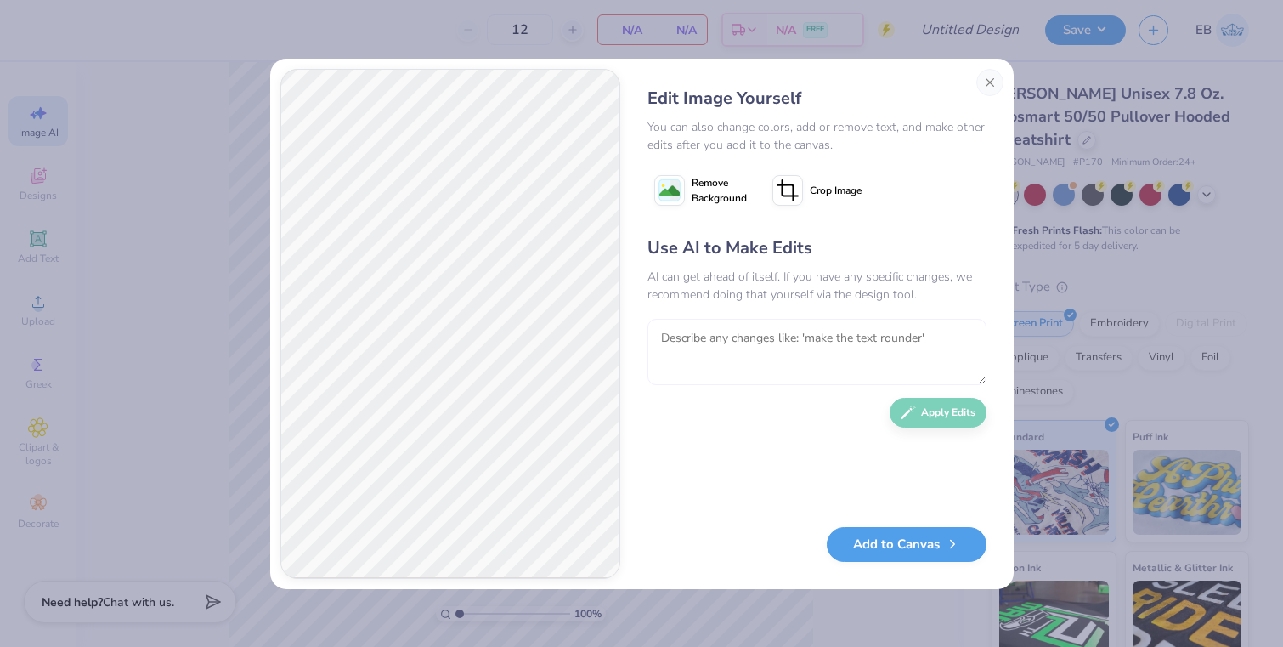
click at [760, 348] on textarea at bounding box center [817, 352] width 339 height 66
drag, startPoint x: 892, startPoint y: 326, endPoint x: 675, endPoint y: 335, distance: 217.7
click at [675, 335] on textarea "ok include the full diamond dont cut off th" at bounding box center [817, 352] width 339 height 66
click at [591, 334] on div "Edit Image Yourself You can also change colors, add or remove text, and make ot…" at bounding box center [642, 324] width 744 height 530
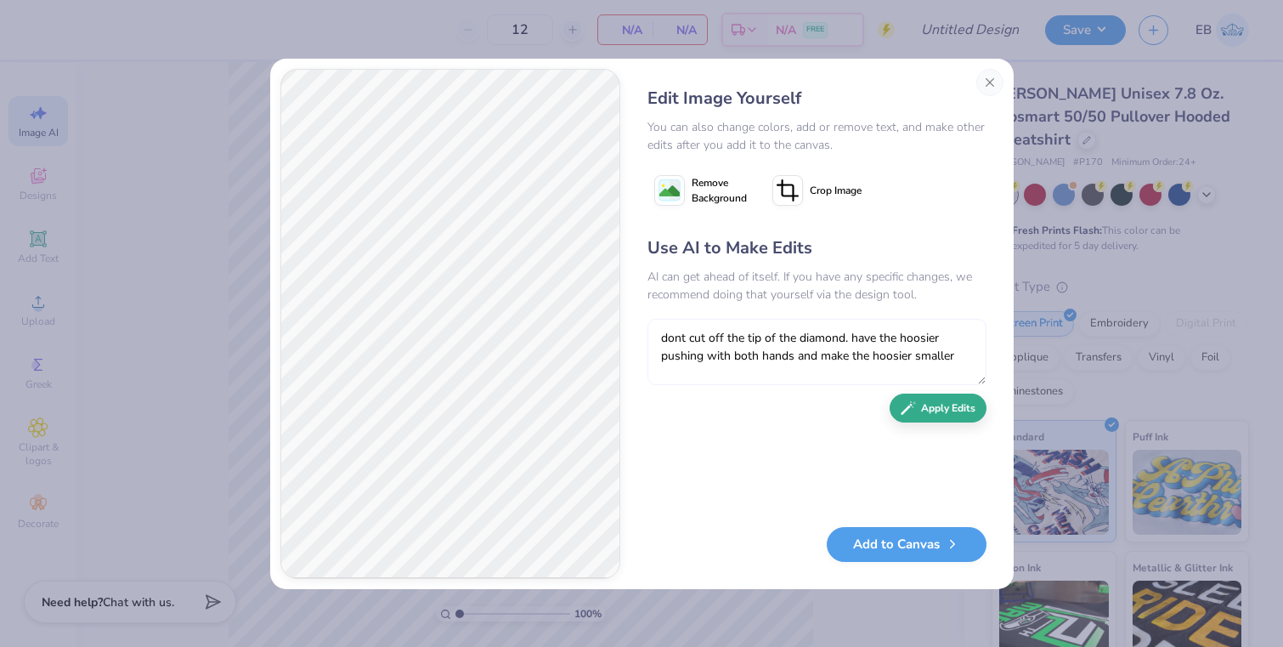
type textarea "dont cut off the tip of the diamond. have the hoosier pushing with both hands a…"
click at [942, 417] on button "Apply Edits" at bounding box center [938, 408] width 97 height 30
